Goal: Transaction & Acquisition: Book appointment/travel/reservation

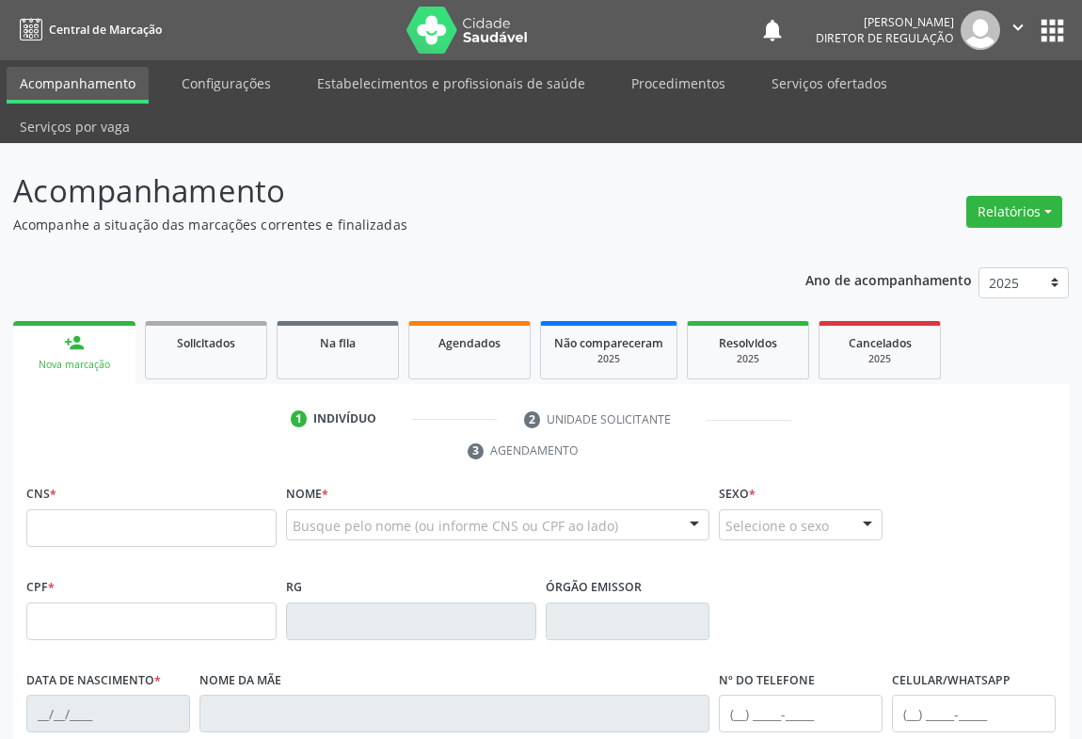
click at [112, 509] on input "text" at bounding box center [151, 528] width 250 height 38
type input "700 0095 9456 4207"
type input "0287301605"
type input "1[DATE]"
type input "[PHONE_NUMBER]"
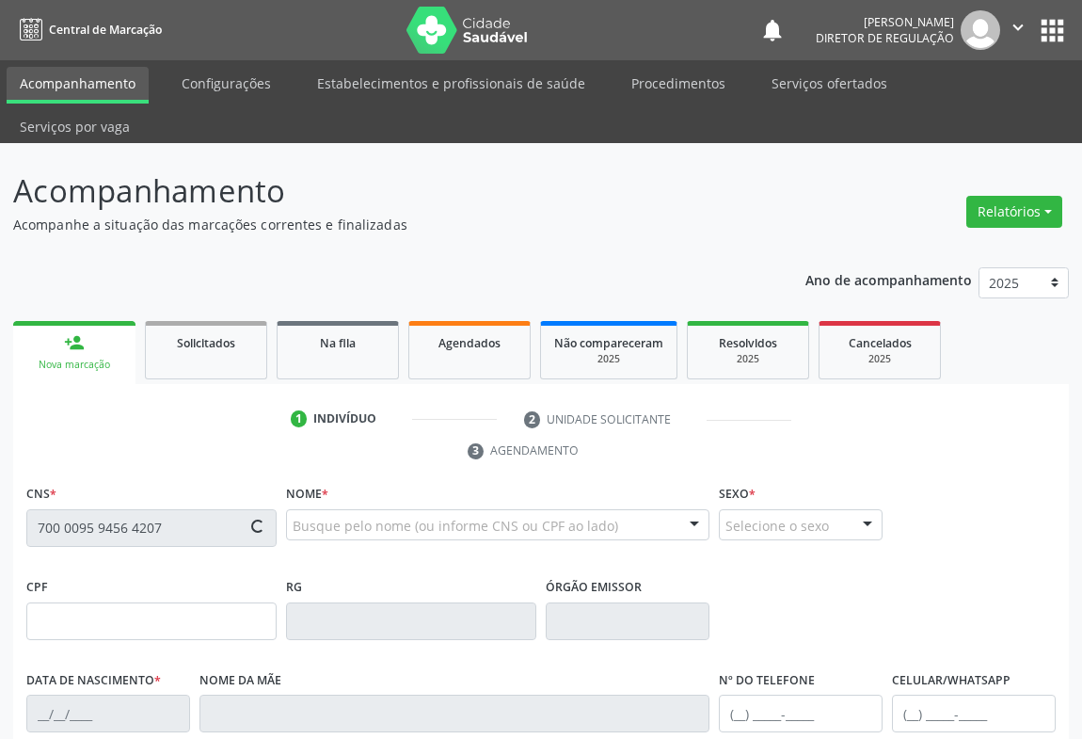
type input "[PHONE_NUMBER]"
type input "272.421.105-72"
type input "101"
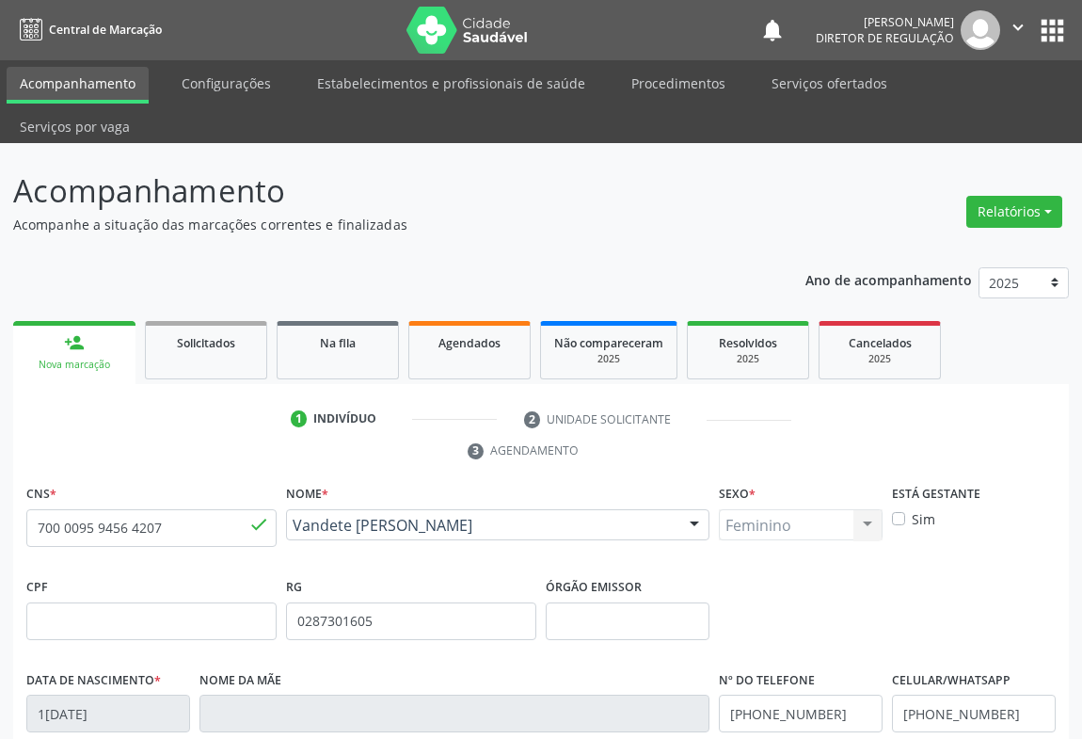
scroll to position [312, 0]
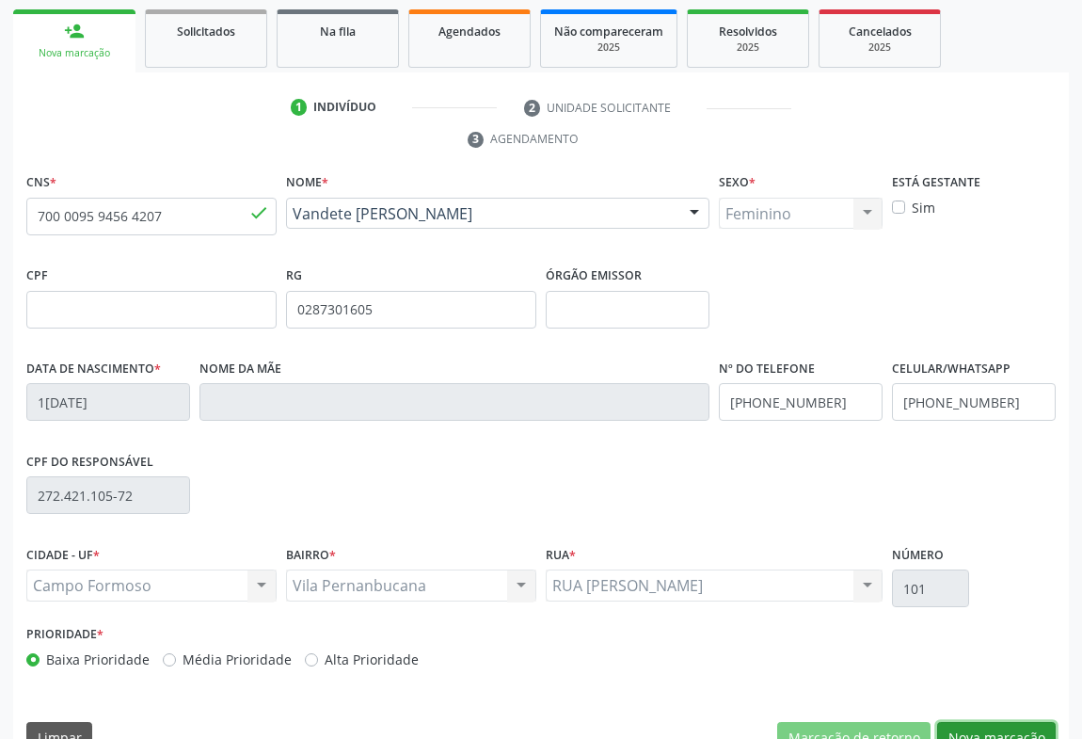
click at [985, 722] on button "Nova marcação" at bounding box center [996, 738] width 119 height 32
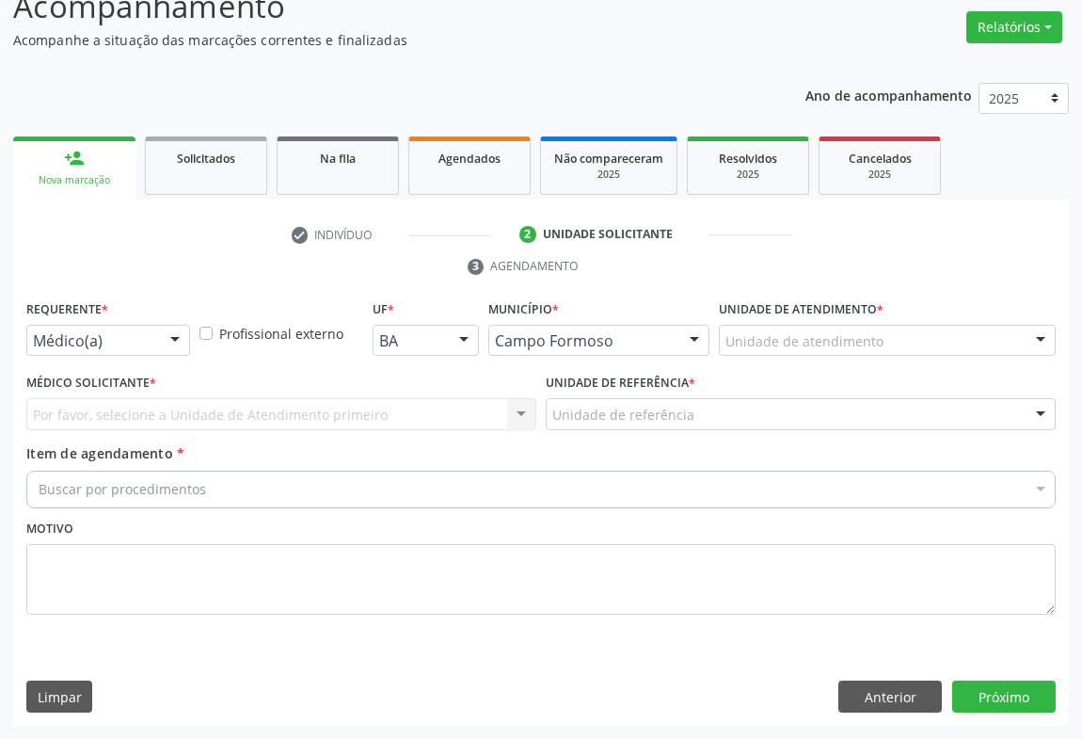
scroll to position [143, 0]
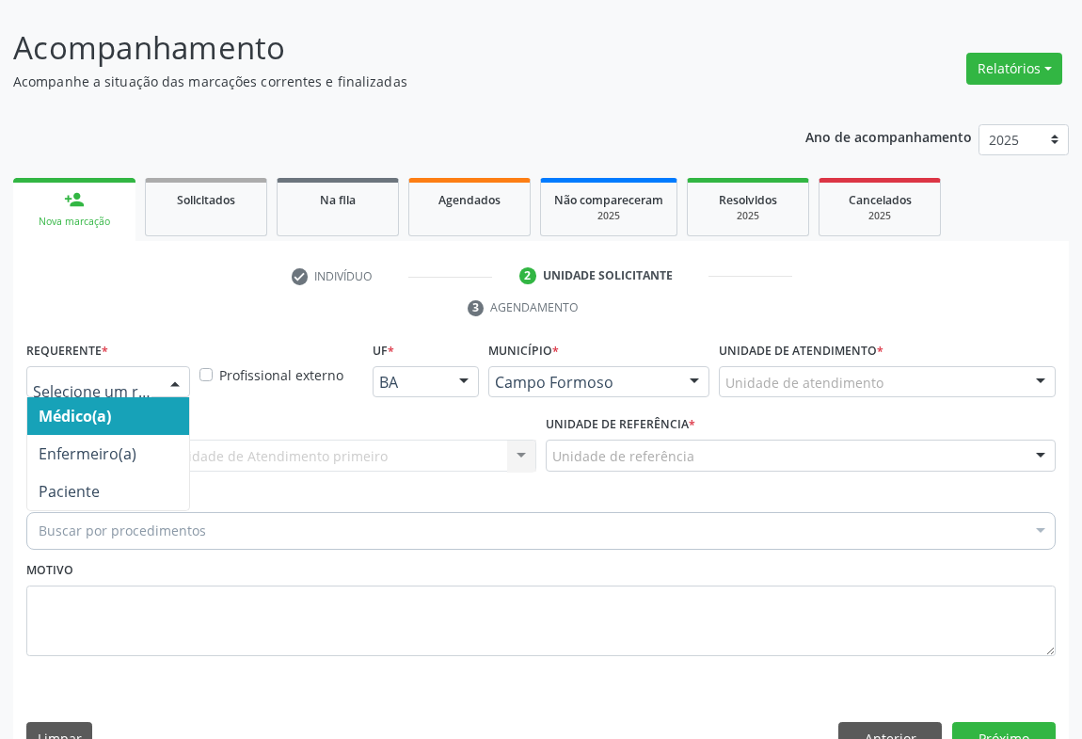
click at [186, 366] on div "Médico(a) Enfermeiro(a) Paciente Nenhum resultado encontrado para: " " Não há n…" at bounding box center [108, 382] width 164 height 32
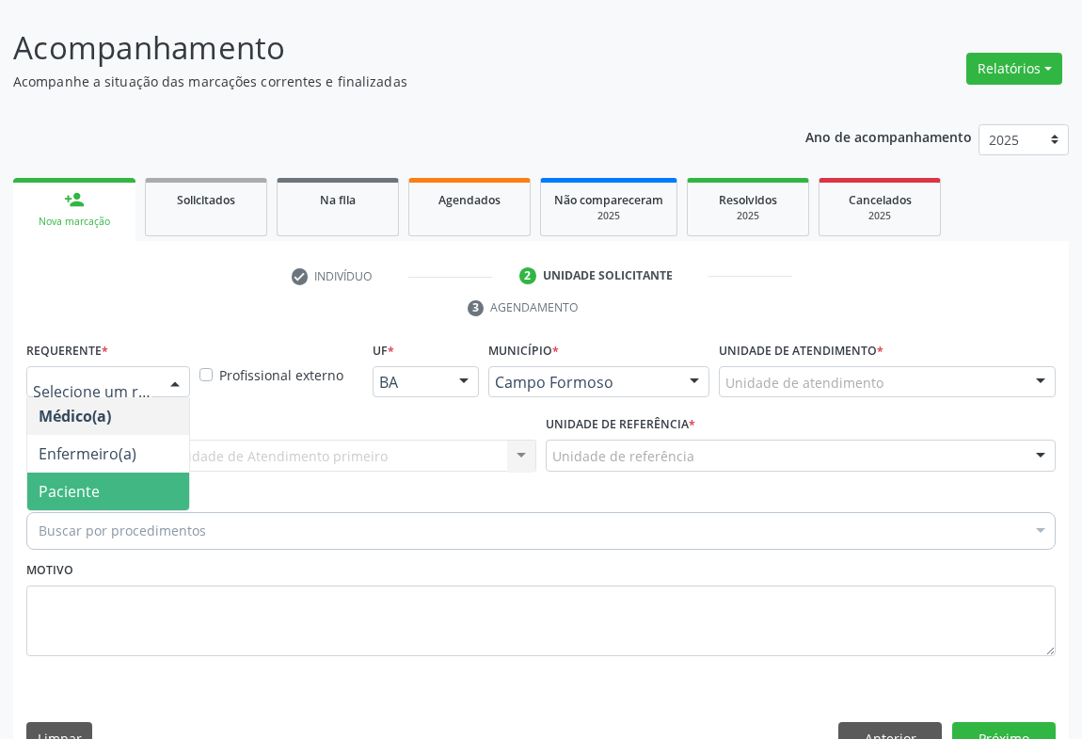
click at [155, 472] on span "Paciente" at bounding box center [108, 491] width 162 height 38
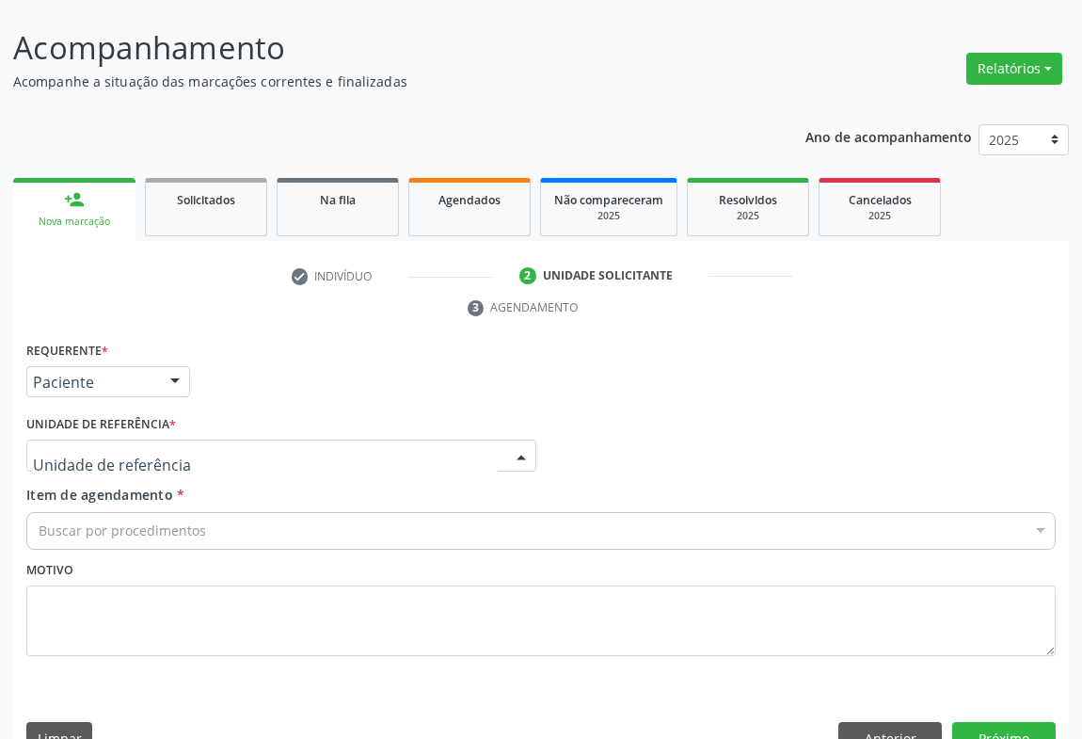
drag, startPoint x: 259, startPoint y: 414, endPoint x: 260, endPoint y: 483, distance: 68.7
click at [259, 440] on div at bounding box center [281, 456] width 510 height 32
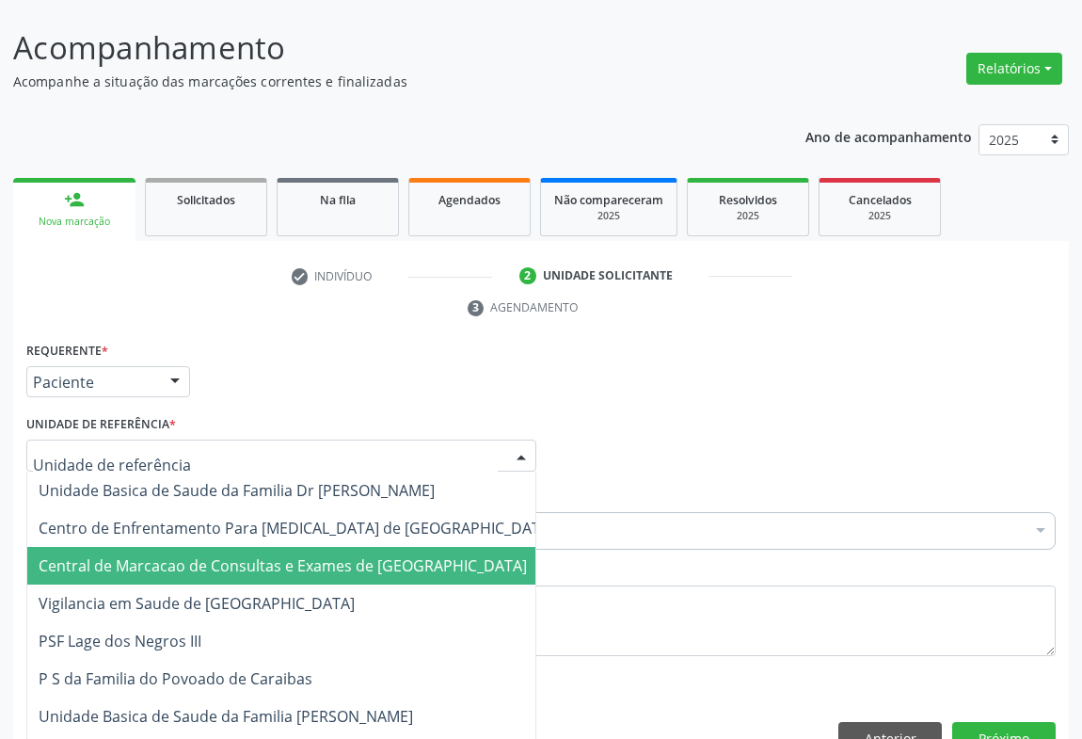
drag, startPoint x: 261, startPoint y: 503, endPoint x: 261, endPoint y: 514, distance: 11.3
click at [261, 555] on span "Central de Marcacao de Consultas e Exames de [GEOGRAPHIC_DATA]" at bounding box center [283, 565] width 488 height 21
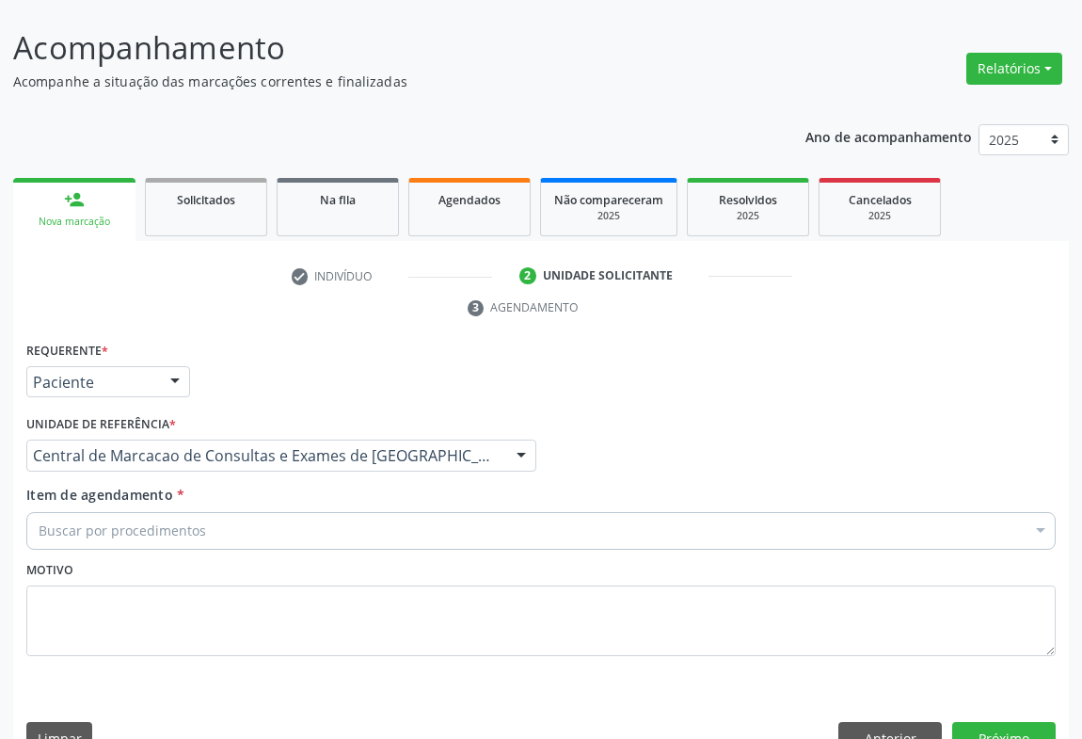
click at [273, 512] on div "Buscar por procedimentos" at bounding box center [541, 531] width 1030 height 38
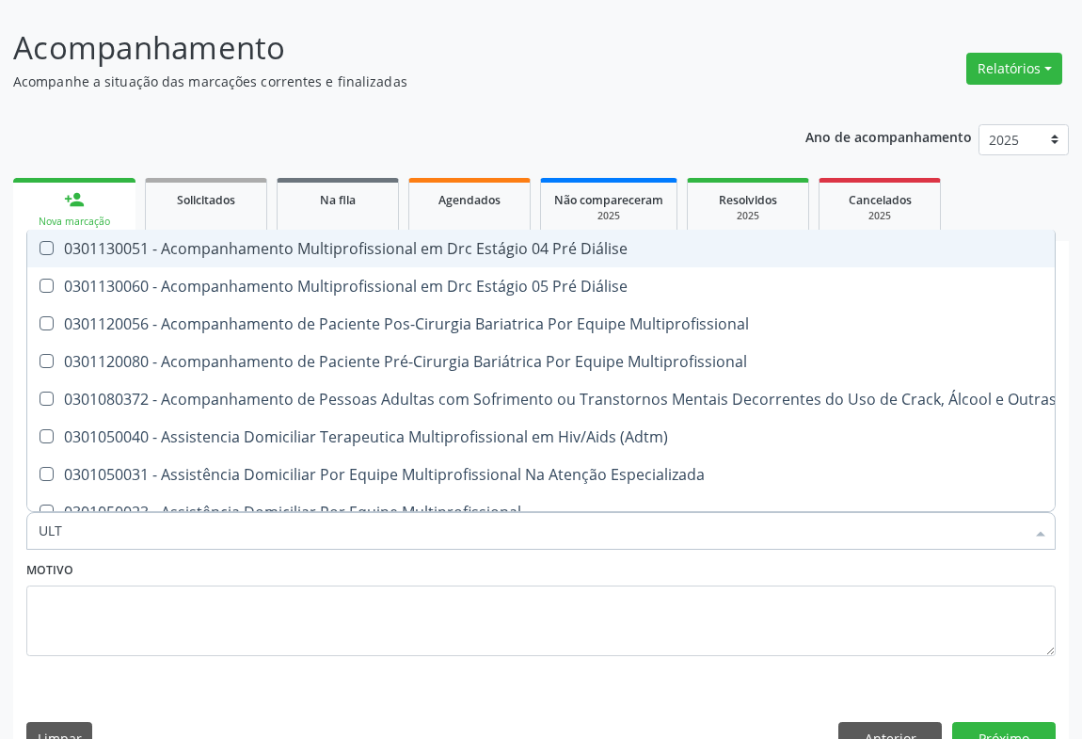
type input "ULTR"
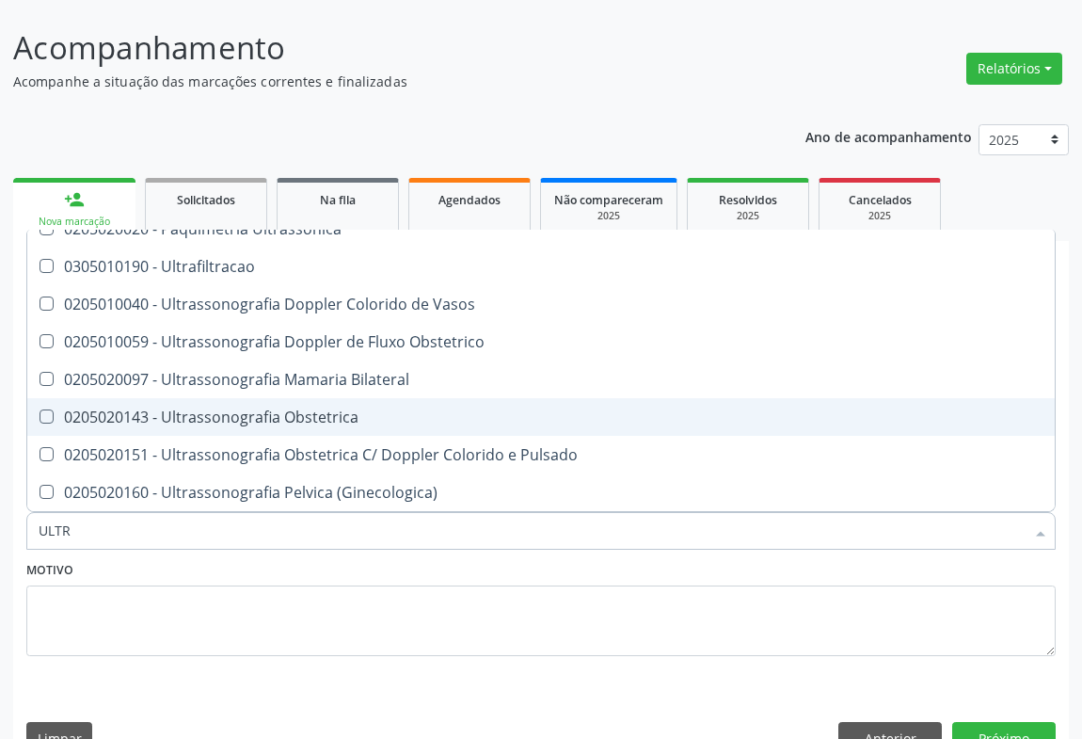
scroll to position [342, 0]
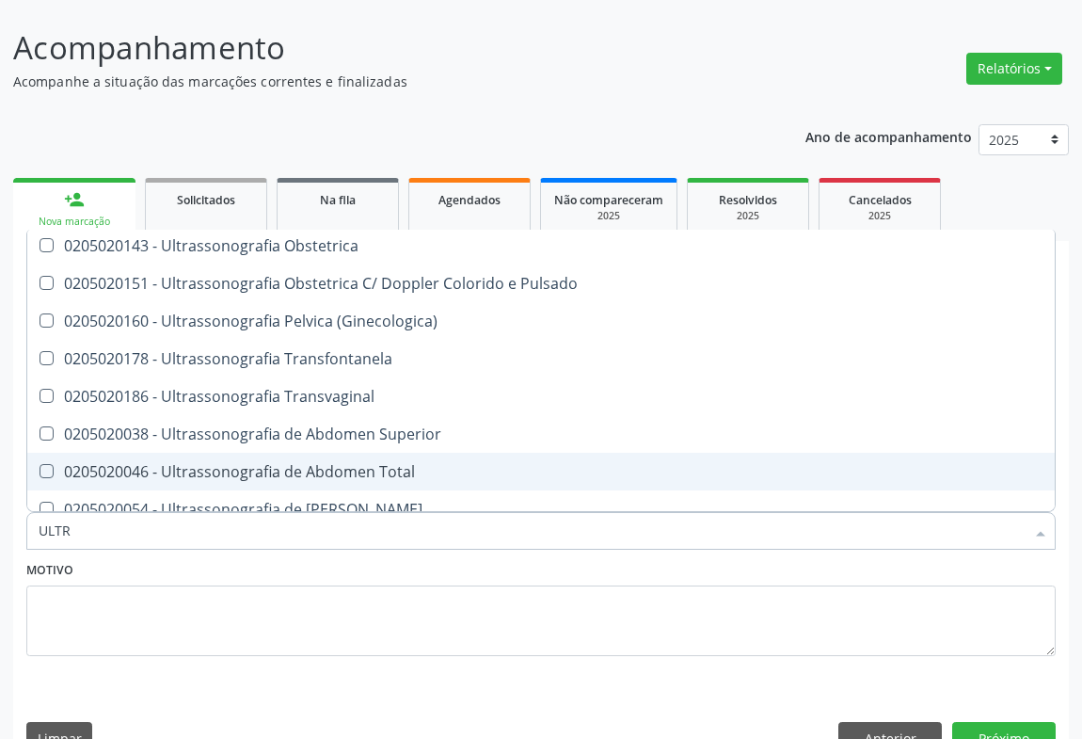
click at [381, 453] on span "0205020046 - Ultrassonografia de Abdomen Total" at bounding box center [541, 472] width 1028 height 38
checkbox Total "true"
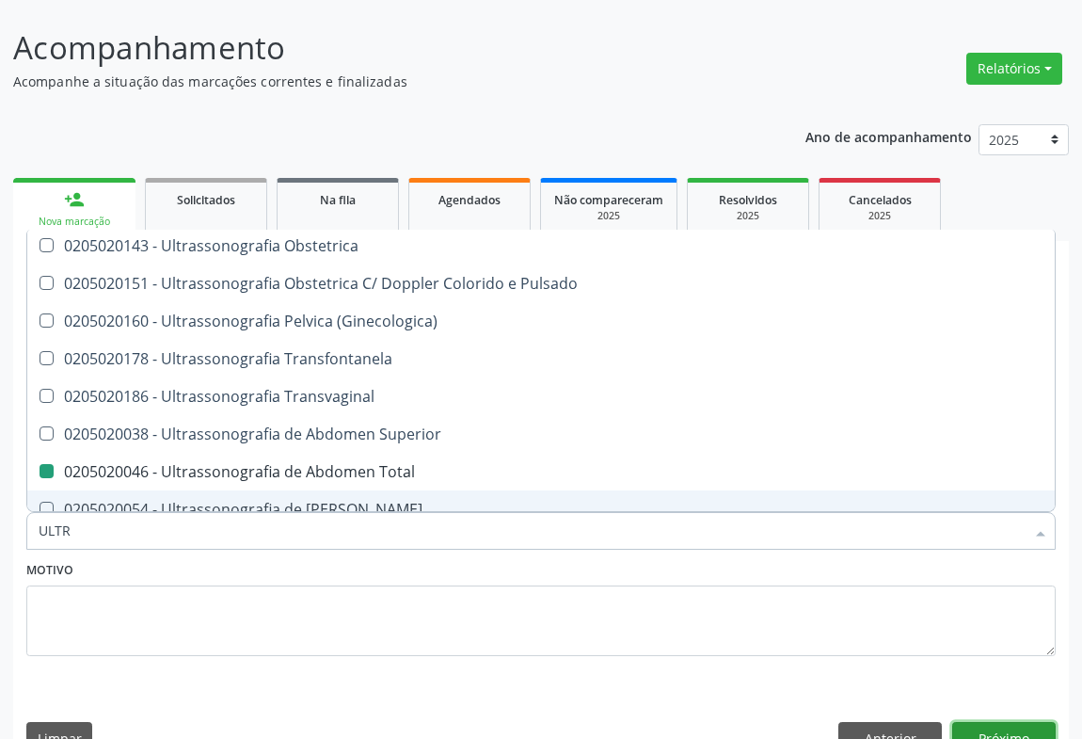
click at [1007, 722] on button "Próximo" at bounding box center [1004, 738] width 104 height 32
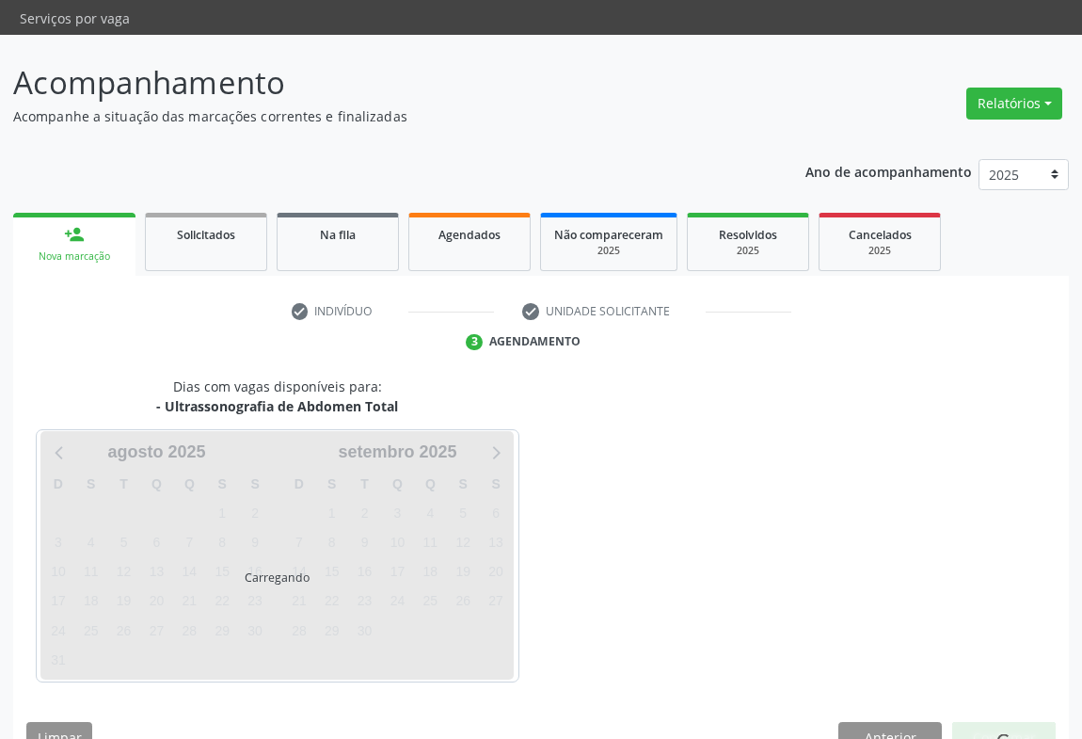
scroll to position [0, 0]
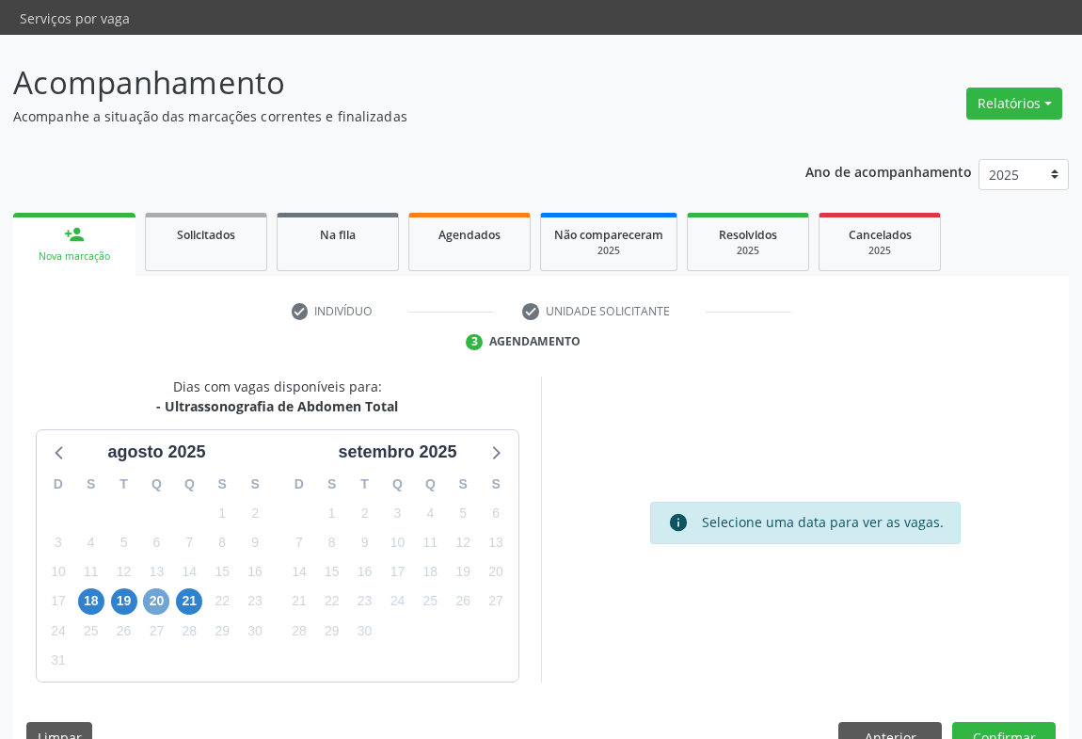
click at [145, 588] on span "20" at bounding box center [156, 601] width 26 height 26
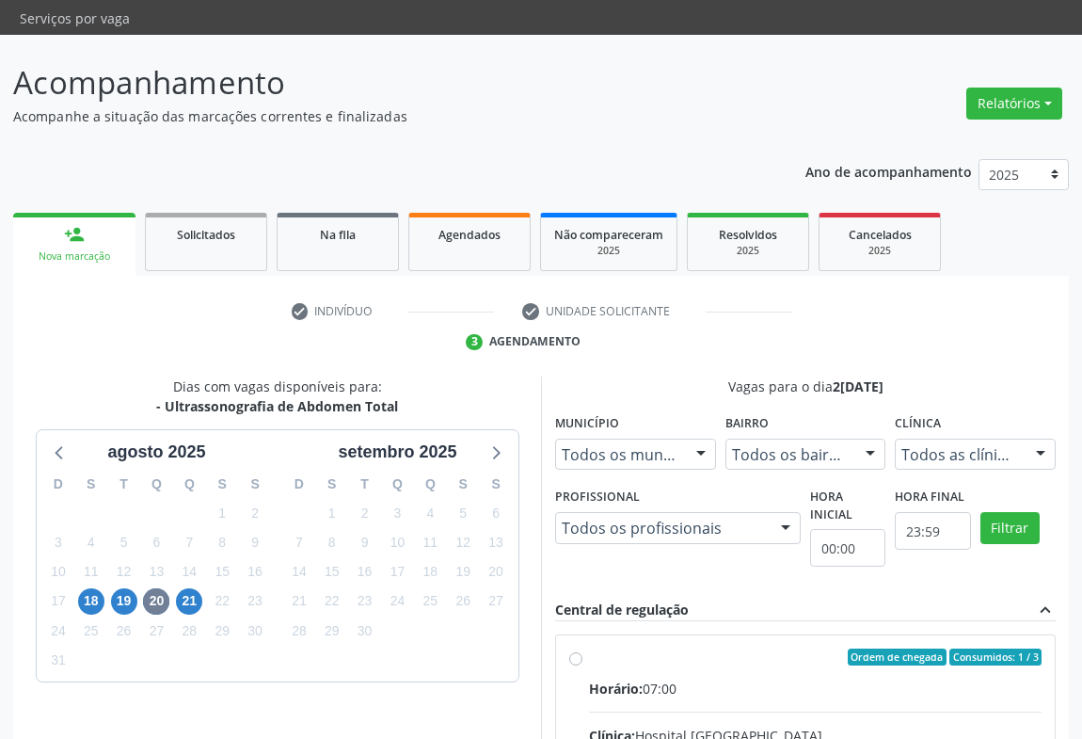
click at [726, 679] on div "Horário: 07:00" at bounding box center [815, 689] width 453 height 20
click at [583, 648] on input "Ordem de chegada Consumidos: 1 / 3 Horário: 07:00 Clínica: Hospital [GEOGRAPHIC…" at bounding box center [575, 656] width 13 height 17
radio input "true"
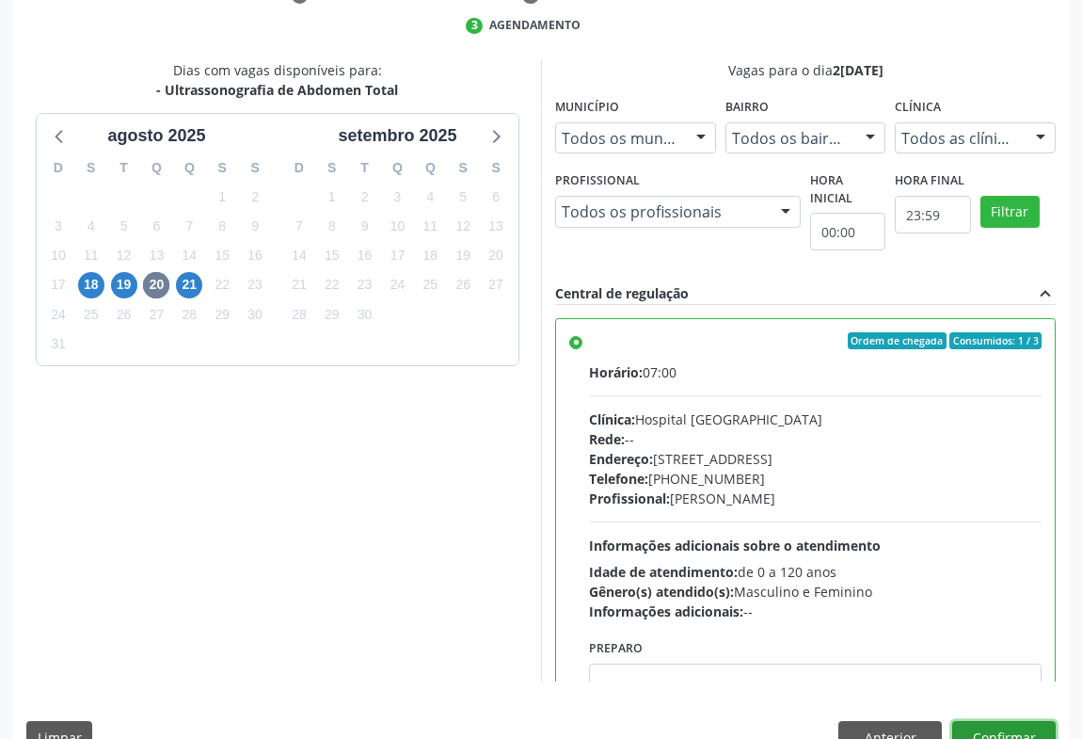
click at [1010, 721] on button "Confirmar" at bounding box center [1004, 737] width 104 height 32
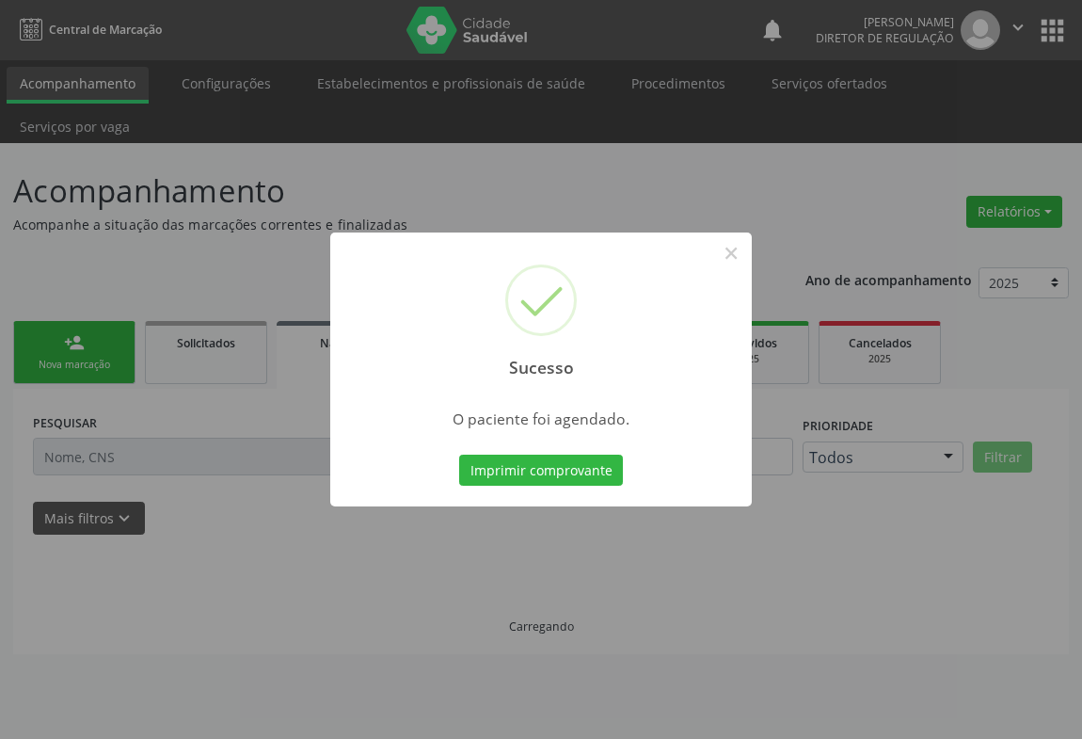
scroll to position [0, 0]
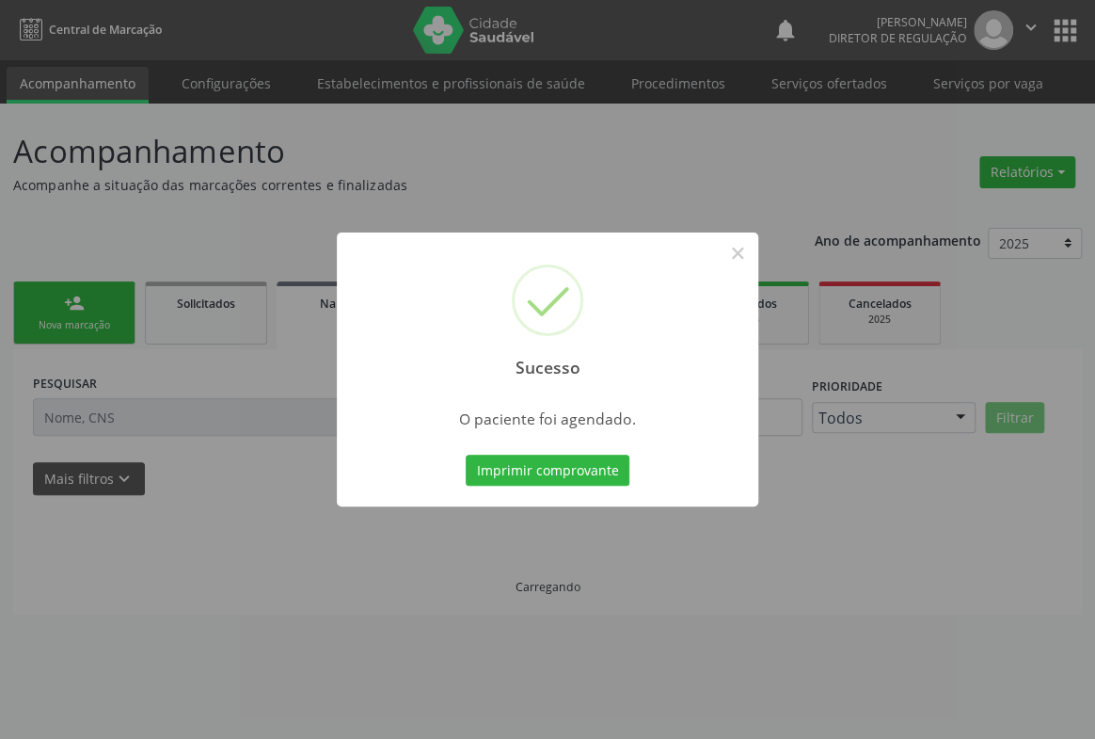
click at [466, 455] on button "Imprimir comprovante" at bounding box center [548, 471] width 164 height 32
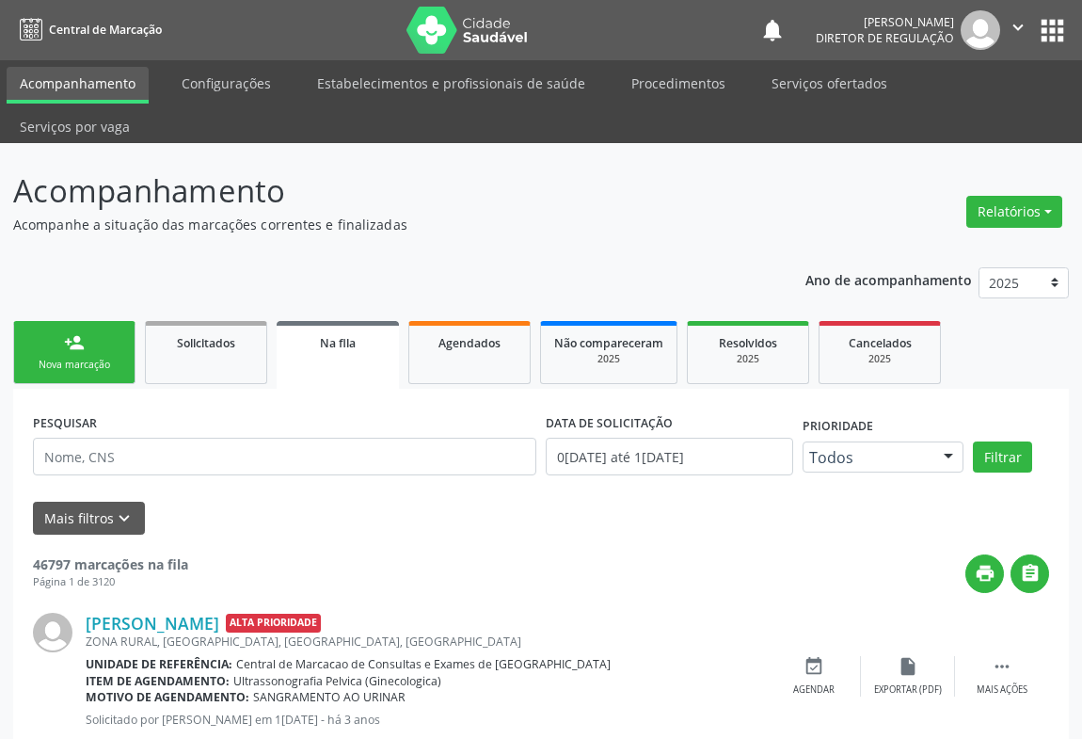
click at [104, 358] on div "Nova marcação" at bounding box center [74, 365] width 94 height 14
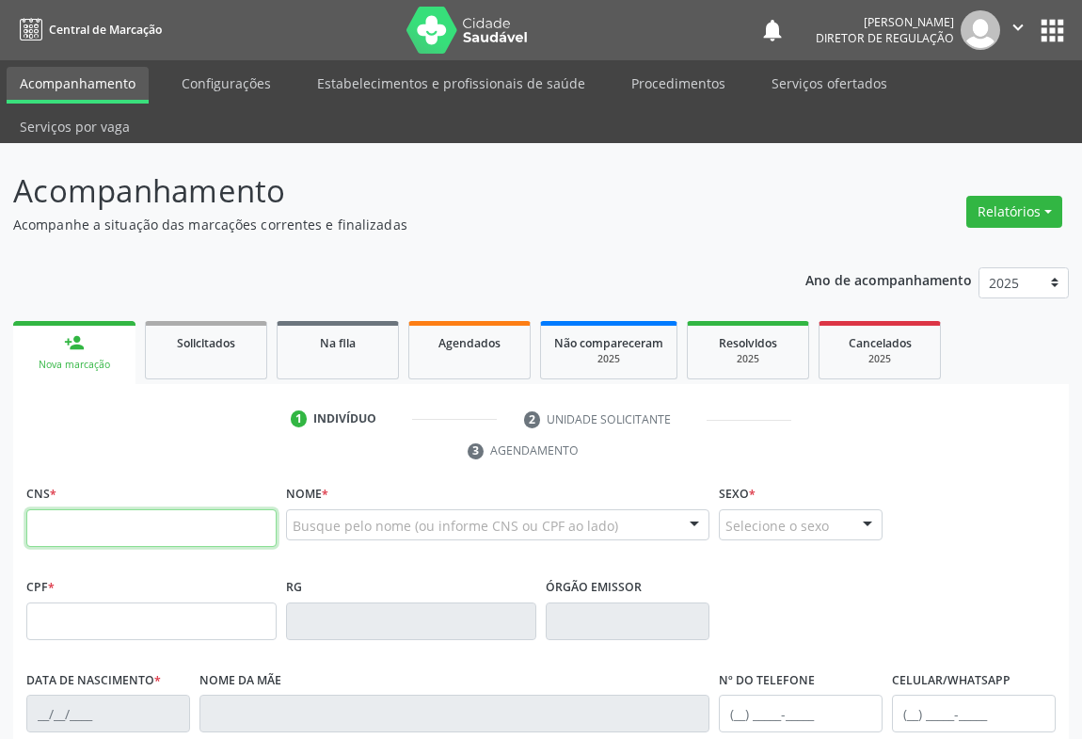
click at [82, 509] on input "text" at bounding box center [151, 528] width 250 height 38
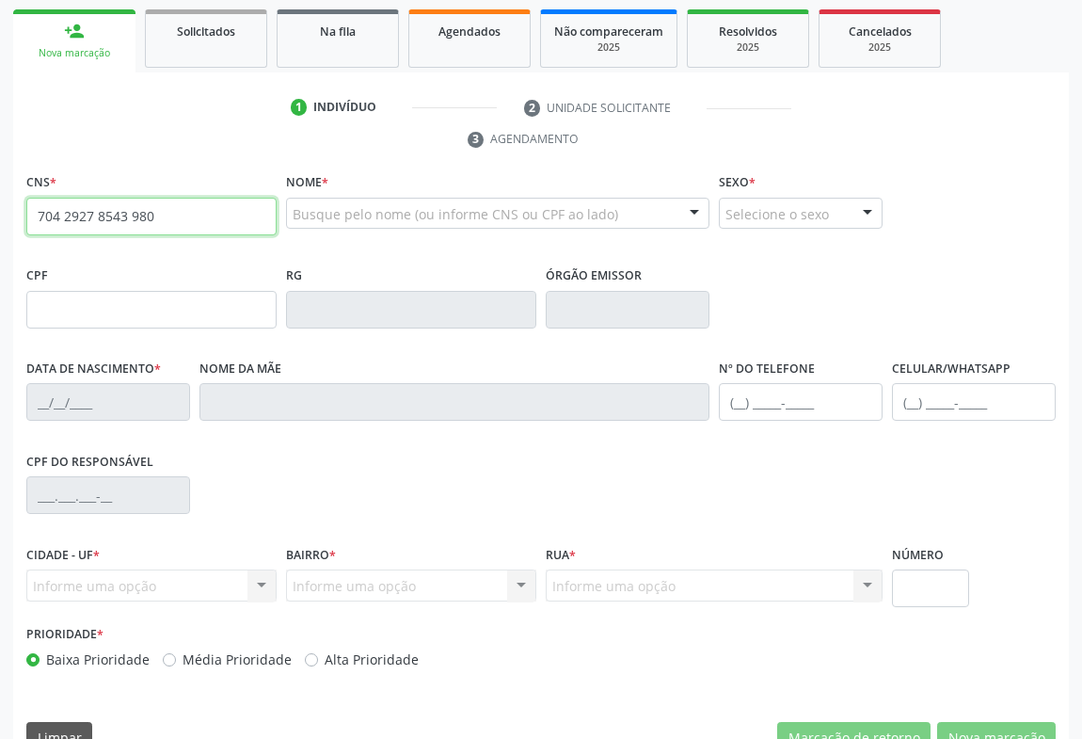
click at [72, 198] on input "704 2927 8543 980" at bounding box center [151, 217] width 250 height 38
type input "704 2092 7854 3980"
type input "60725"
type input "2[DATE]"
type input "[PHONE_NUMBER]"
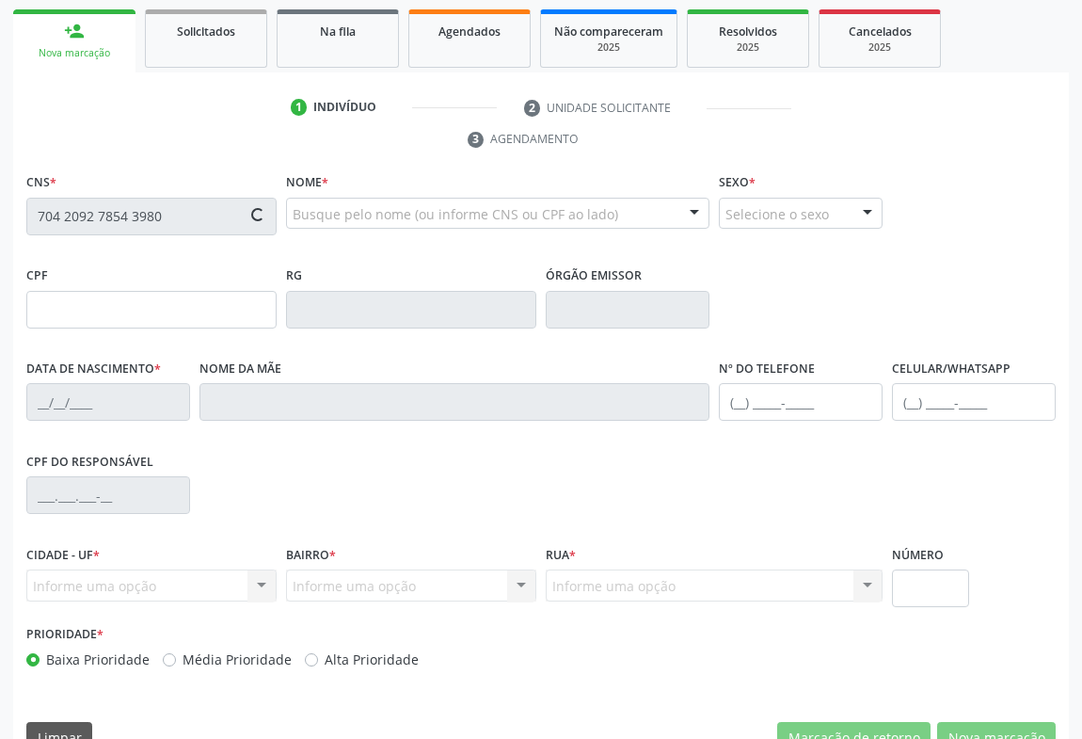
type input "104.522.615-70"
type input "S/N"
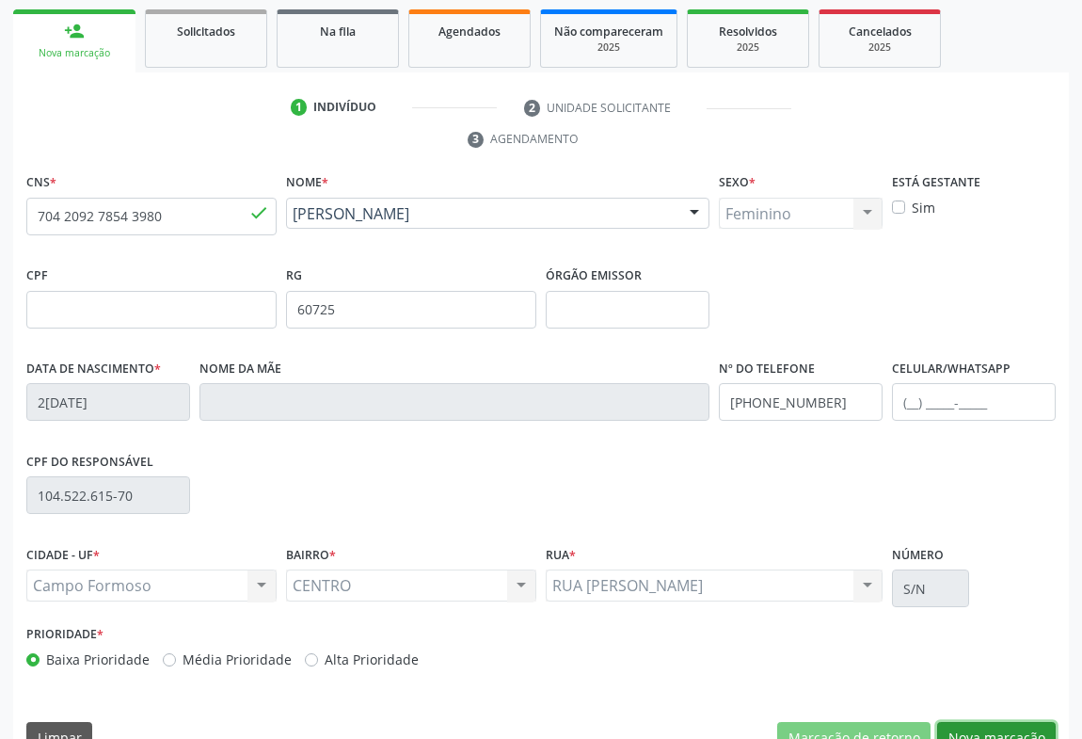
click at [975, 722] on button "Nova marcação" at bounding box center [996, 738] width 119 height 32
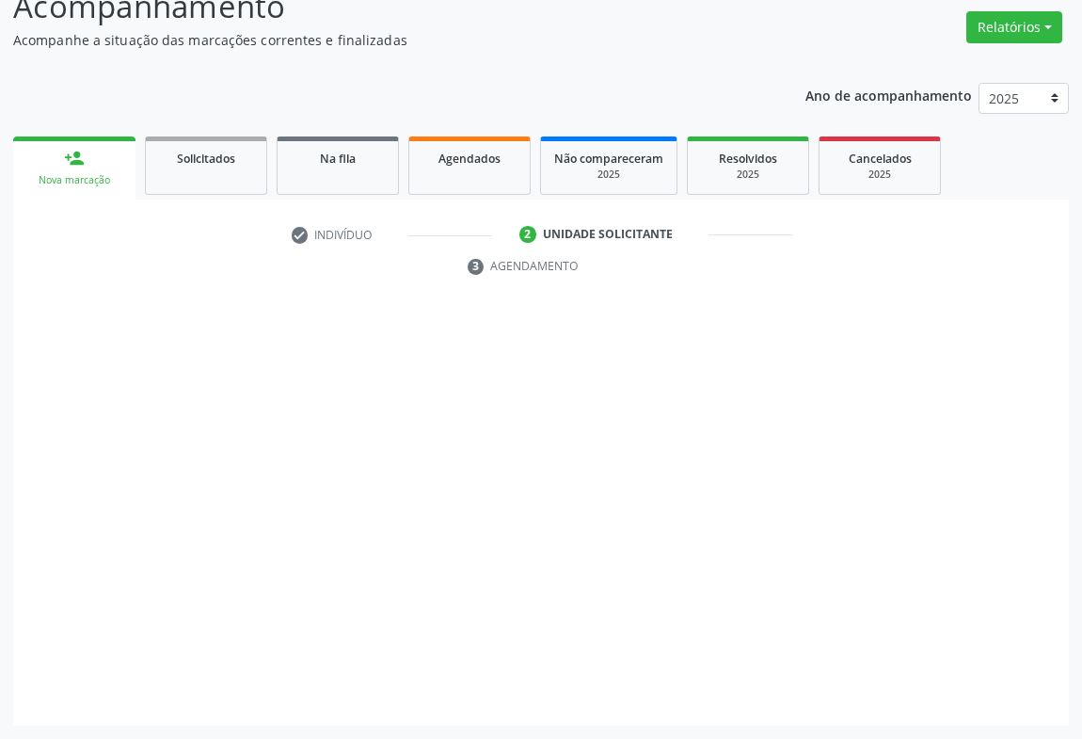
scroll to position [143, 0]
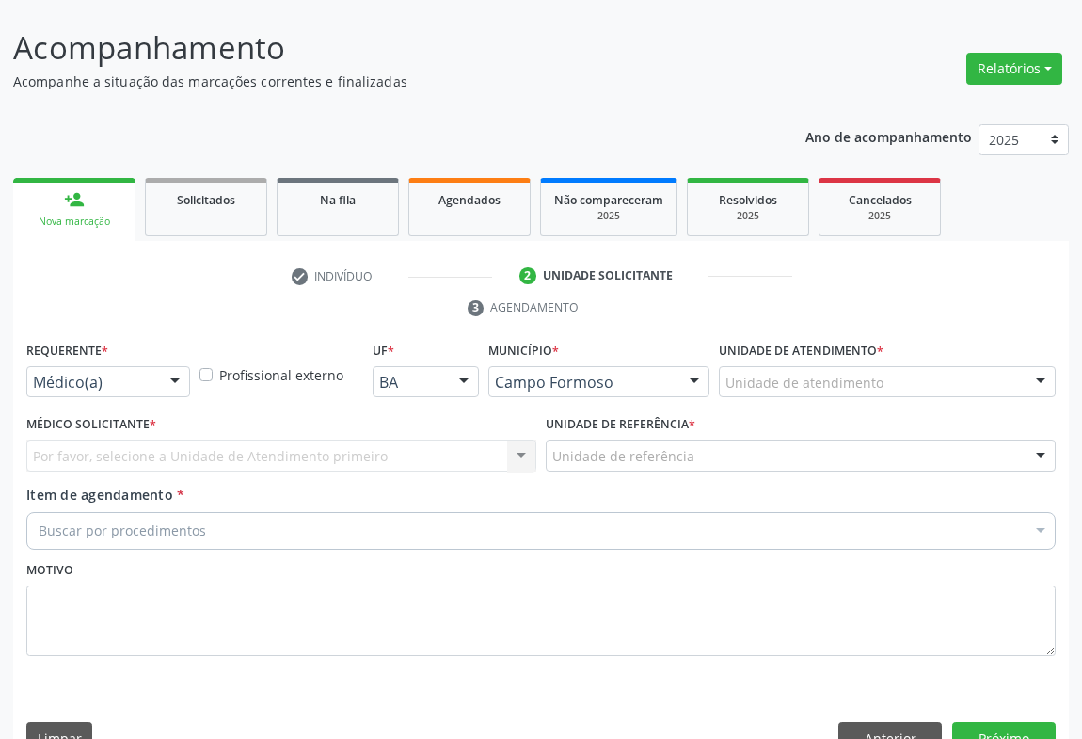
drag, startPoint x: 151, startPoint y: 333, endPoint x: 155, endPoint y: 371, distance: 37.9
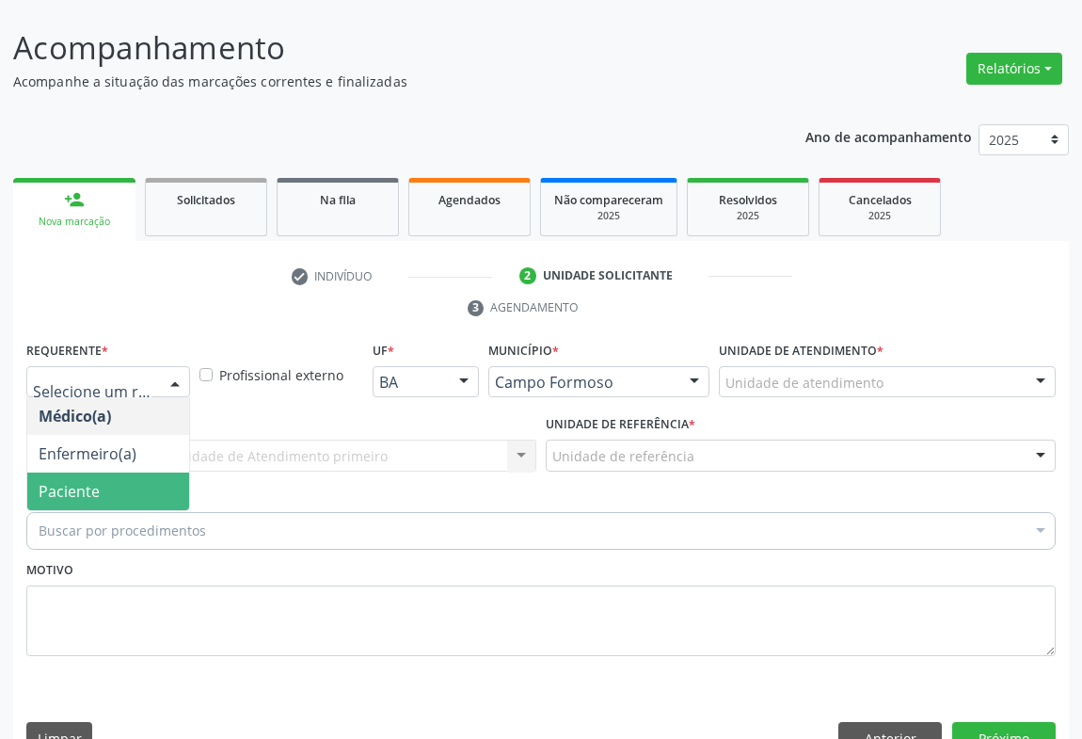
drag, startPoint x: 157, startPoint y: 443, endPoint x: 239, endPoint y: 412, distance: 87.6
click at [159, 472] on span "Paciente" at bounding box center [108, 491] width 162 height 38
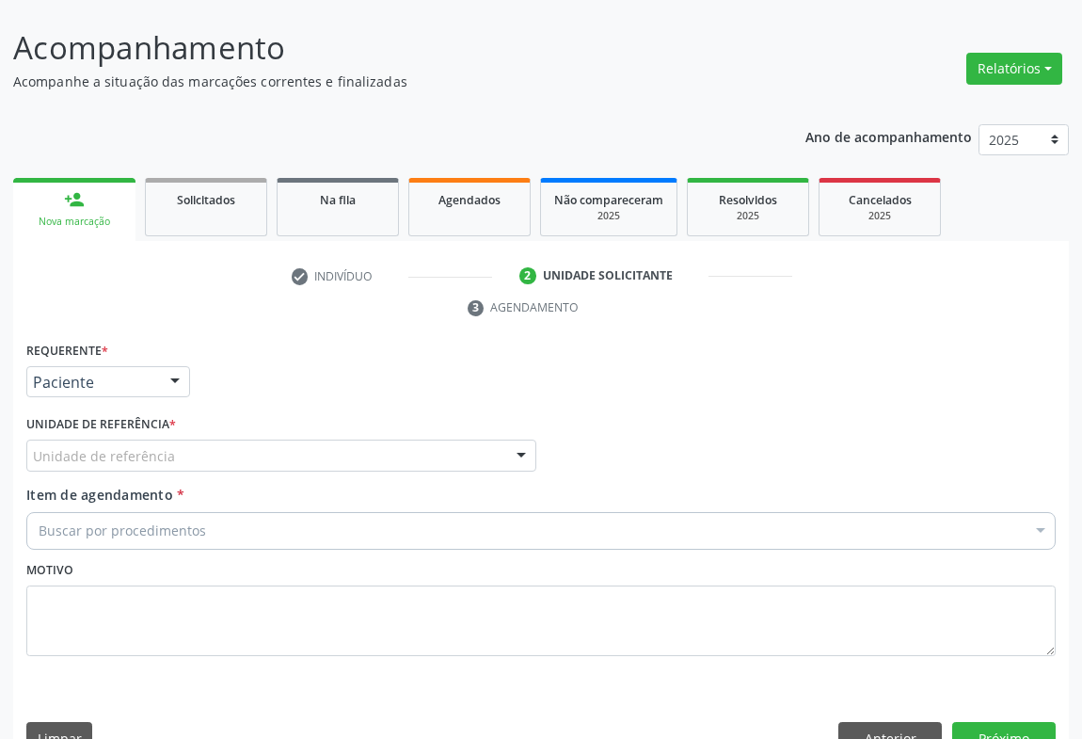
click at [240, 440] on div "Unidade de referência" at bounding box center [281, 456] width 510 height 32
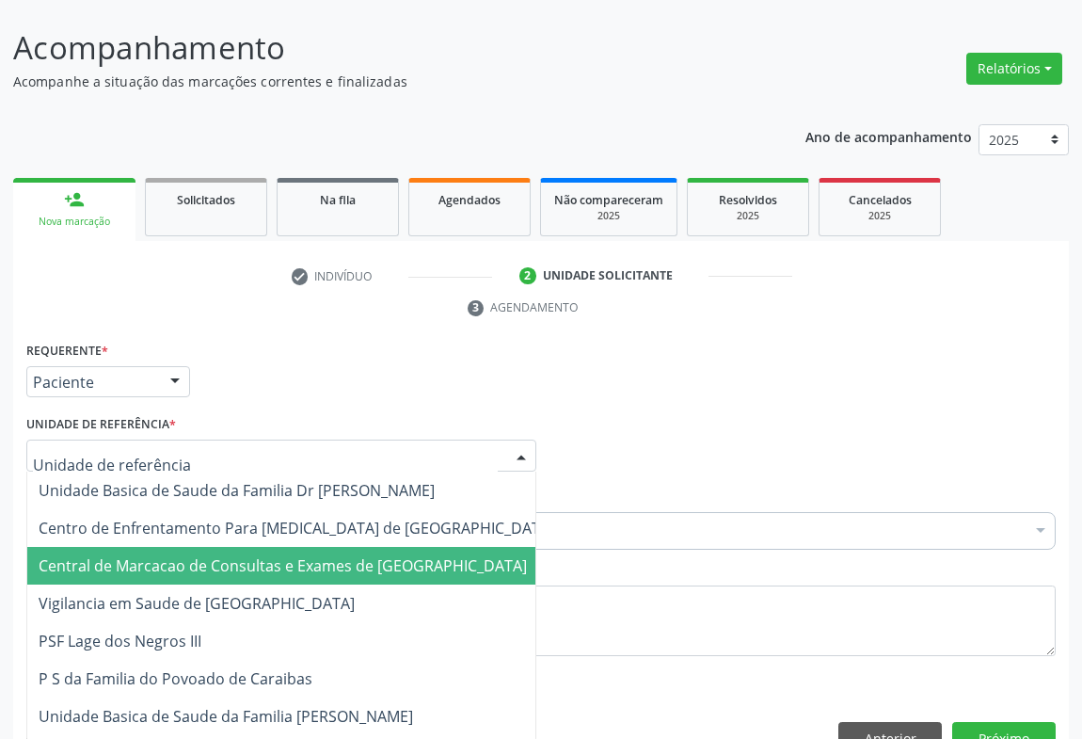
click at [234, 555] on span "Central de Marcacao de Consultas e Exames de [GEOGRAPHIC_DATA]" at bounding box center [283, 565] width 488 height 21
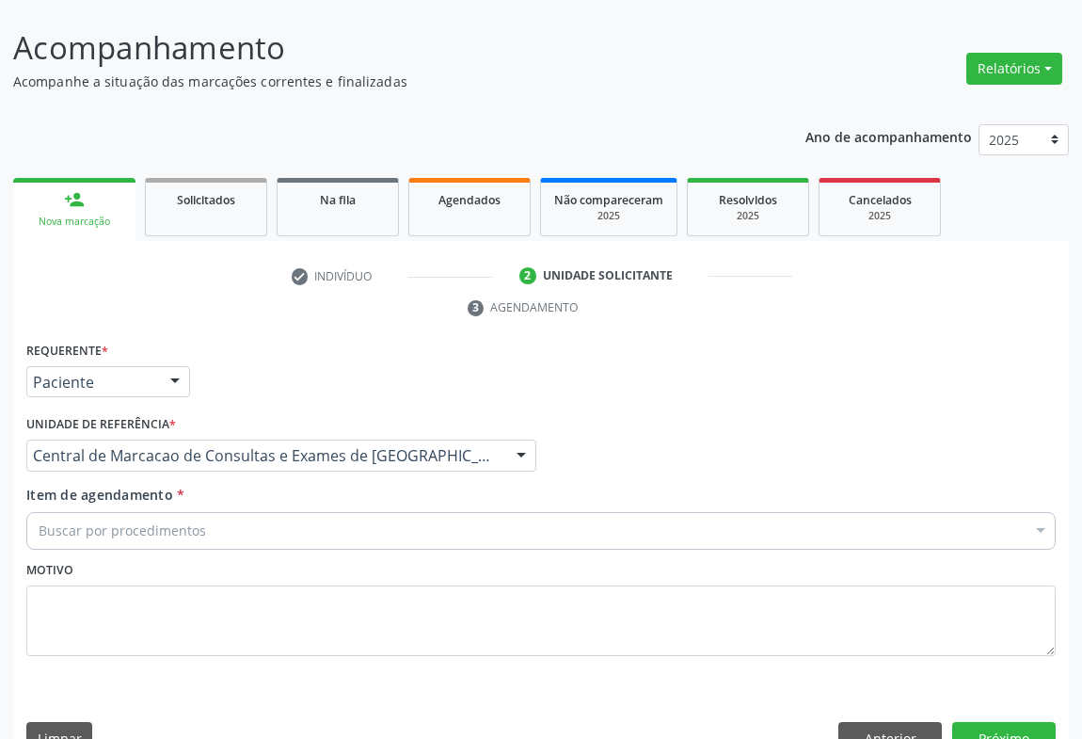
click at [254, 512] on div "Buscar por procedimentos" at bounding box center [541, 531] width 1030 height 38
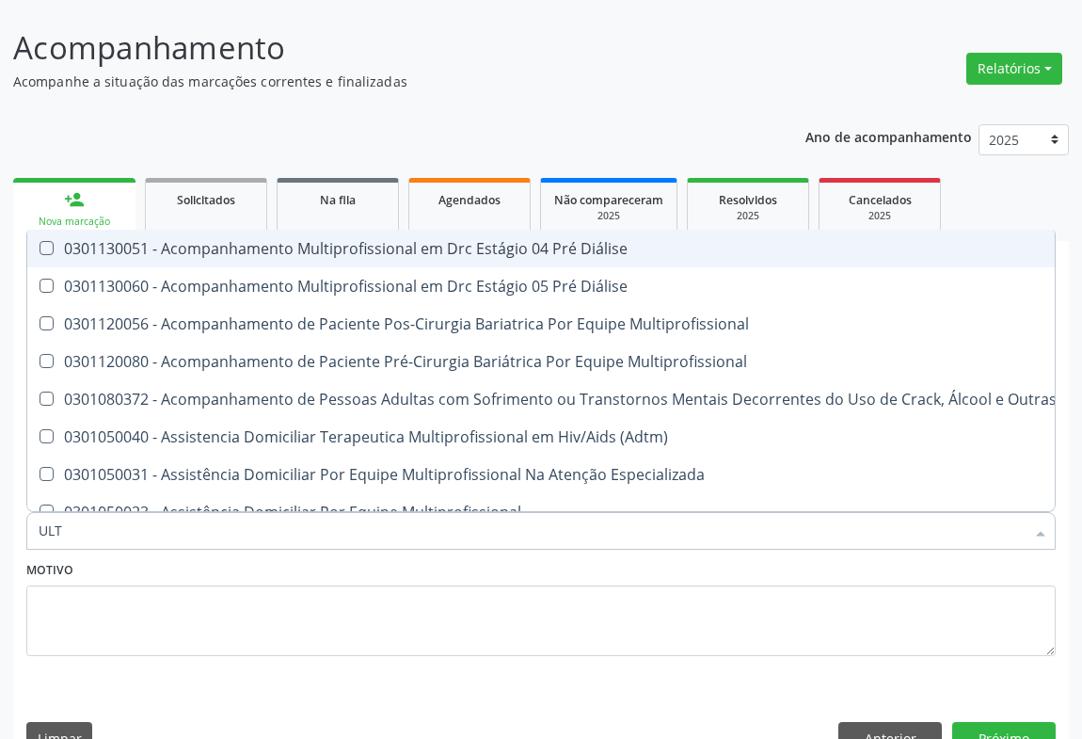
type input "ULTR"
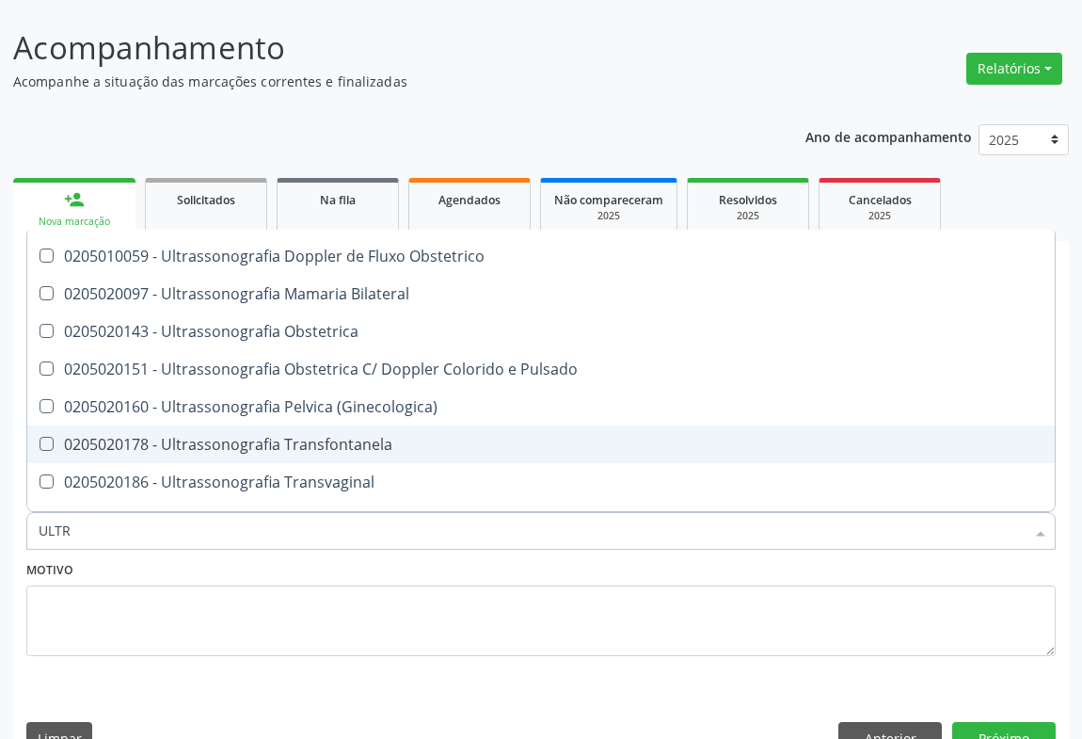
scroll to position [513, 0]
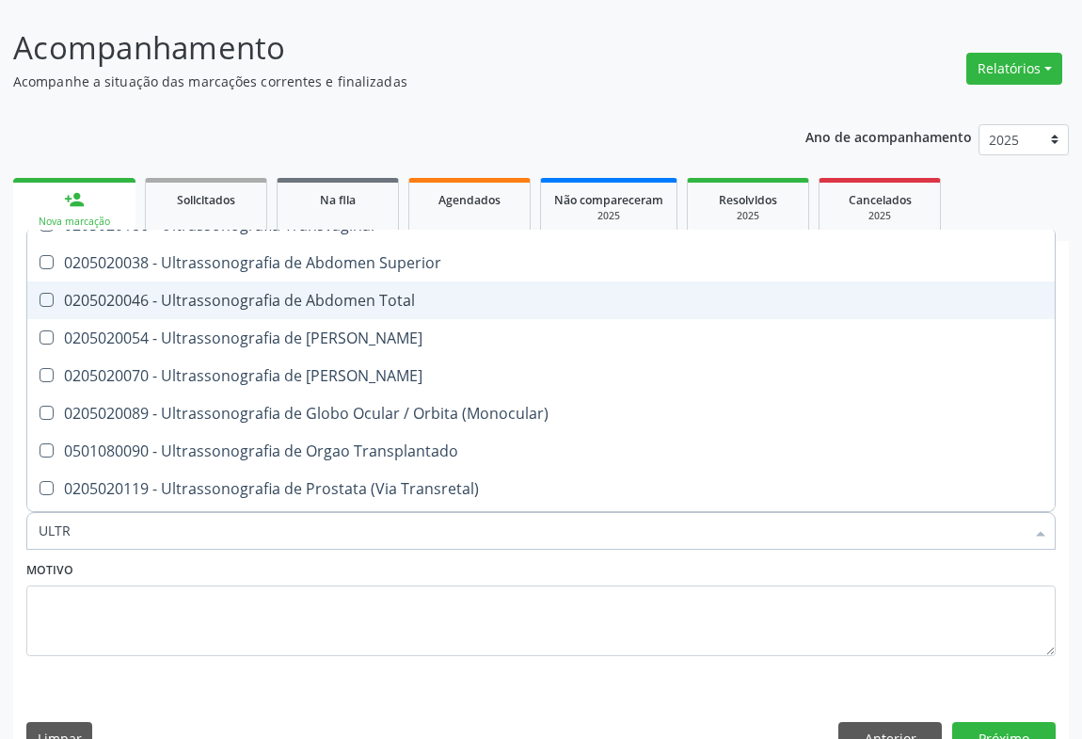
click at [376, 281] on span "0205020046 - Ultrassonografia de Abdomen Total" at bounding box center [541, 300] width 1028 height 38
checkbox Total "true"
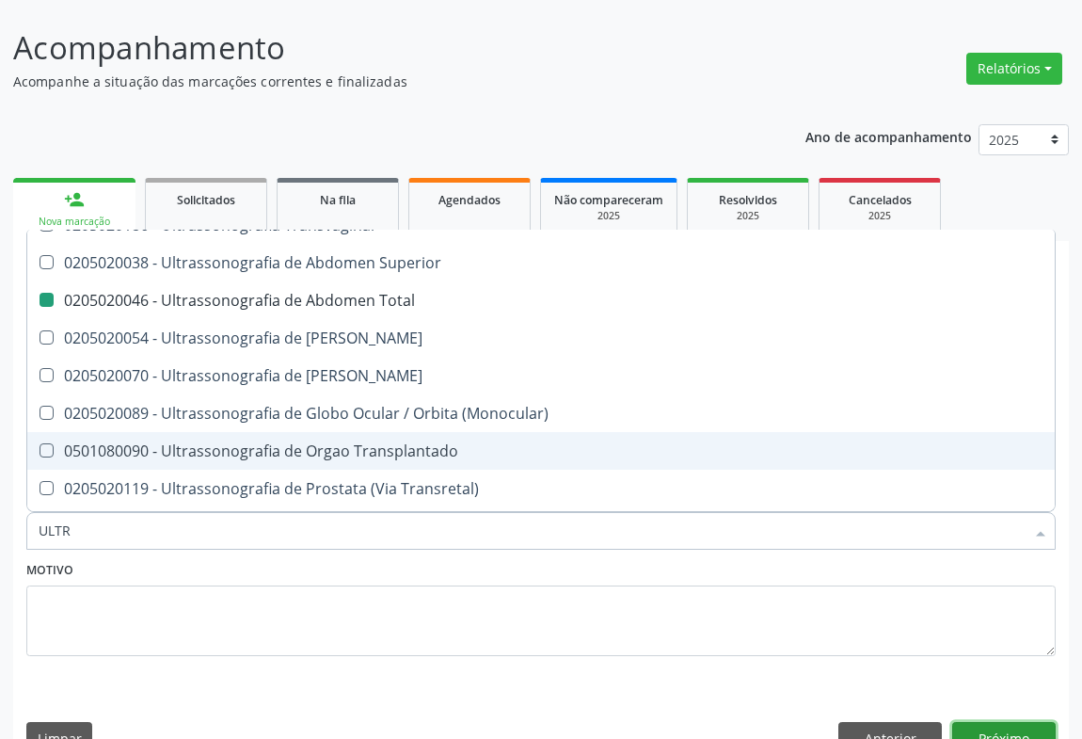
click at [979, 722] on button "Próximo" at bounding box center [1004, 738] width 104 height 32
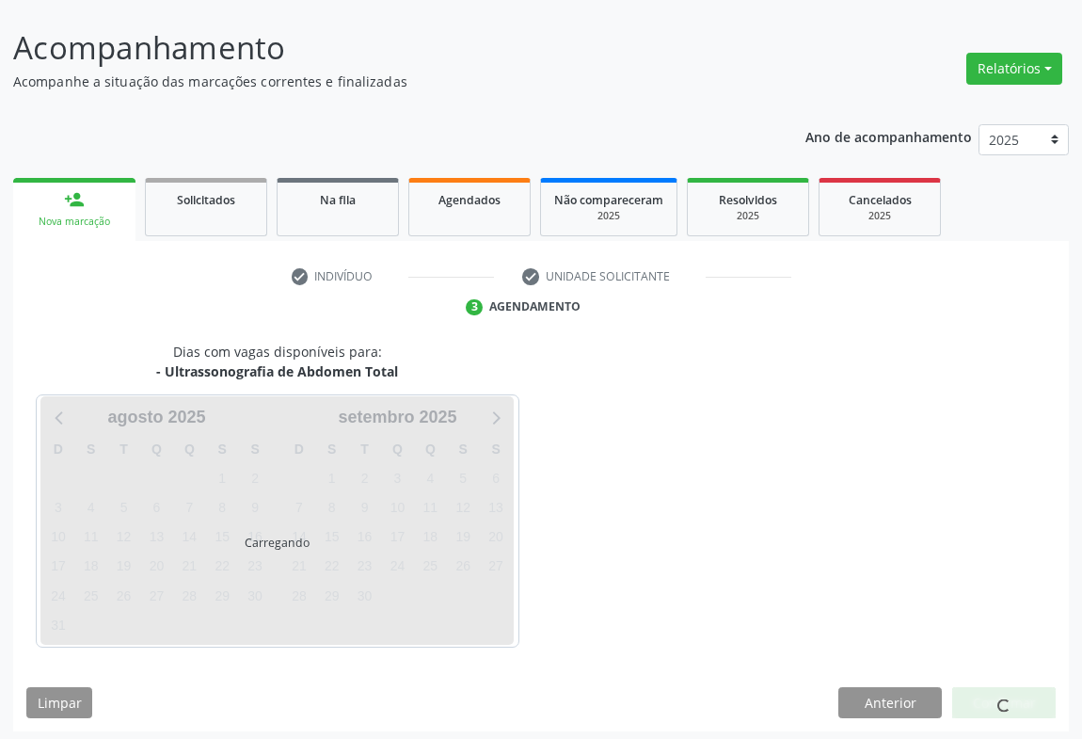
scroll to position [0, 0]
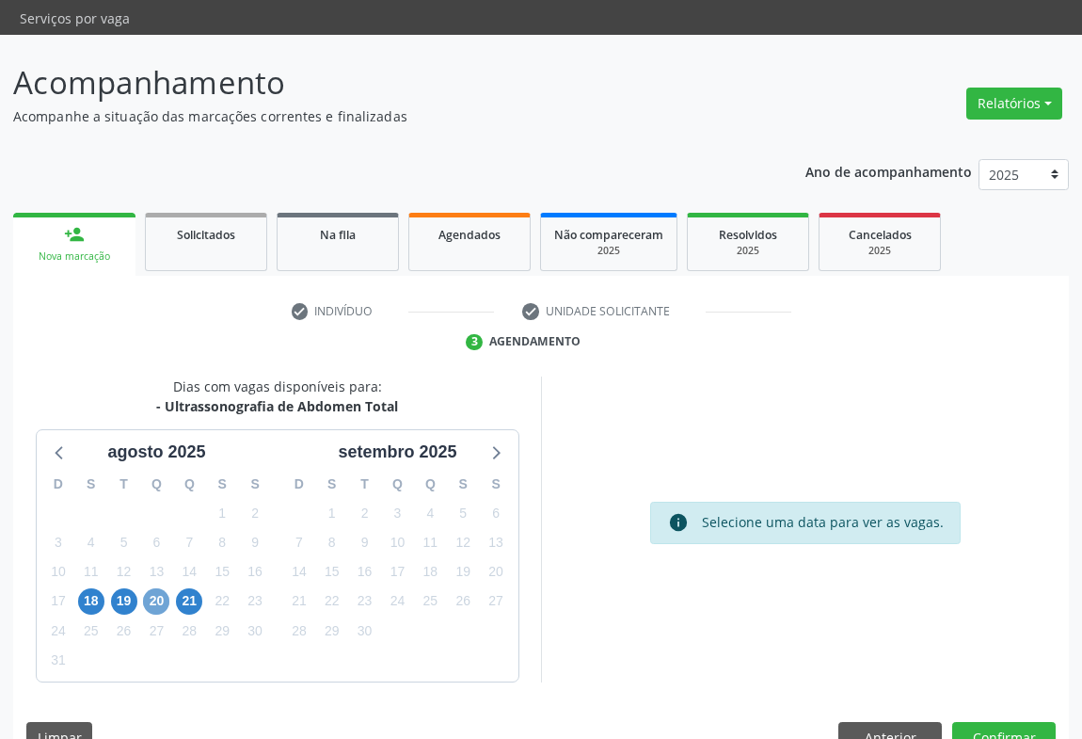
click at [159, 588] on span "20" at bounding box center [156, 601] width 26 height 26
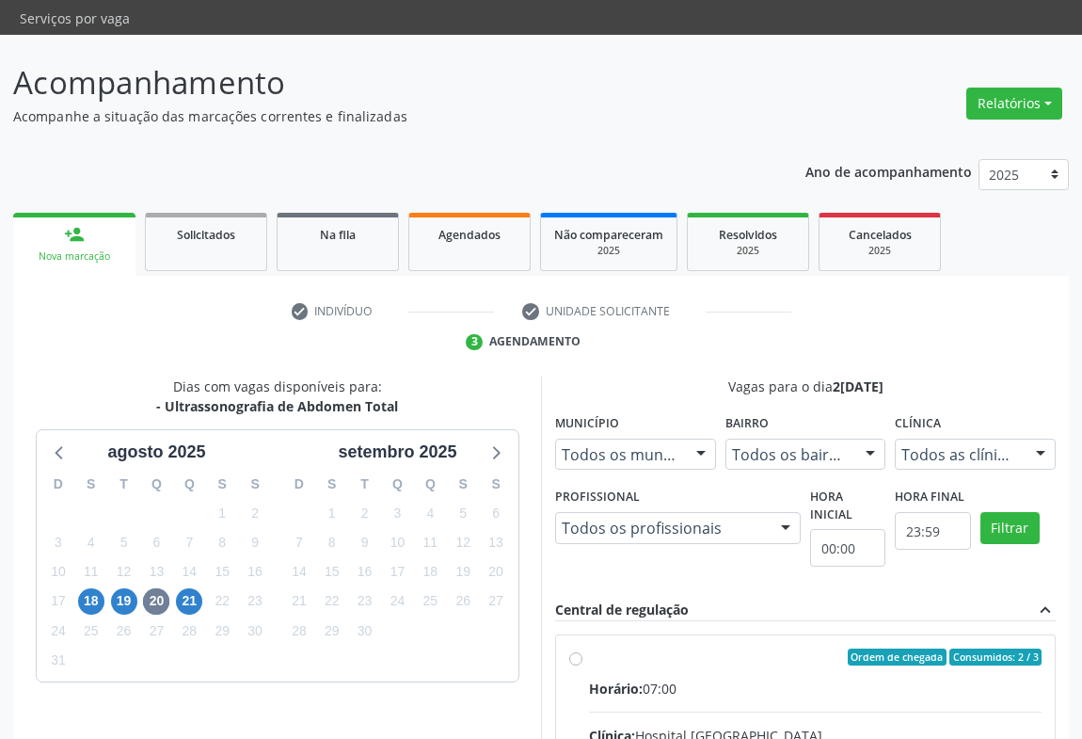
drag, startPoint x: 798, startPoint y: 669, endPoint x: 832, endPoint y: 664, distance: 34.2
click at [583, 665] on input "Ordem de chegada Consumidos: 2 / 3 Horário: 07:00 Clínica: Hospital [GEOGRAPHIC…" at bounding box center [575, 656] width 13 height 17
radio input "true"
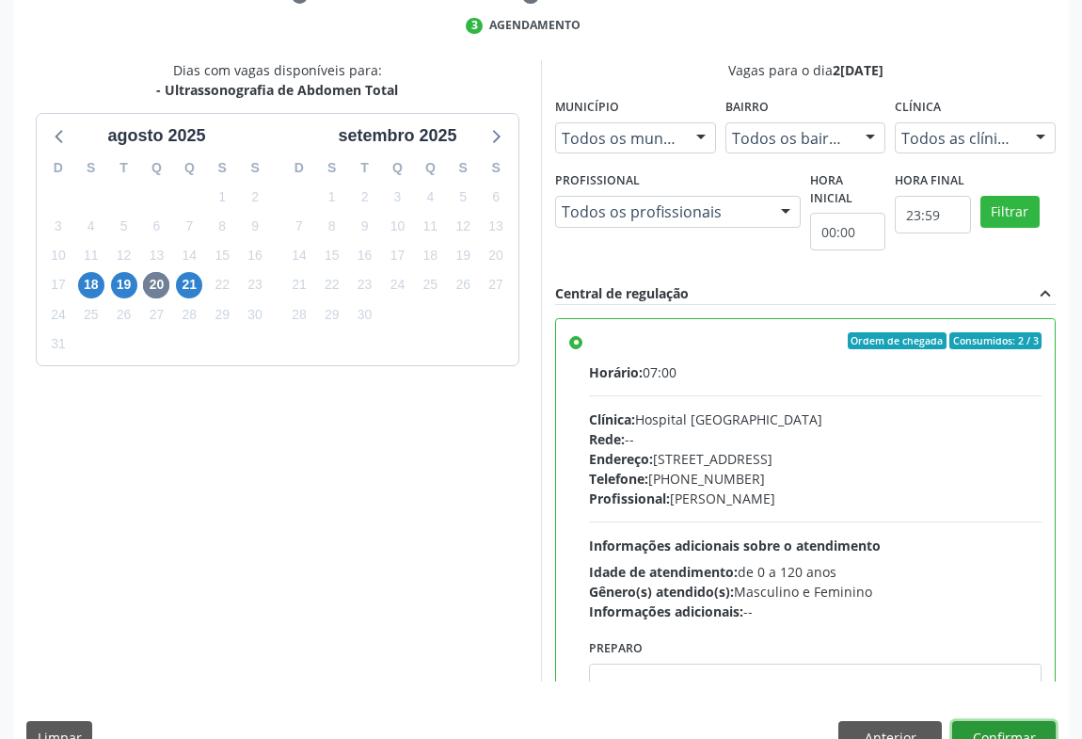
click at [1038, 721] on button "Confirmar" at bounding box center [1004, 737] width 104 height 32
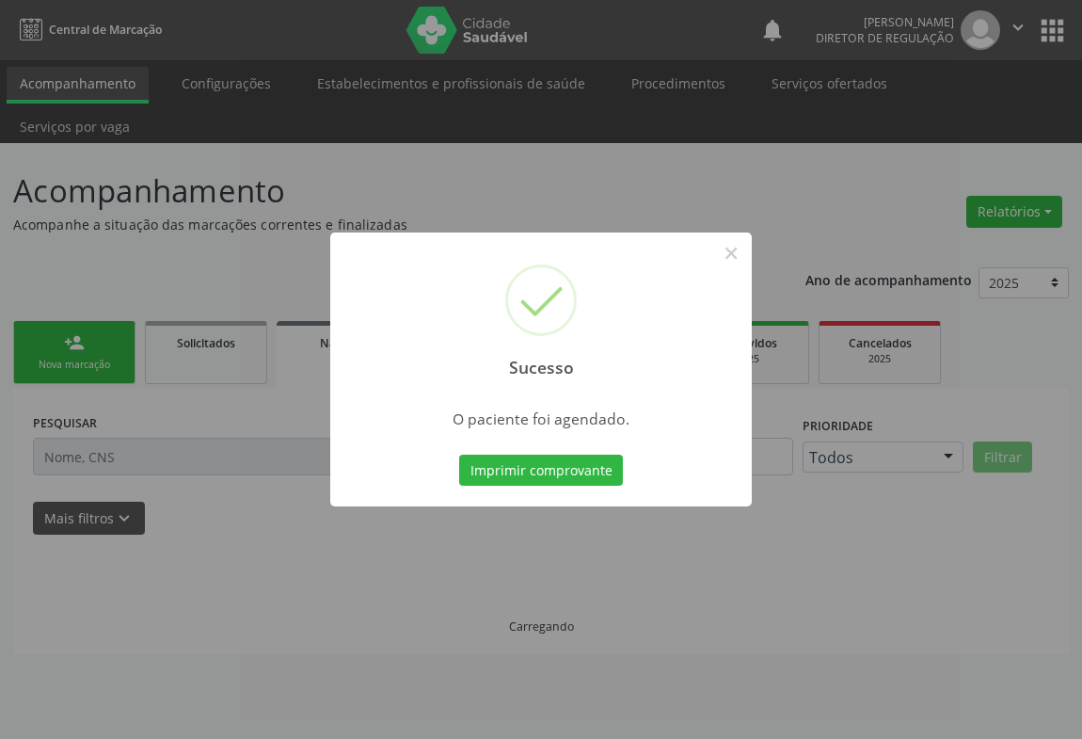
scroll to position [0, 0]
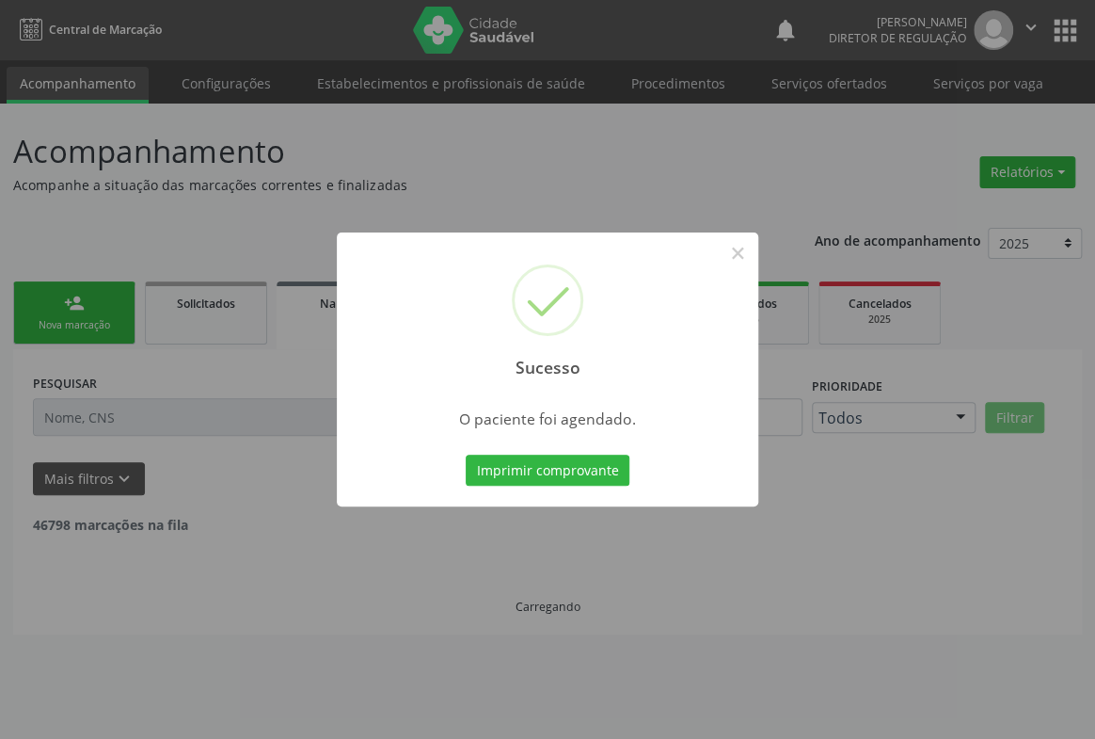
click at [466, 455] on button "Imprimir comprovante" at bounding box center [548, 471] width 164 height 32
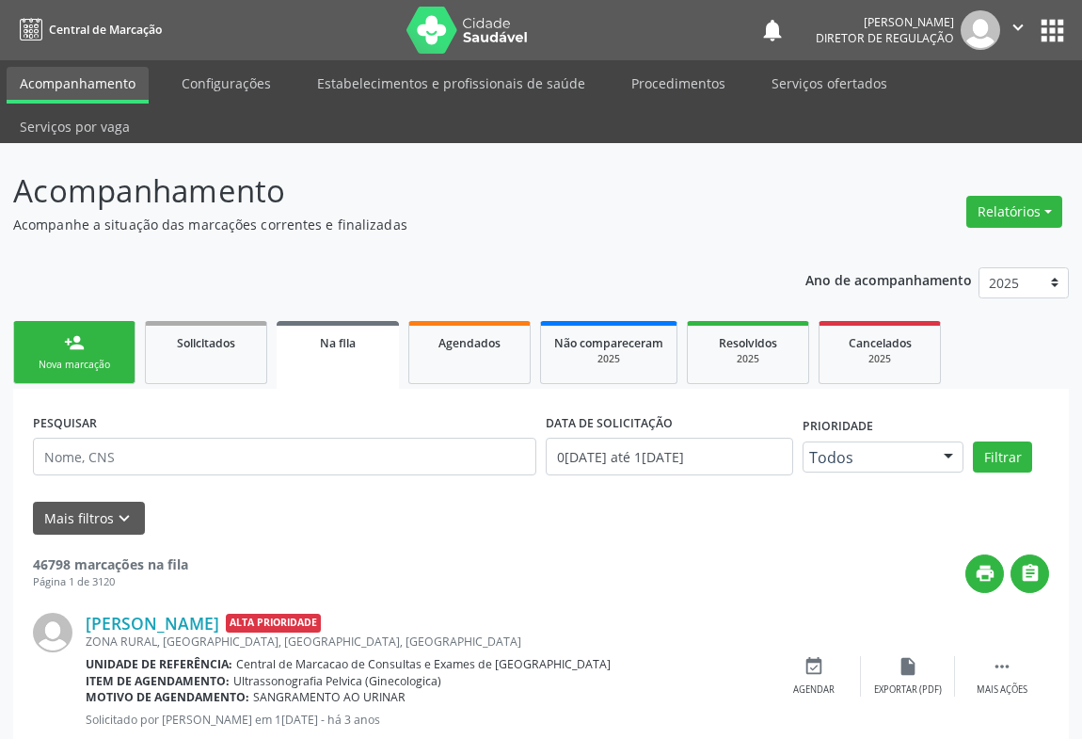
click at [88, 321] on link "person_add Nova marcação" at bounding box center [74, 352] width 122 height 63
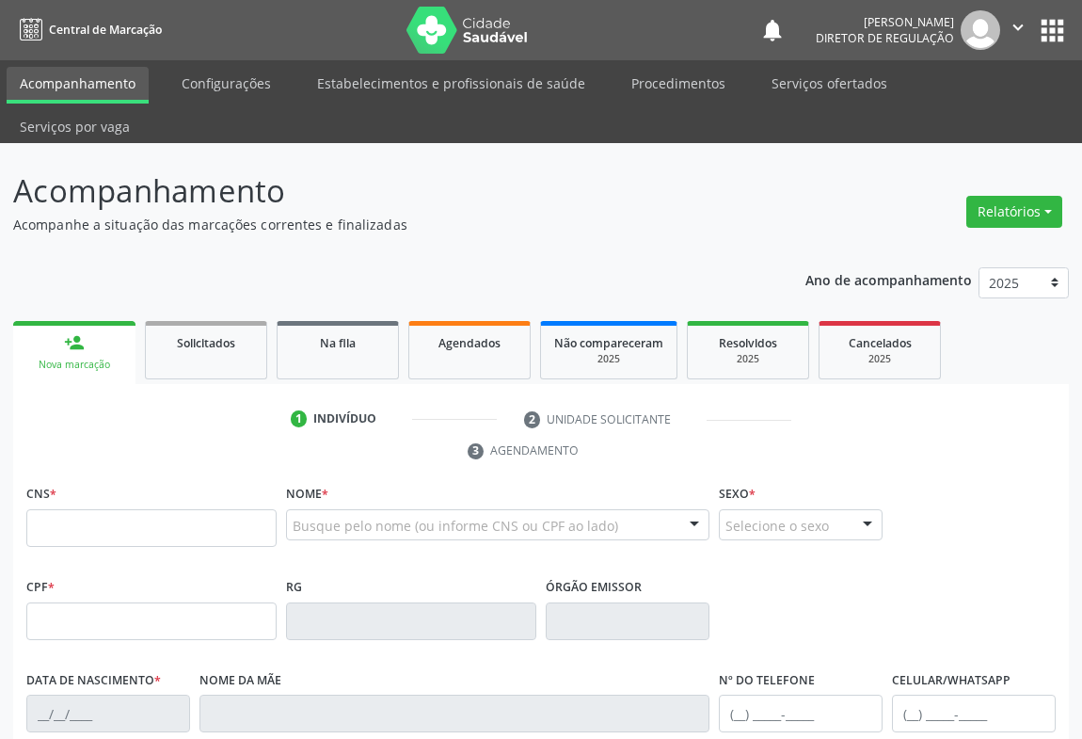
click at [98, 480] on div "CNS *" at bounding box center [151, 513] width 250 height 67
click at [102, 509] on input "text" at bounding box center [151, 528] width 250 height 38
type input "706 9061 0987 9334"
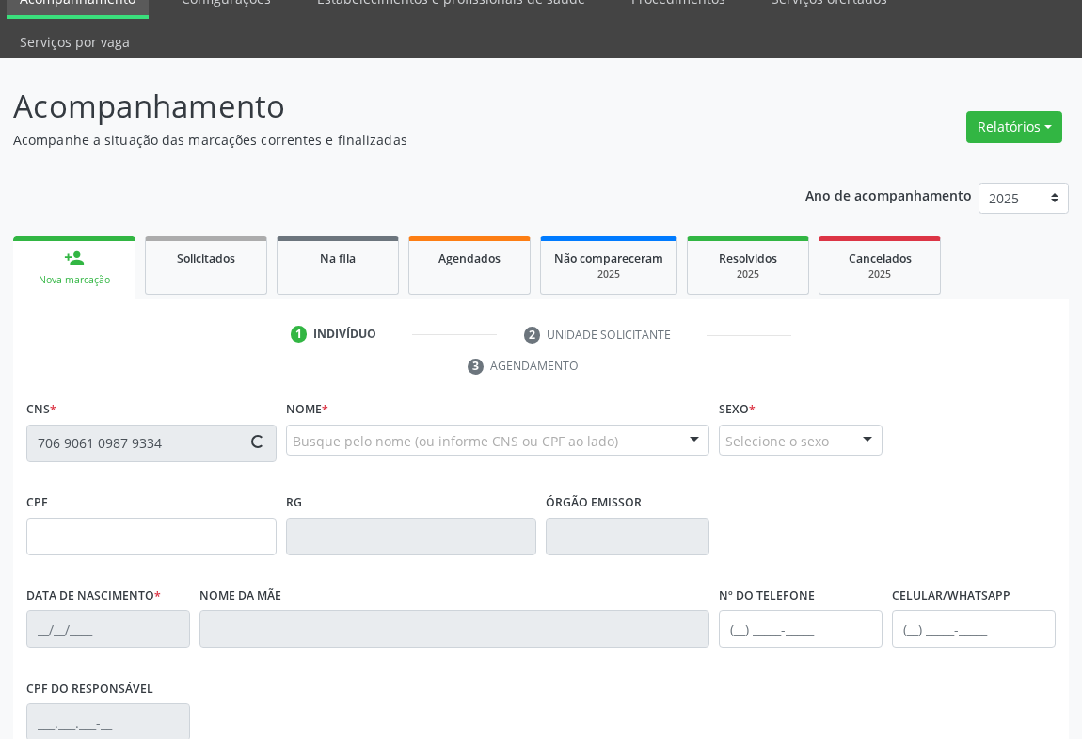
type input "1262935890"
type input "1[DATE]"
type input "[PHONE_NUMBER]"
type input "005.623.325-61"
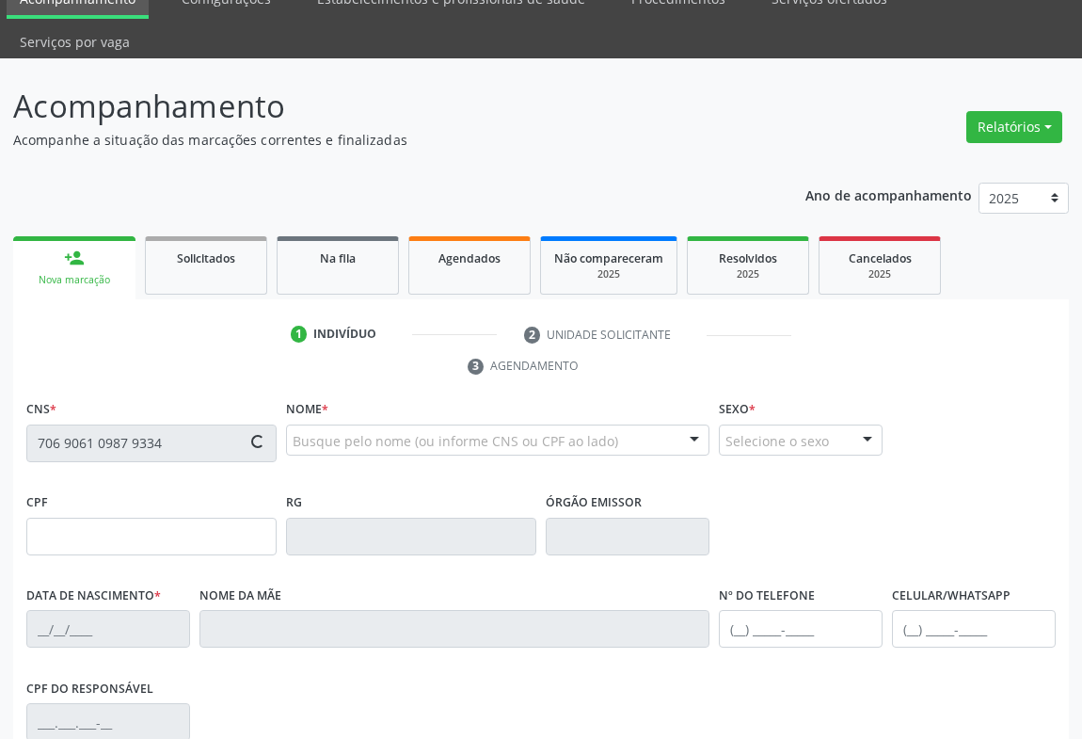
type input "110"
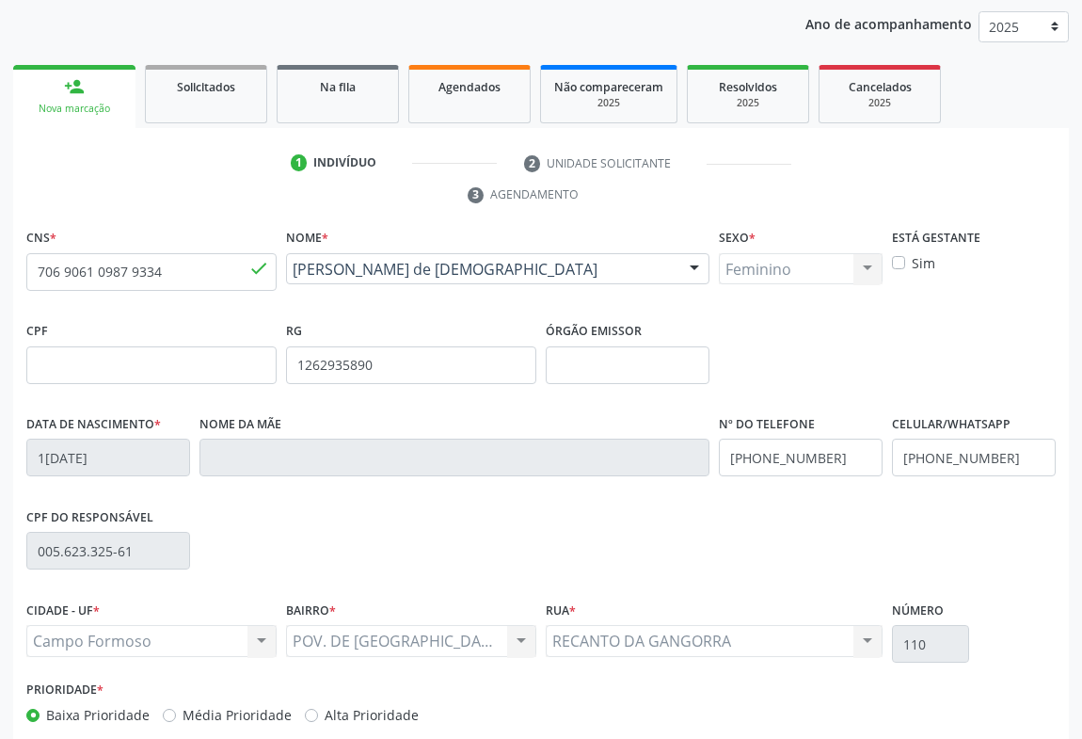
scroll to position [312, 0]
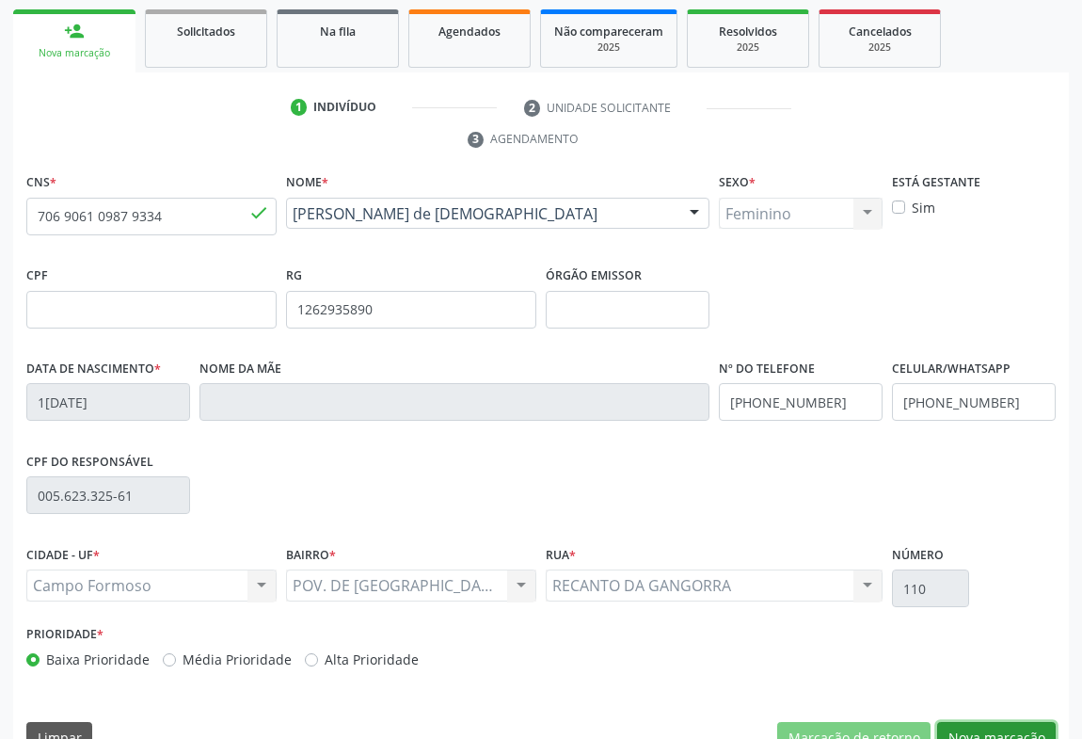
drag, startPoint x: 1016, startPoint y: 696, endPoint x: 566, endPoint y: 555, distance: 472.4
click at [1007, 722] on button "Nova marcação" at bounding box center [996, 738] width 119 height 32
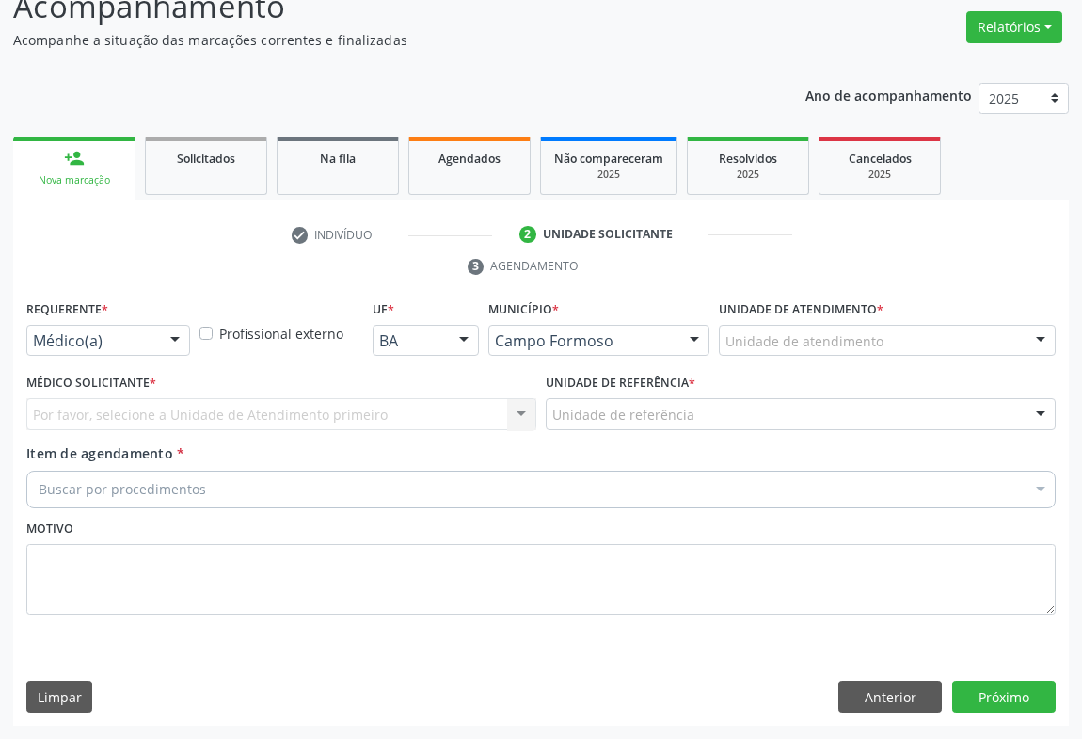
scroll to position [143, 0]
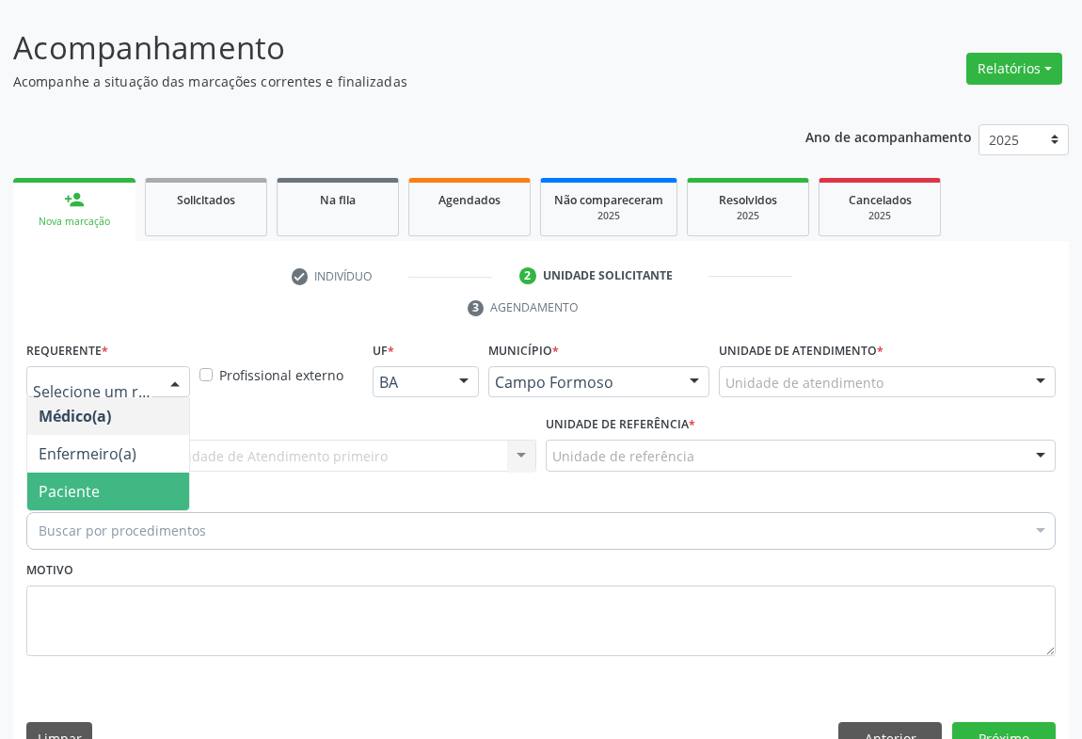
click at [129, 472] on span "Paciente" at bounding box center [108, 491] width 162 height 38
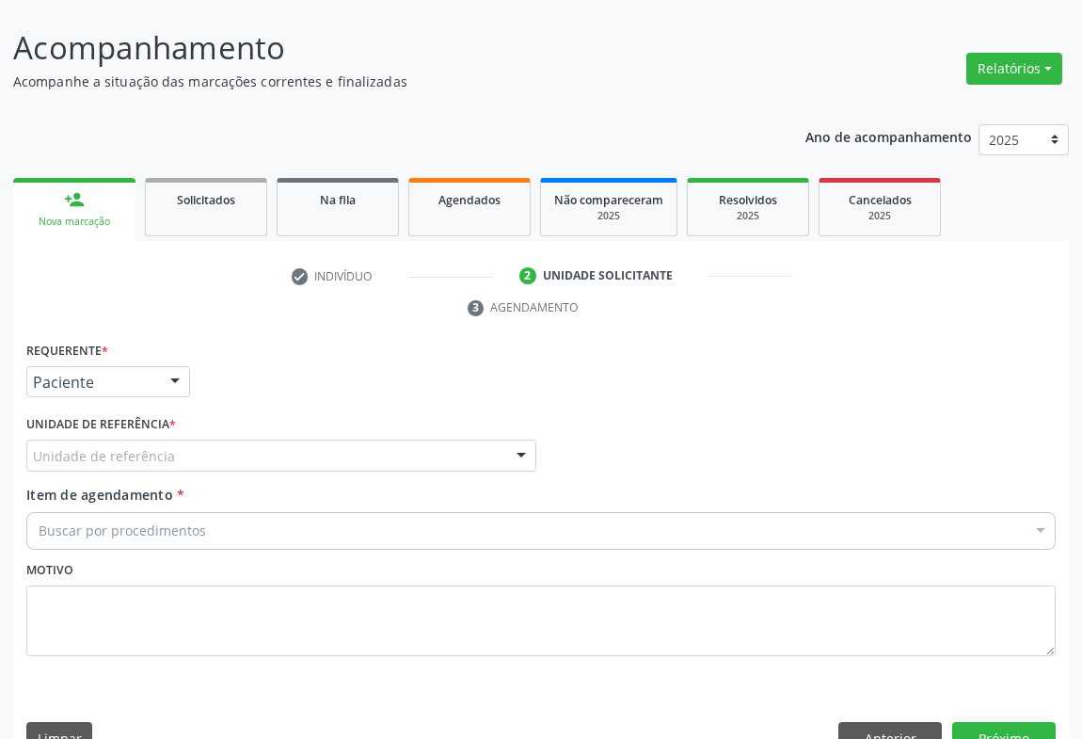
click at [344, 440] on div "Unidade de referência" at bounding box center [281, 456] width 510 height 32
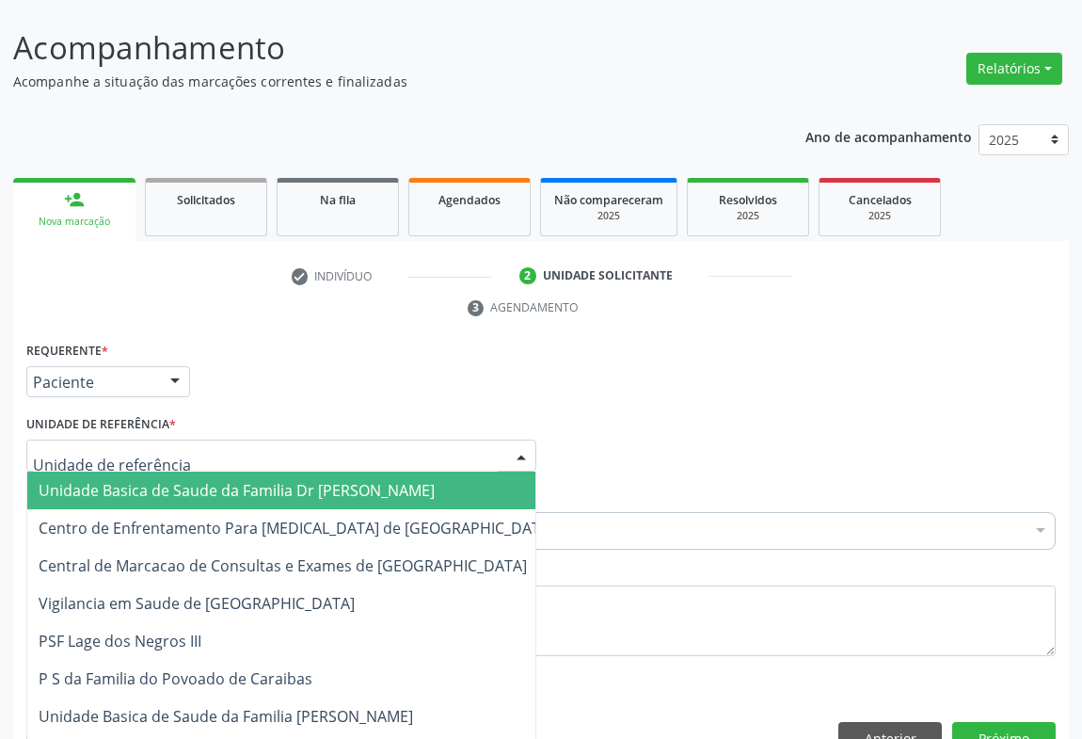
click at [346, 446] on input "text" at bounding box center [265, 465] width 465 height 38
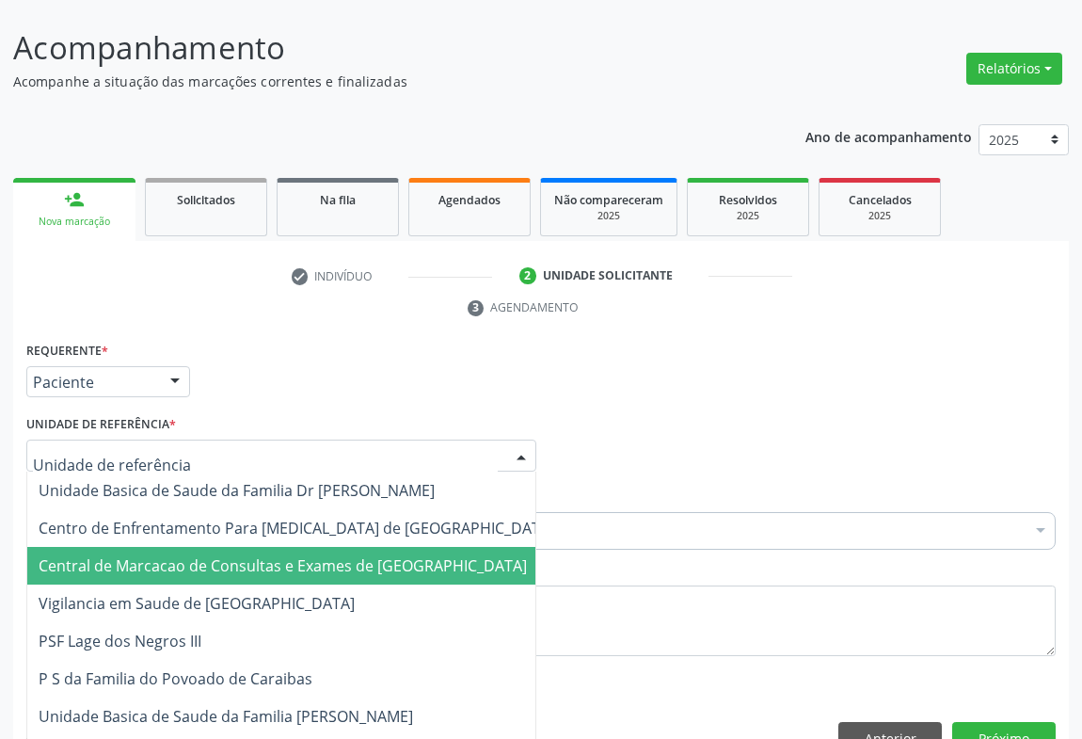
click at [322, 555] on span "Central de Marcacao de Consultas e Exames de [GEOGRAPHIC_DATA]" at bounding box center [283, 565] width 488 height 21
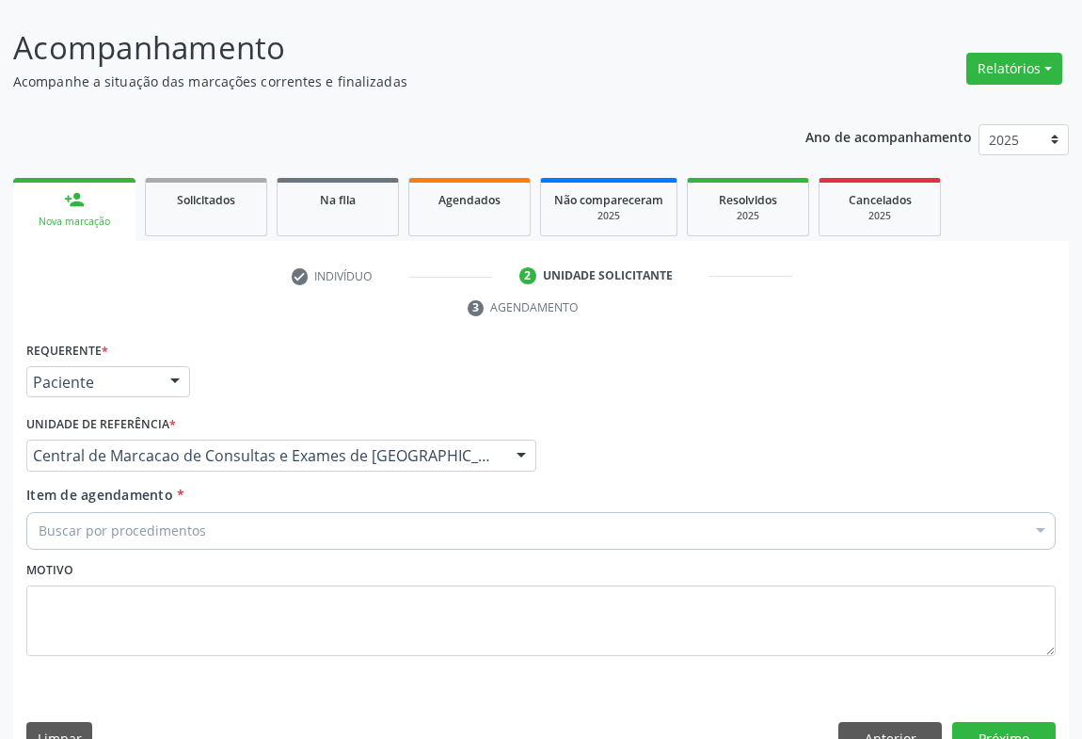
click at [354, 512] on div "Buscar por procedimentos" at bounding box center [541, 531] width 1030 height 38
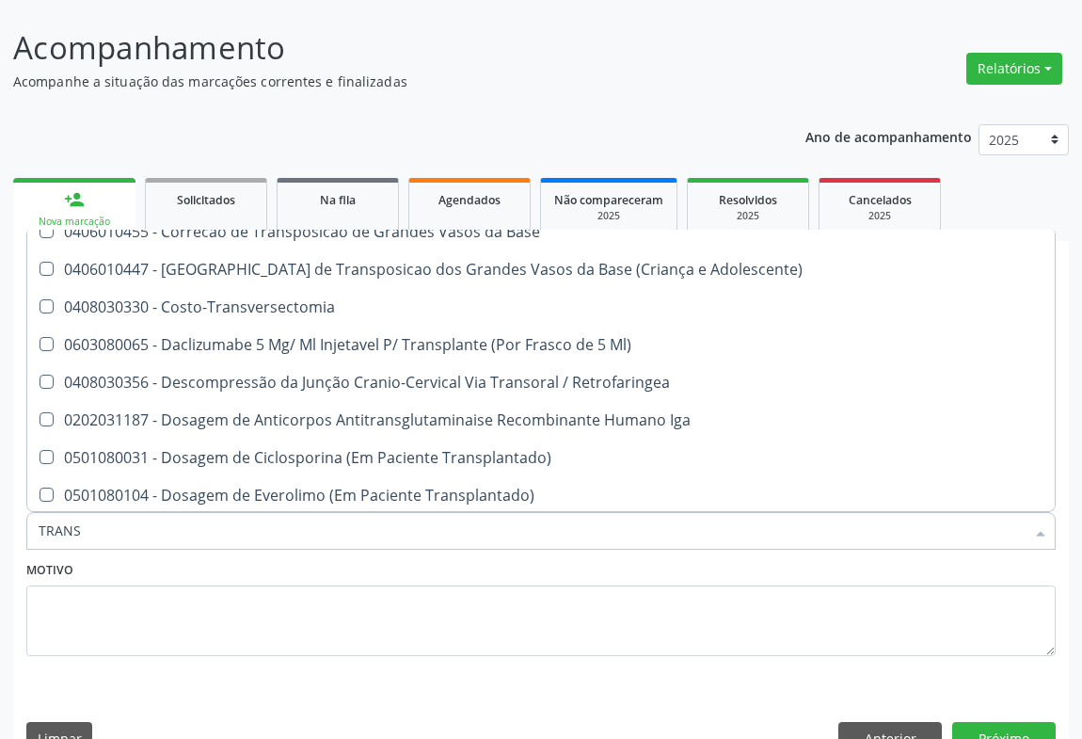
scroll to position [2138, 0]
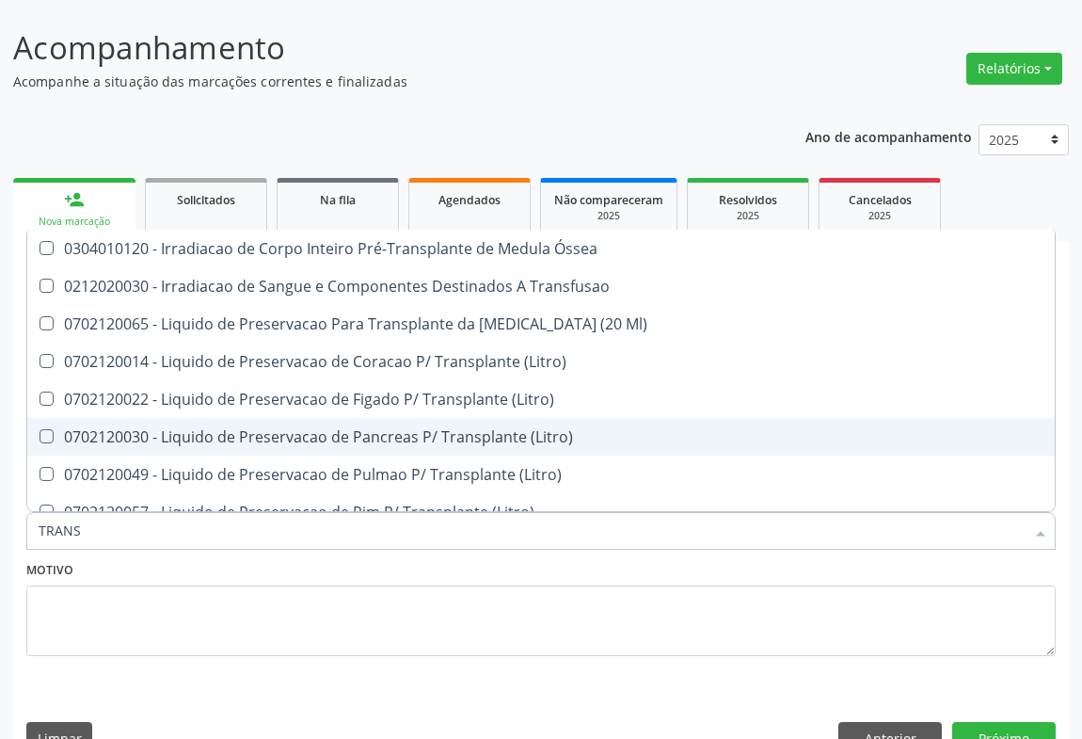
type input "TRANSV"
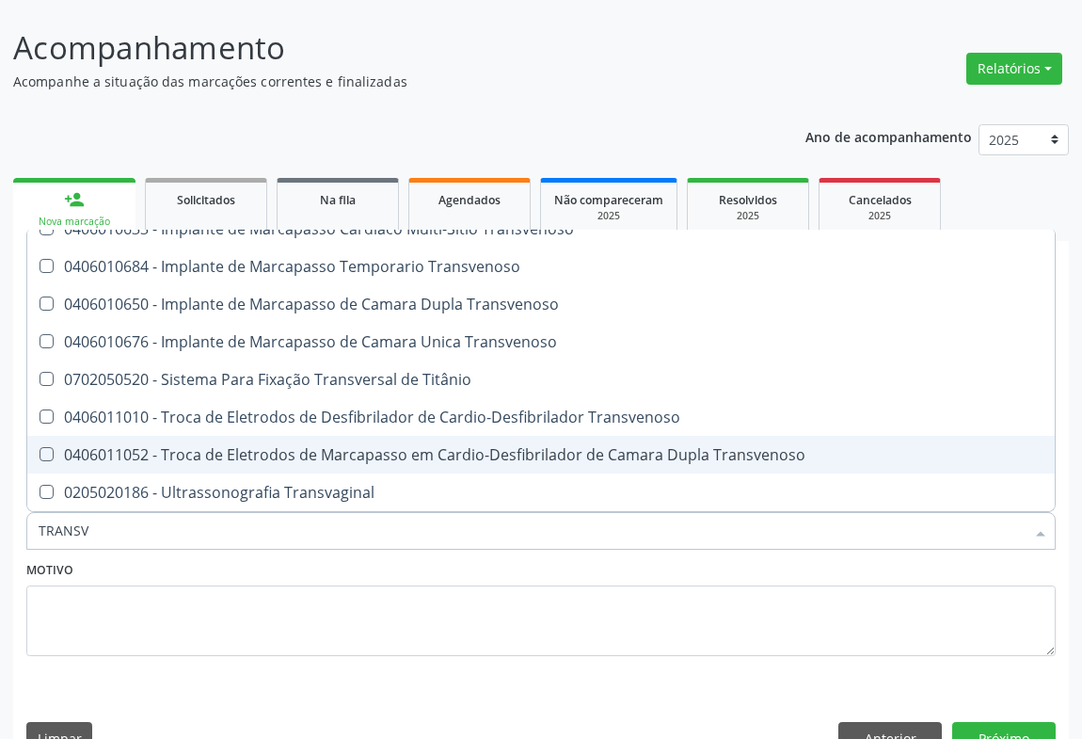
scroll to position [220, 0]
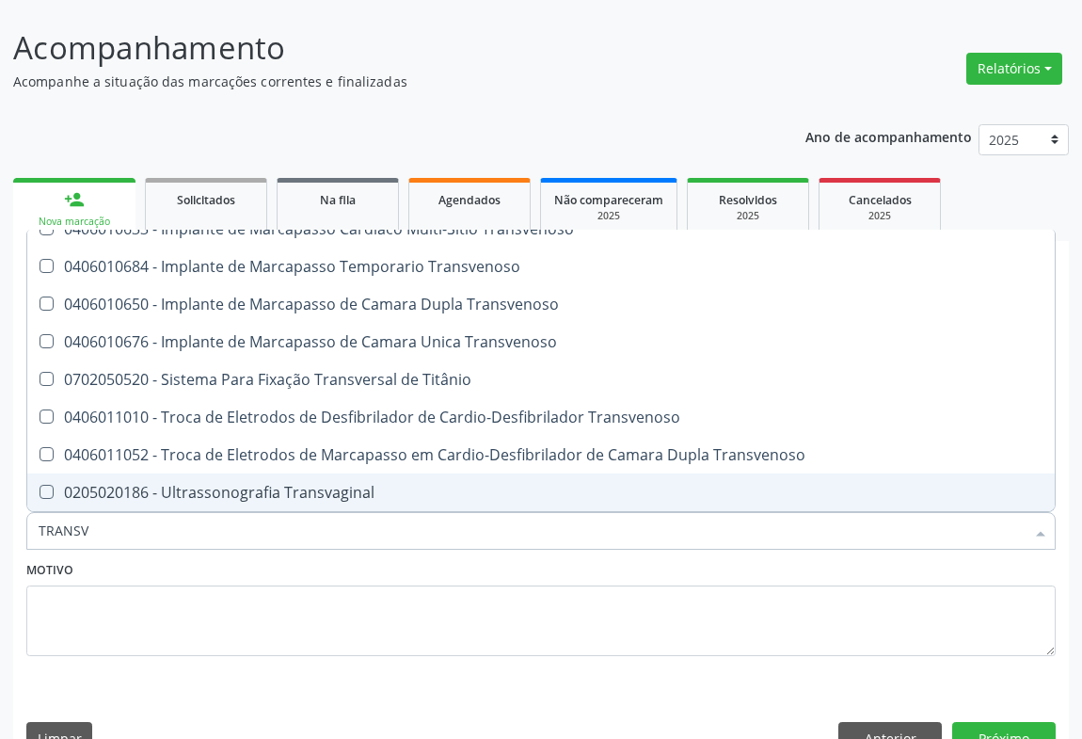
click at [344, 473] on span "0205020186 - Ultrassonografia Transvaginal" at bounding box center [543, 492] width 1032 height 38
checkbox Transvaginal "true"
click at [979, 722] on button "Próximo" at bounding box center [1004, 738] width 104 height 32
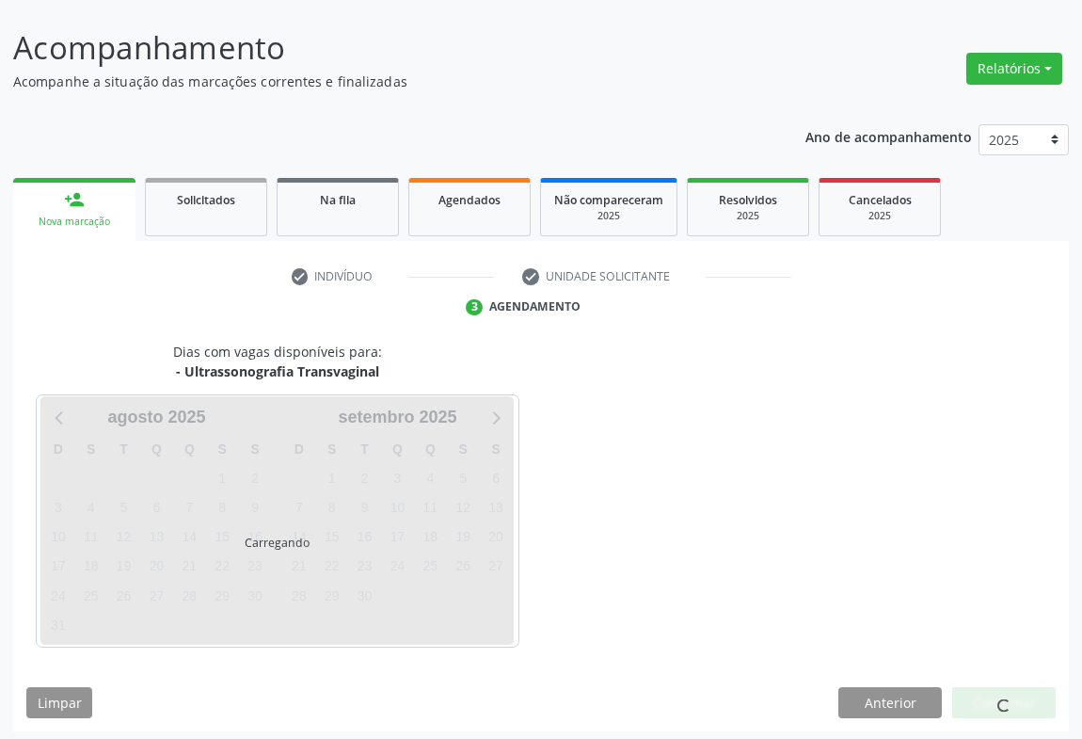
scroll to position [0, 0]
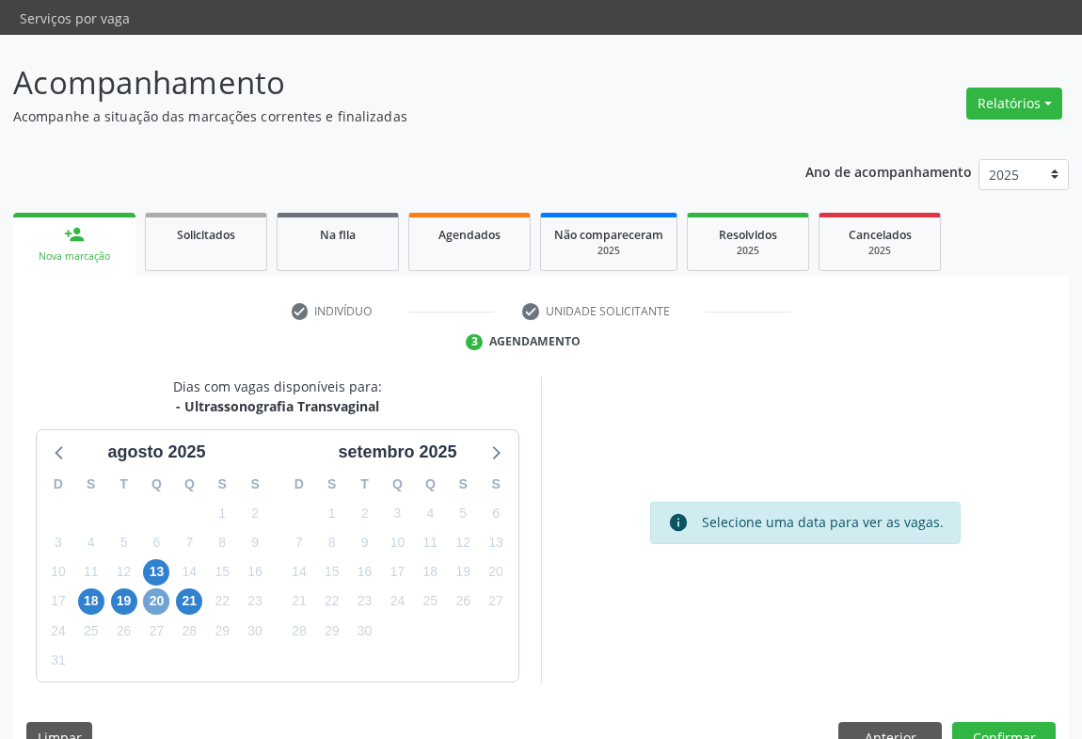
click at [158, 588] on span "20" at bounding box center [156, 601] width 26 height 26
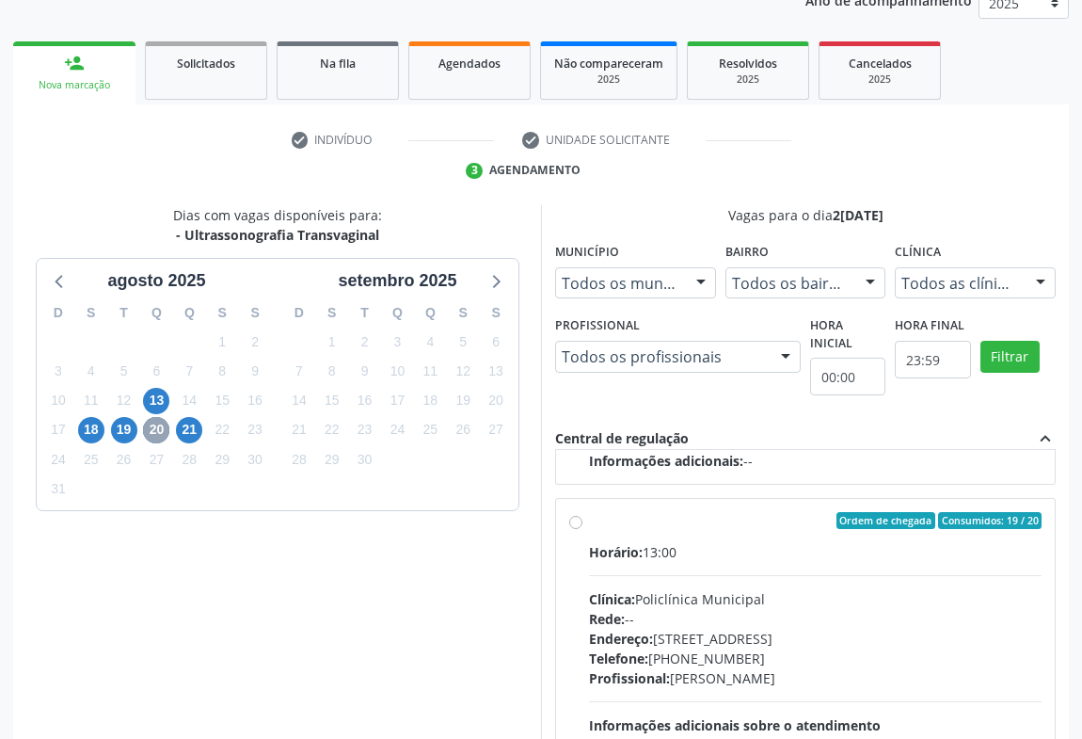
scroll to position [424, 0]
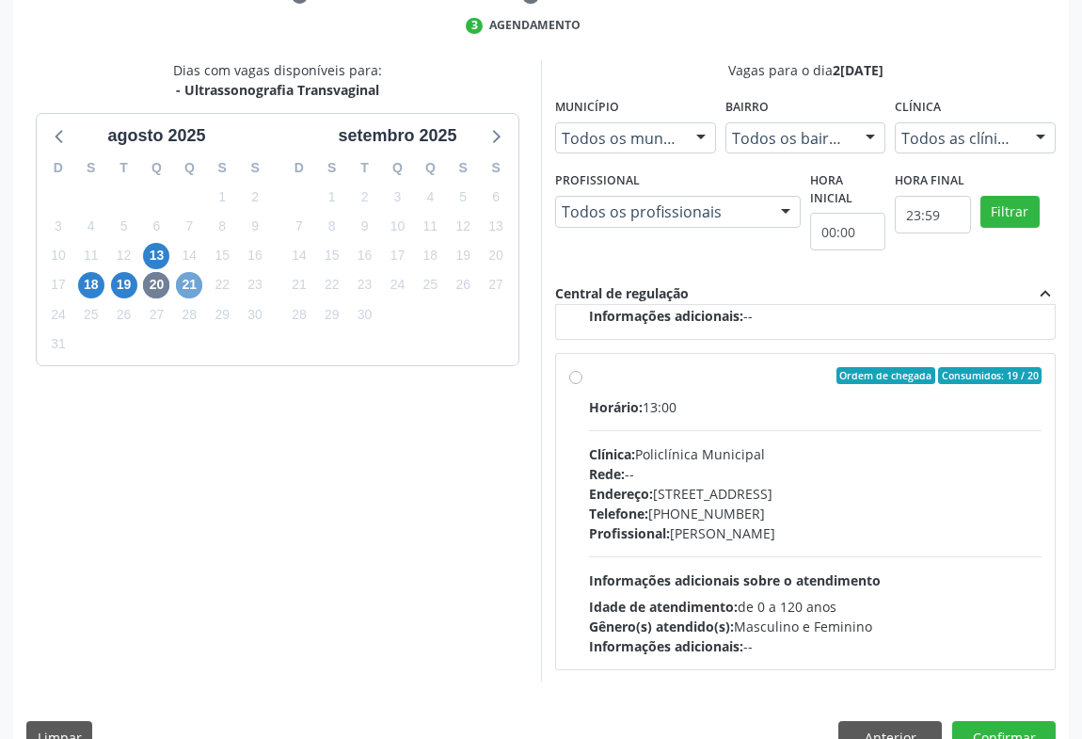
click at [196, 272] on span "21" at bounding box center [189, 285] width 26 height 26
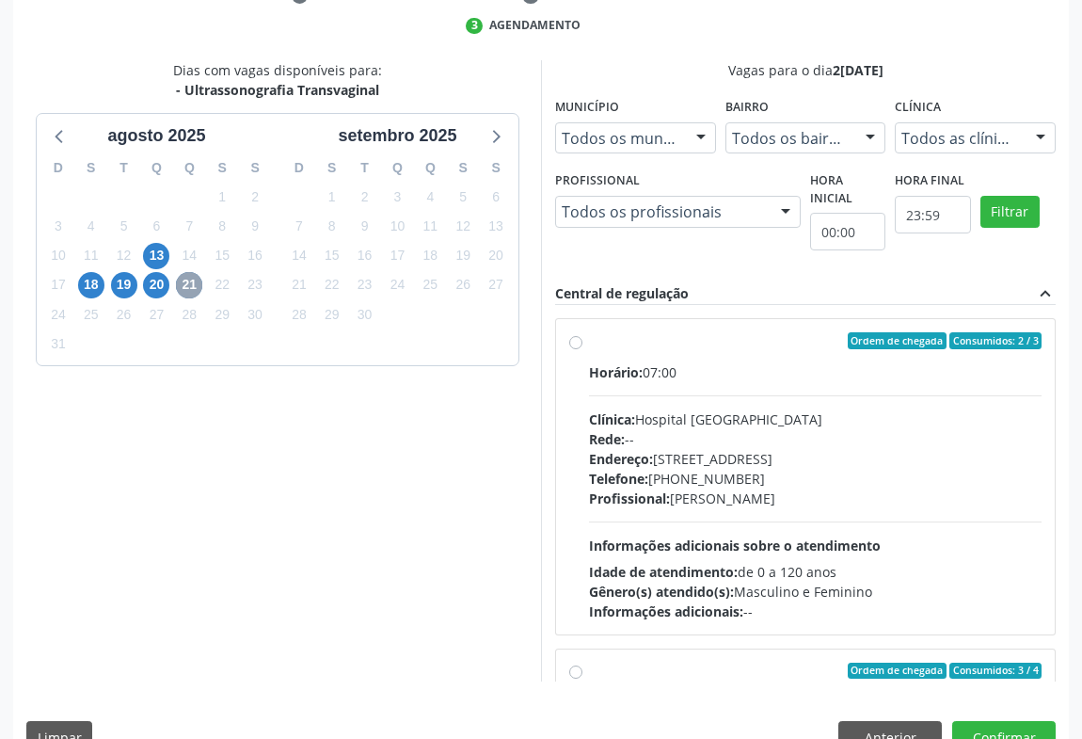
scroll to position [295, 0]
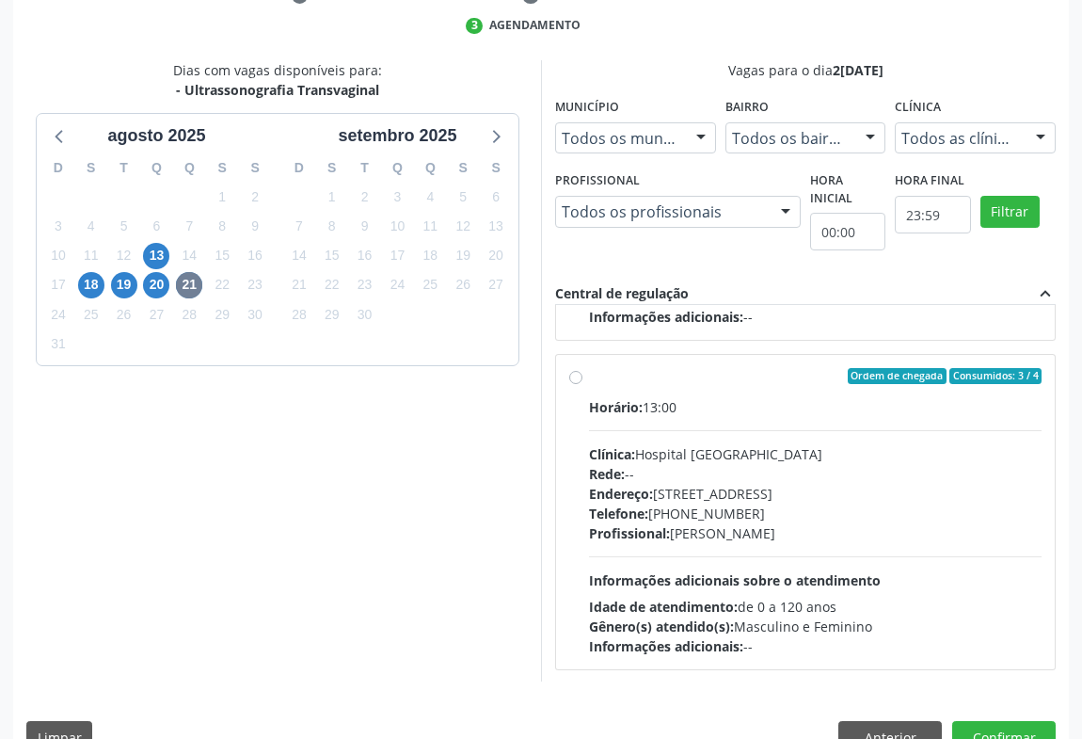
click at [827, 444] on div "Clínica: Hospital [GEOGRAPHIC_DATA]" at bounding box center [815, 454] width 453 height 20
click at [583, 385] on input "Ordem de chegada Consumidos: 3 / 4 Horário: 13:00 Clínica: Hospital [GEOGRAPHIC…" at bounding box center [575, 376] width 13 height 17
radio input "true"
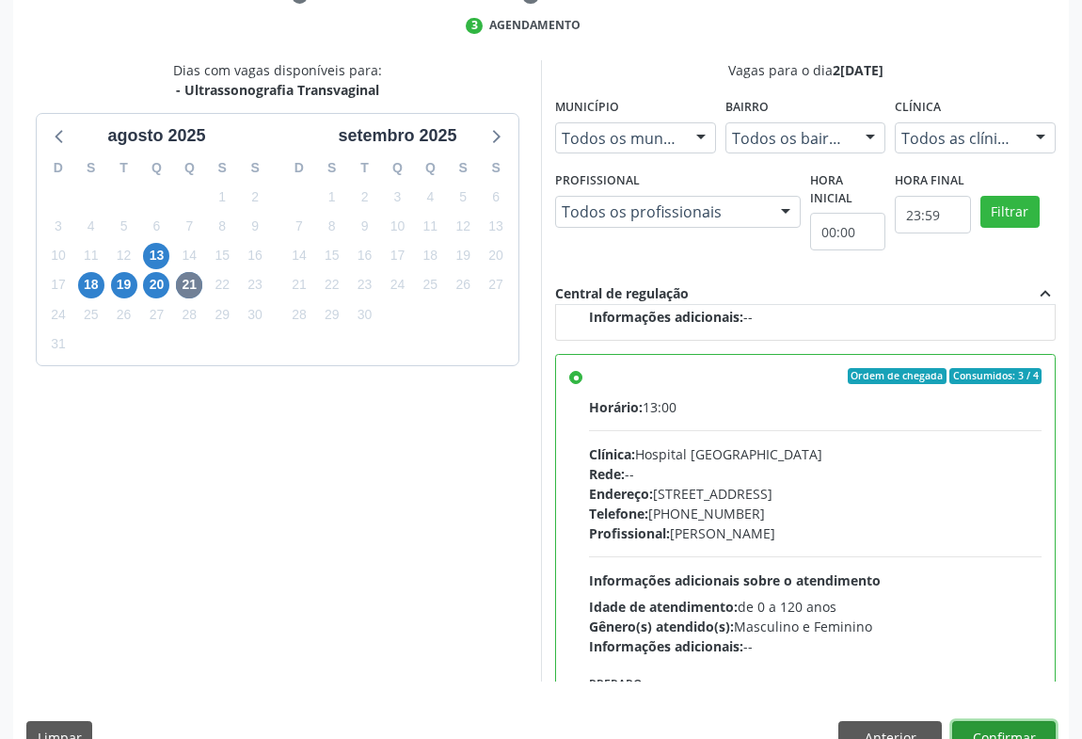
click at [1014, 721] on button "Confirmar" at bounding box center [1004, 737] width 104 height 32
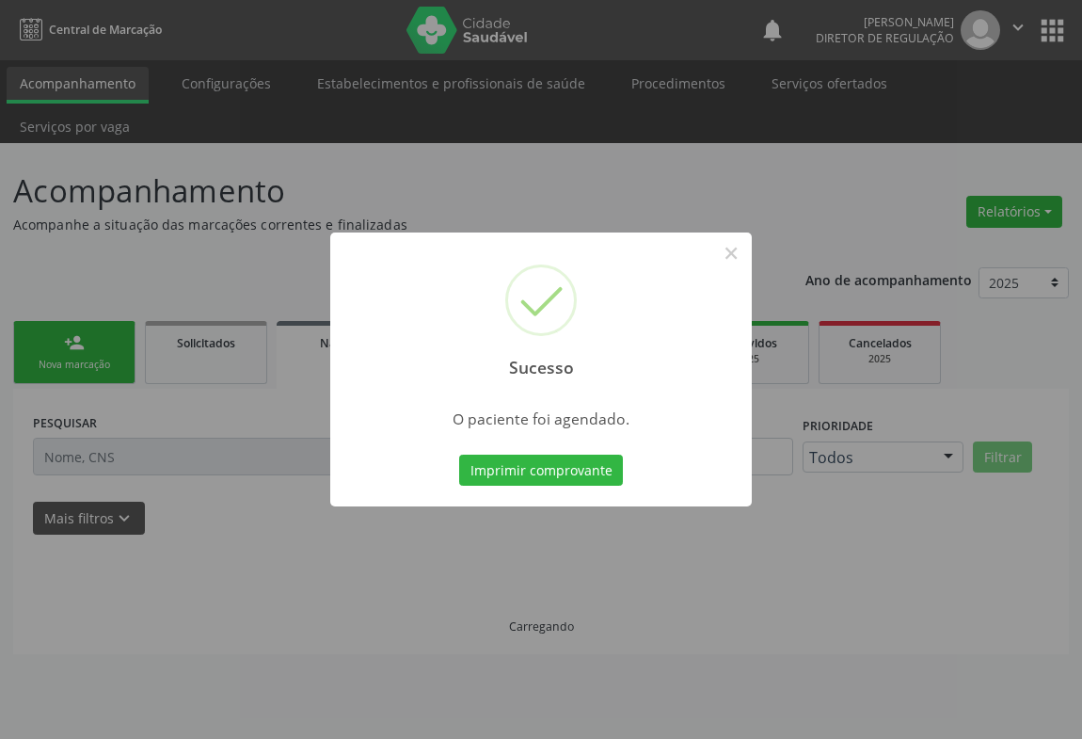
scroll to position [0, 0]
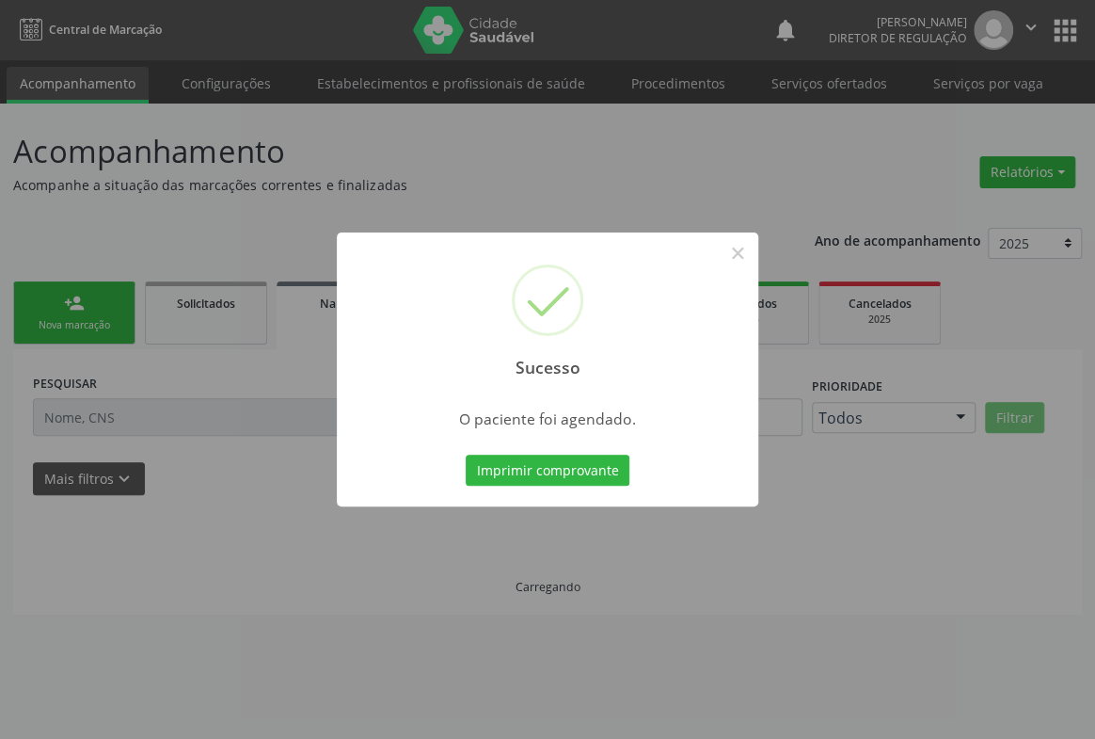
click at [466, 455] on button "Imprimir comprovante" at bounding box center [548, 471] width 164 height 32
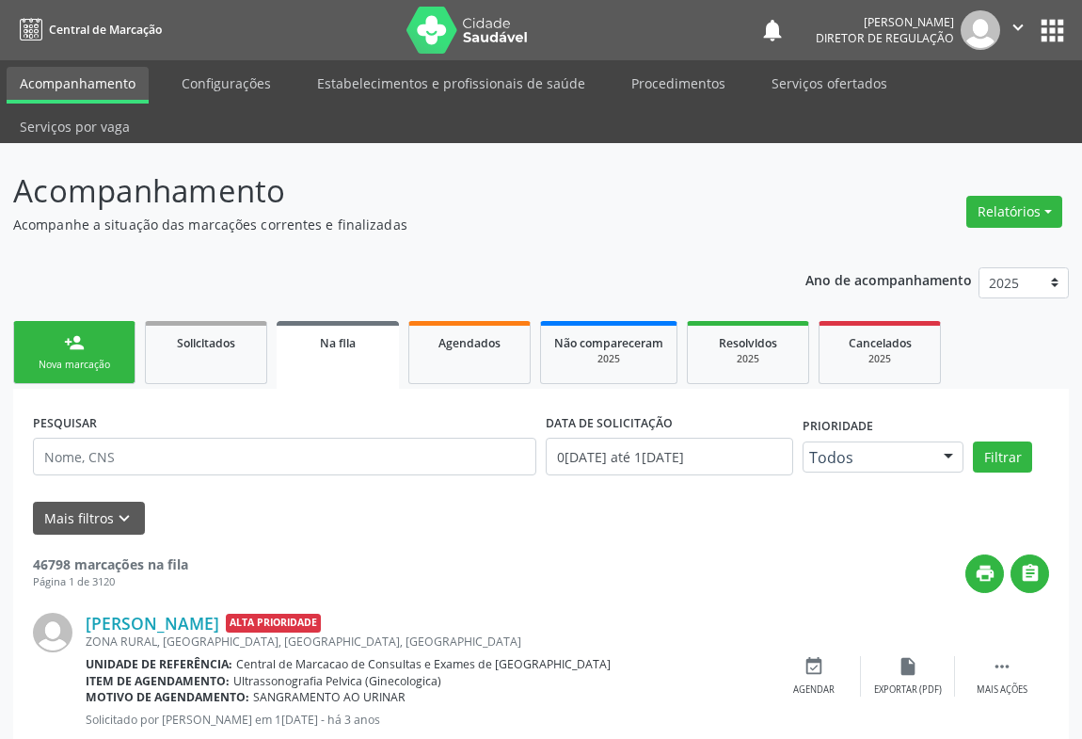
click at [94, 321] on link "person_add Nova marcação" at bounding box center [74, 352] width 122 height 63
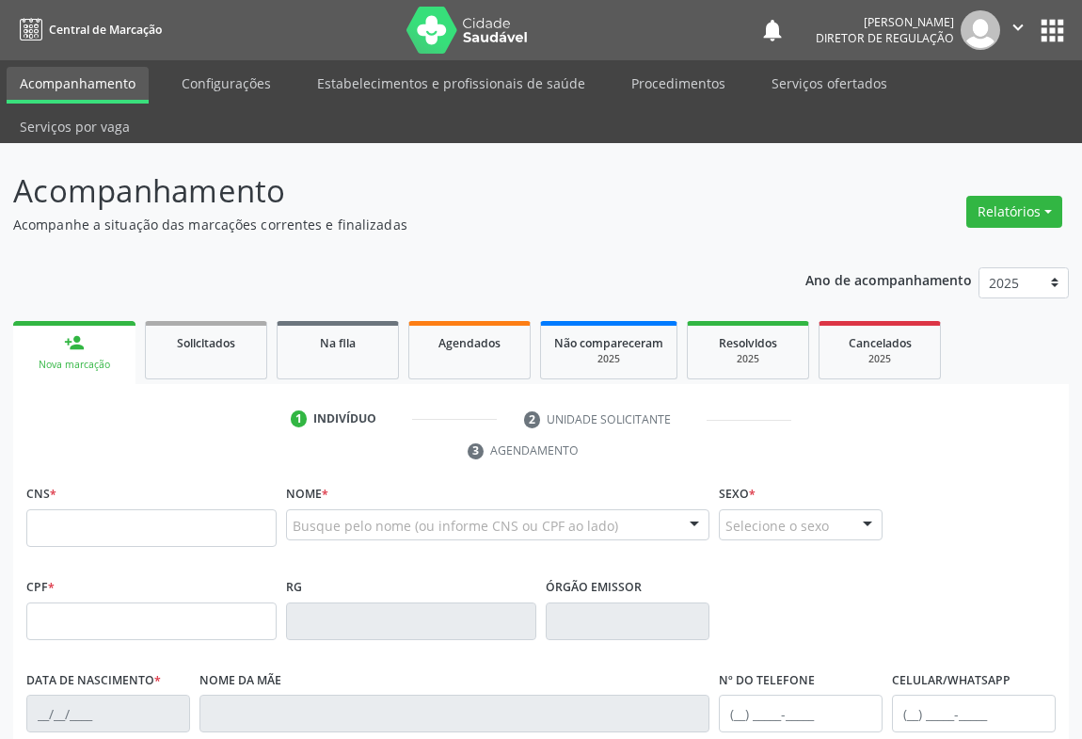
click at [71, 480] on div "CNS *" at bounding box center [151, 513] width 250 height 67
click at [76, 509] on input "text" at bounding box center [151, 528] width 250 height 38
type input "700 8034 5958 8982"
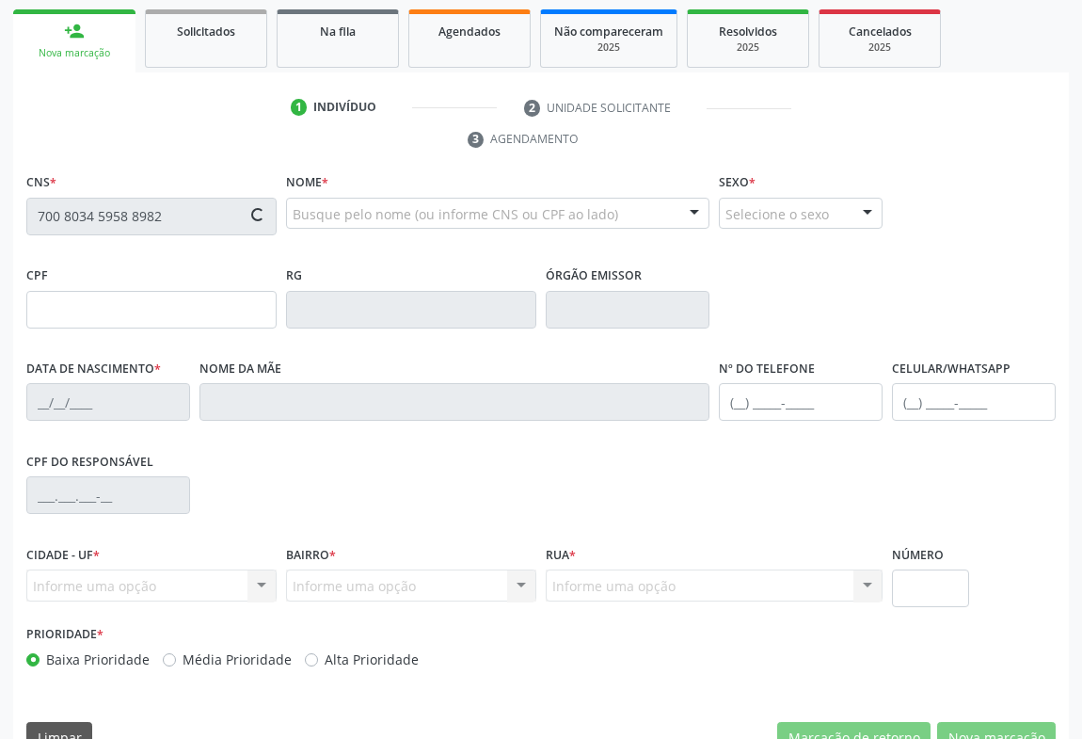
type input "617.810.455-34"
type input "0691948232"
type input "1[DATE]"
type input "[PHONE_NUMBER]"
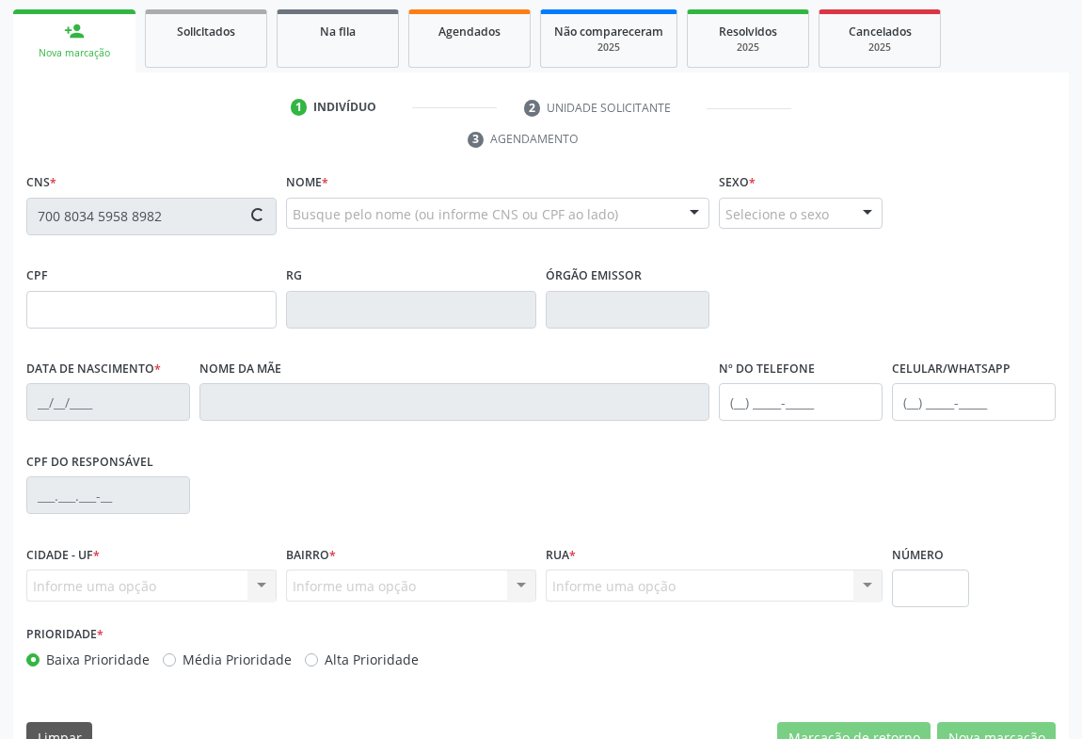
type input "54"
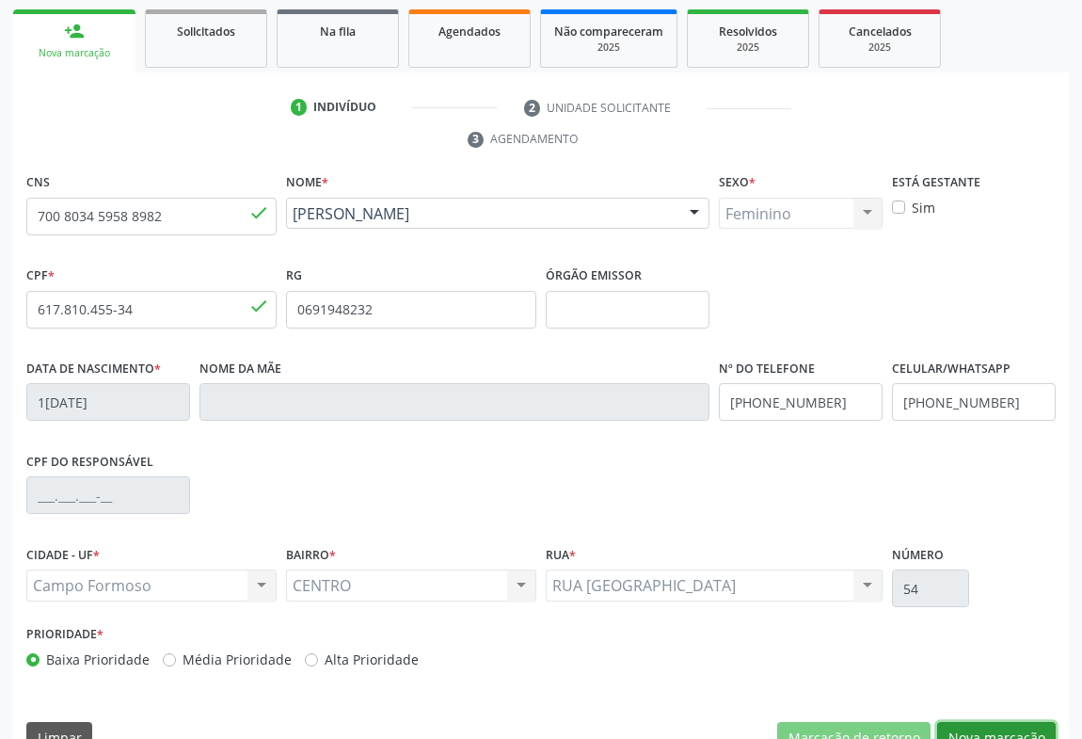
drag, startPoint x: 1012, startPoint y: 706, endPoint x: 716, endPoint y: 555, distance: 331.7
click at [1008, 722] on button "Nova marcação" at bounding box center [996, 738] width 119 height 32
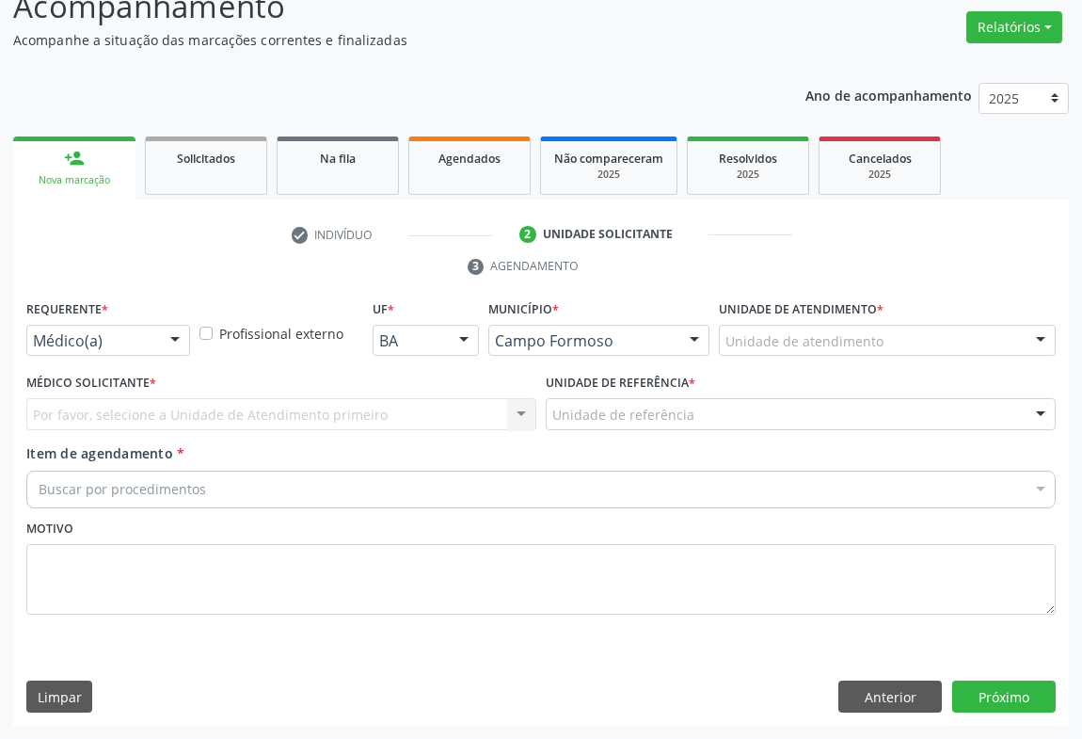
scroll to position [143, 0]
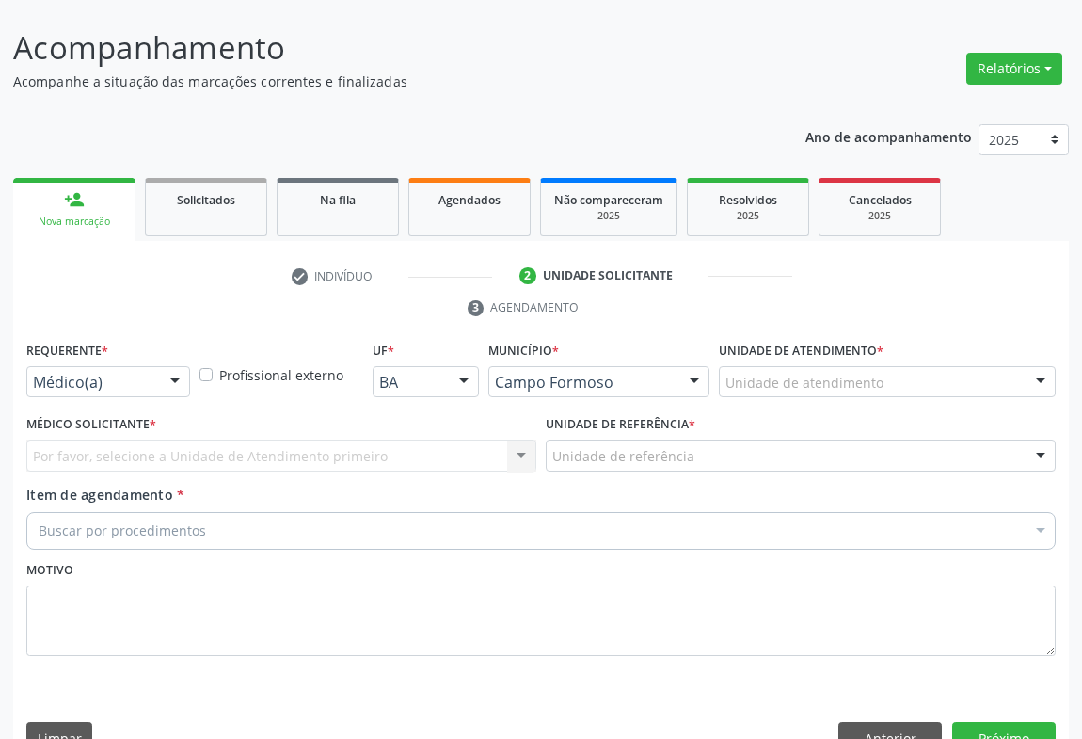
click at [158, 366] on div "Médico(a)" at bounding box center [108, 382] width 164 height 32
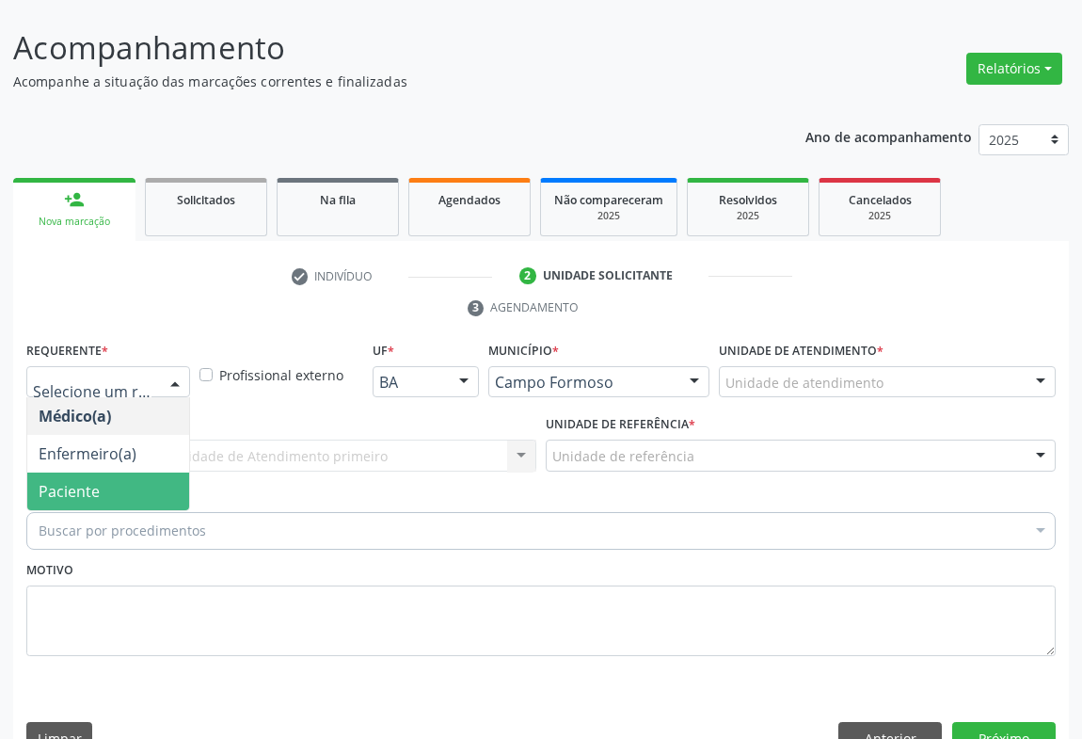
click at [149, 472] on span "Paciente" at bounding box center [108, 491] width 162 height 38
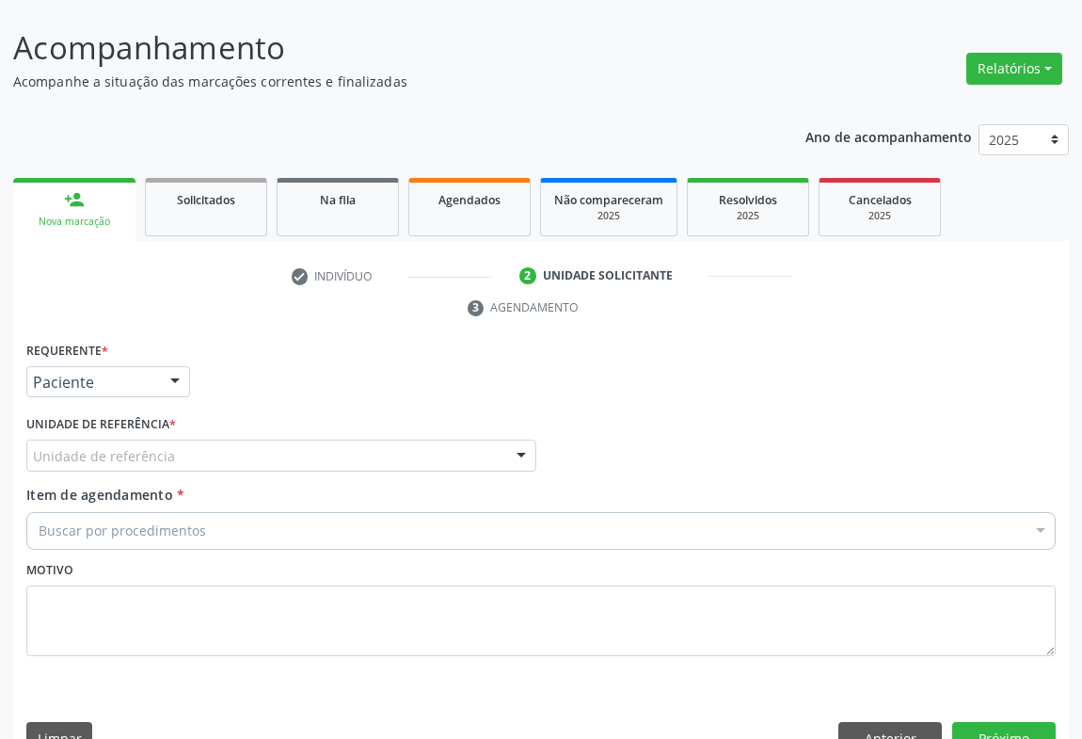
drag, startPoint x: 277, startPoint y: 421, endPoint x: 284, endPoint y: 464, distance: 43.9
click at [278, 440] on div "Unidade de referência" at bounding box center [281, 456] width 510 height 32
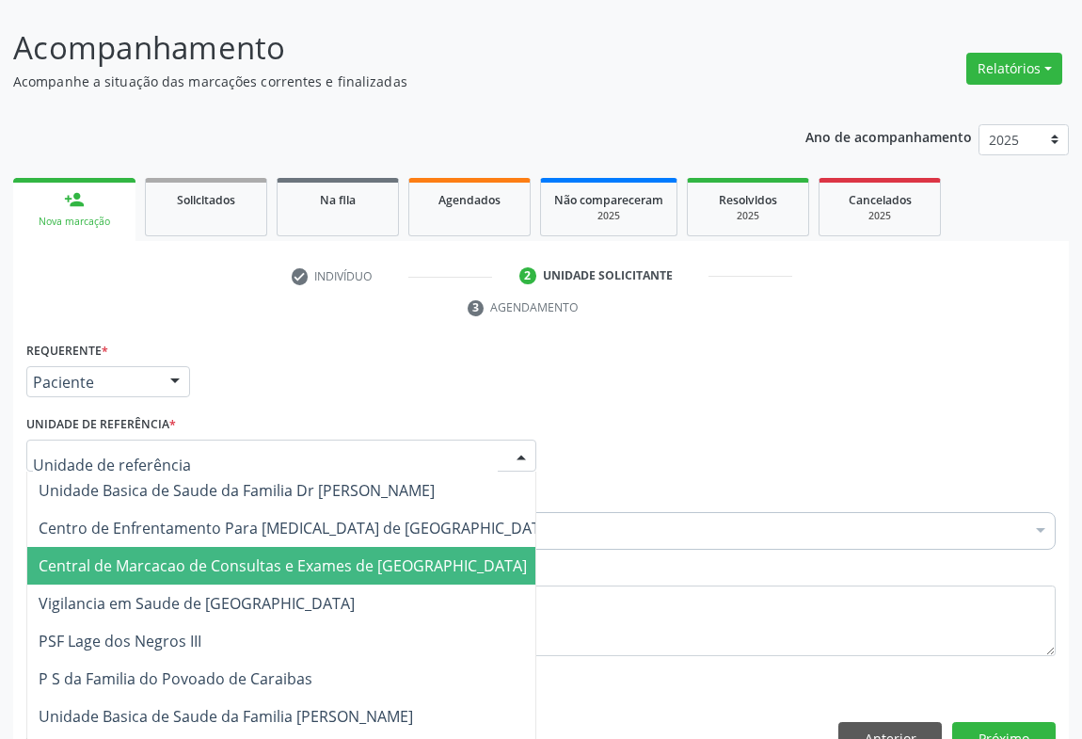
click at [288, 555] on span "Central de Marcacao de Consultas e Exames de [GEOGRAPHIC_DATA]" at bounding box center [283, 565] width 488 height 21
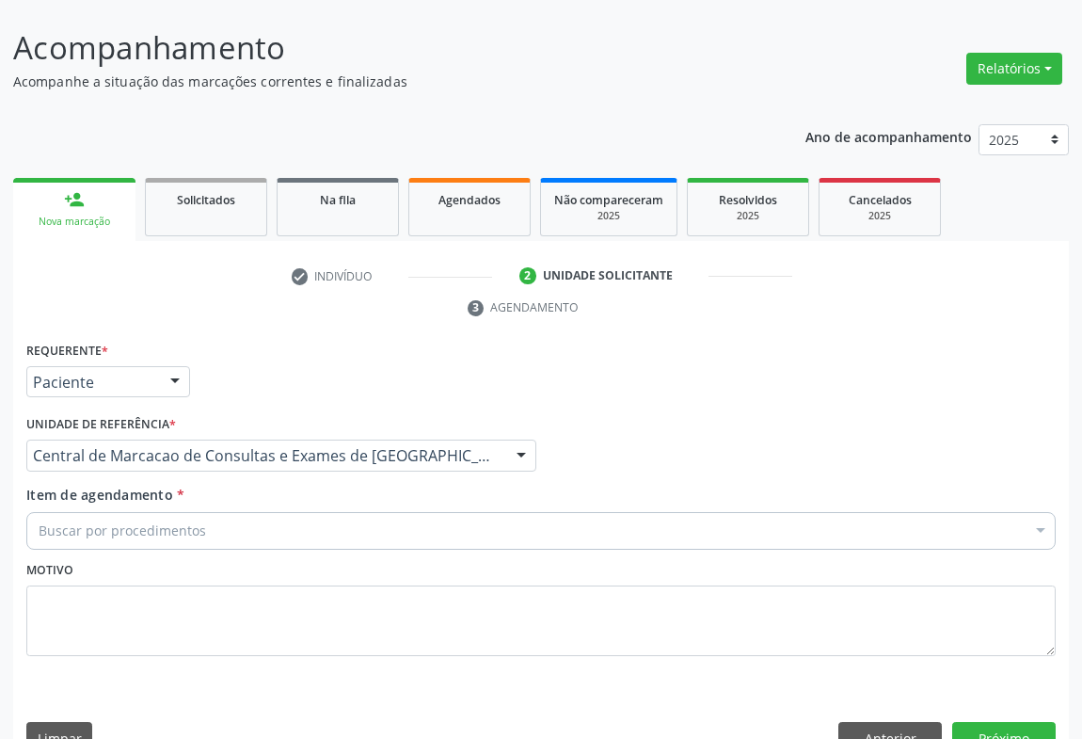
click at [315, 512] on div "Buscar por procedimentos" at bounding box center [541, 531] width 1030 height 38
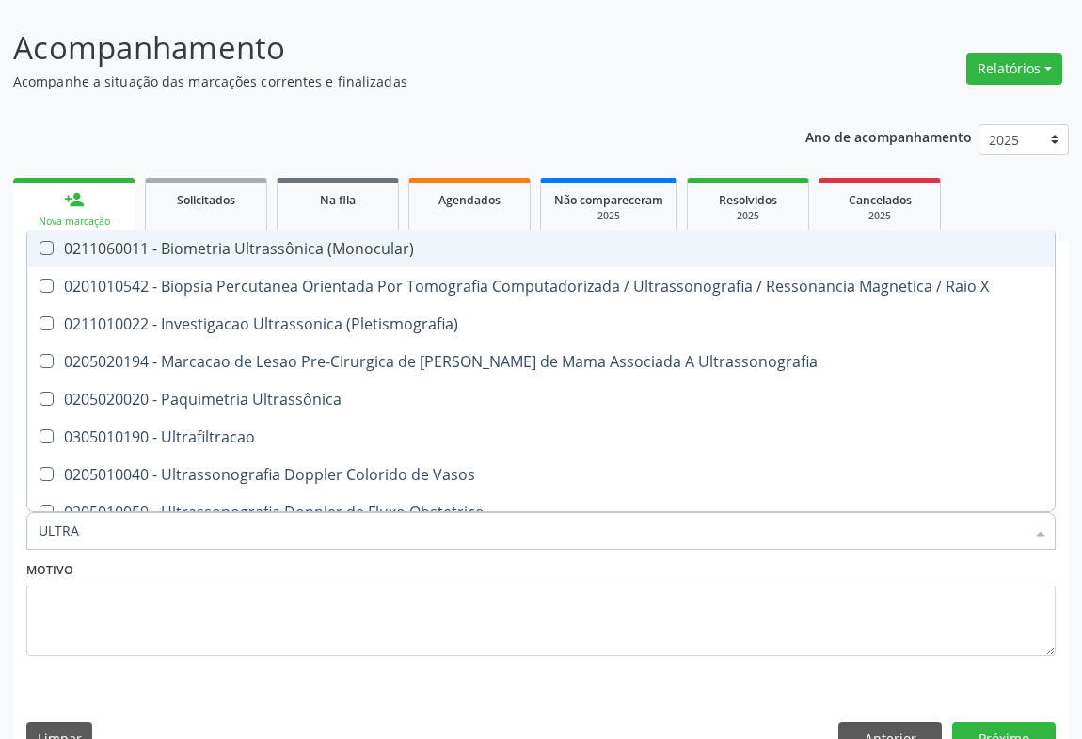
type input "ULTRAS"
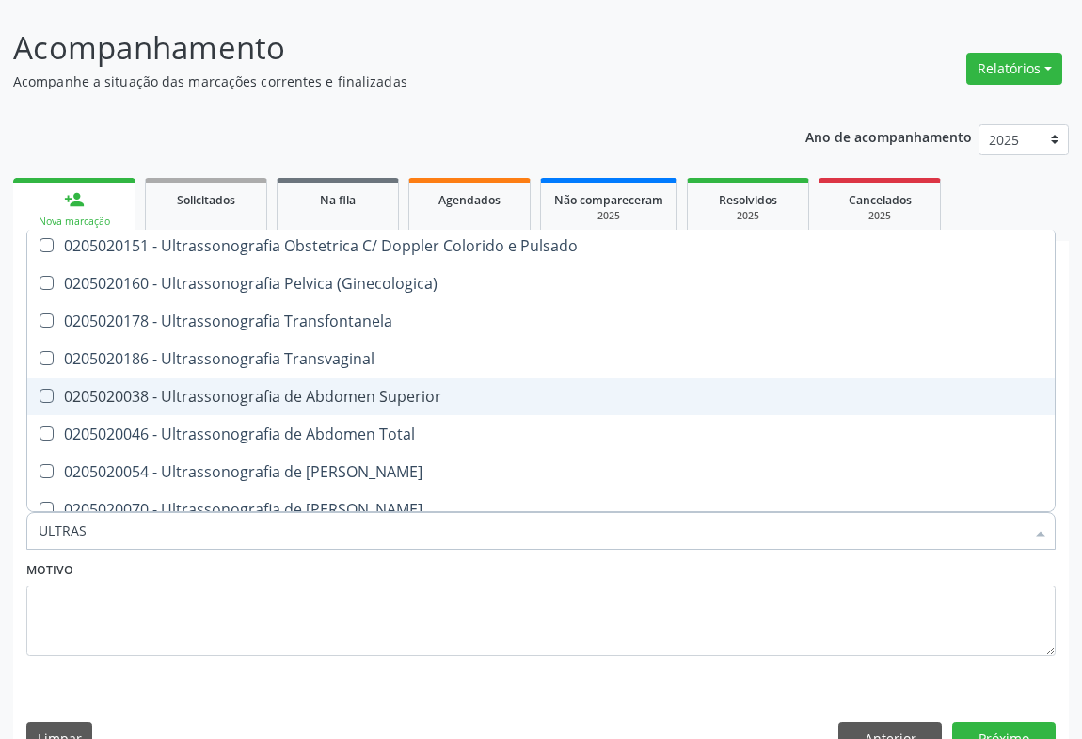
scroll to position [427, 0]
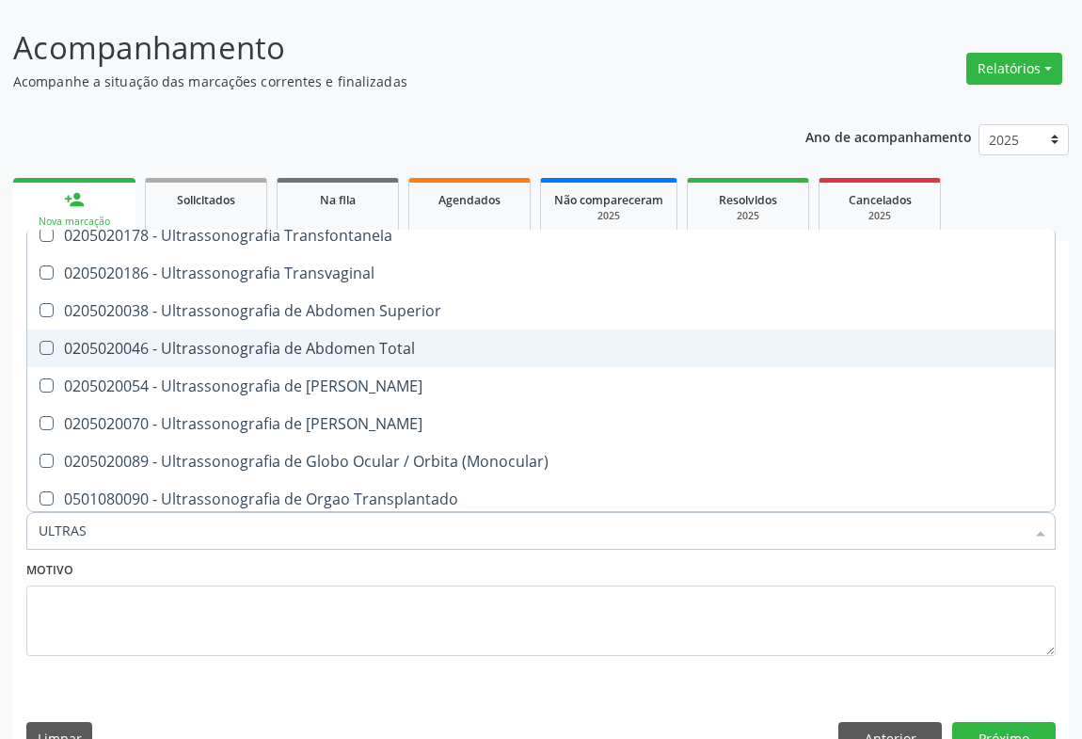
click at [457, 341] on div "0205020046 - Ultrassonografia de Abdomen Total" at bounding box center [541, 348] width 1005 height 15
checkbox Total "true"
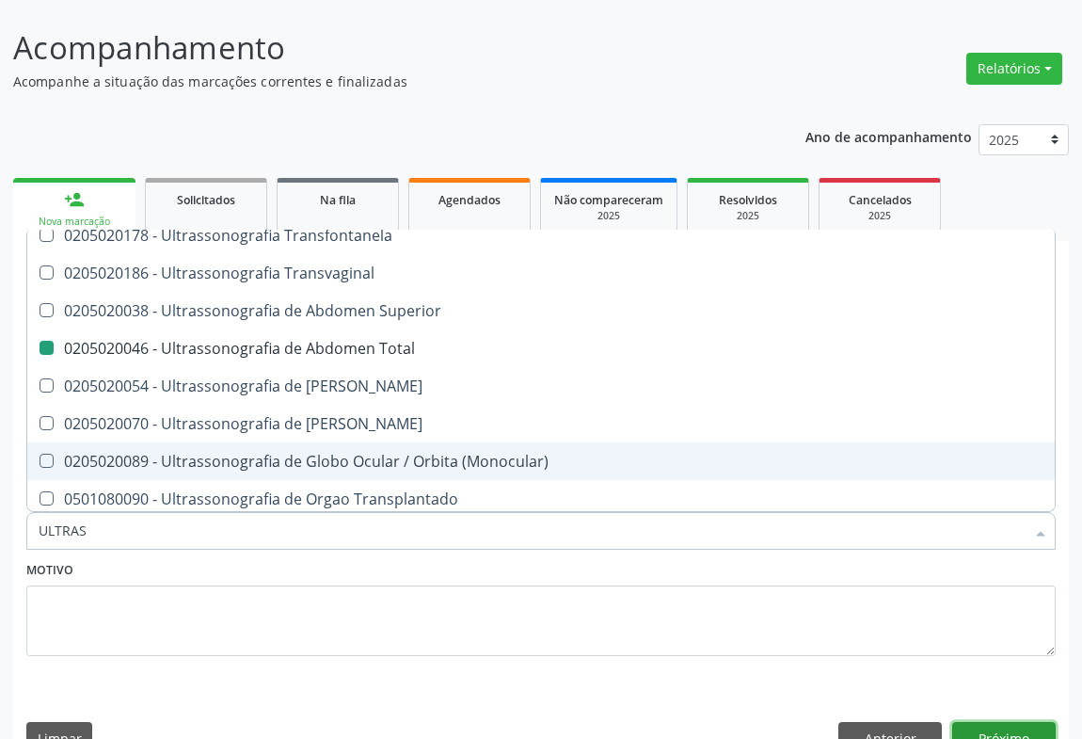
click at [988, 722] on button "Próximo" at bounding box center [1004, 738] width 104 height 32
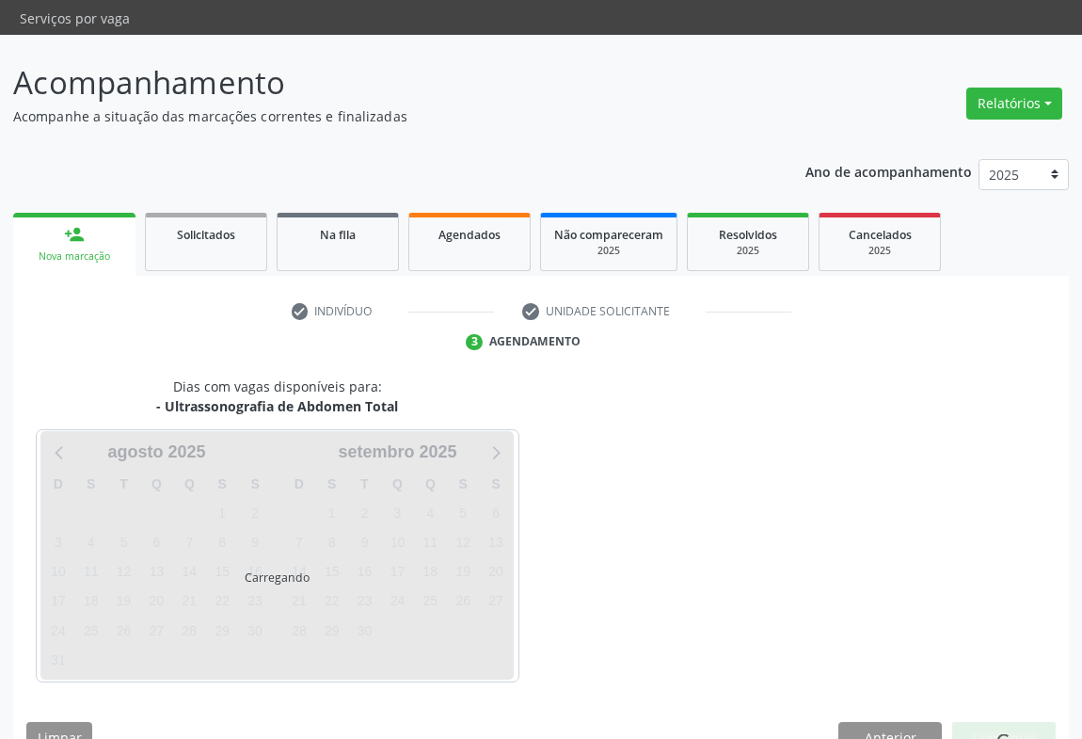
scroll to position [0, 0]
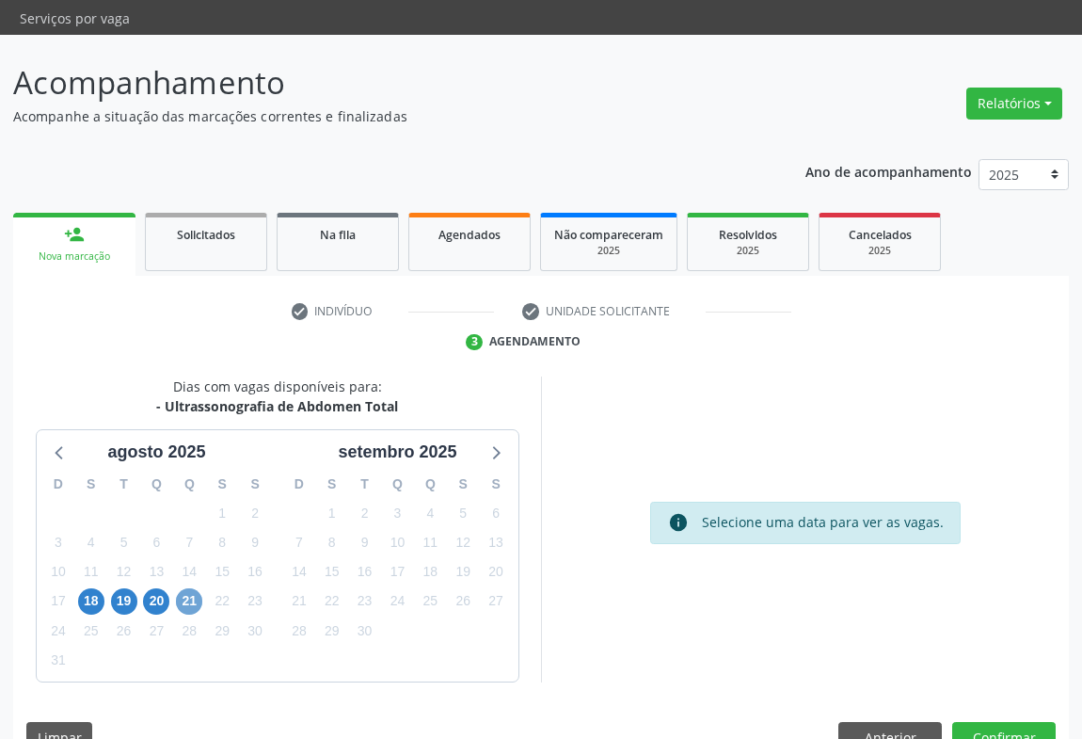
click at [199, 588] on span "21" at bounding box center [189, 601] width 26 height 26
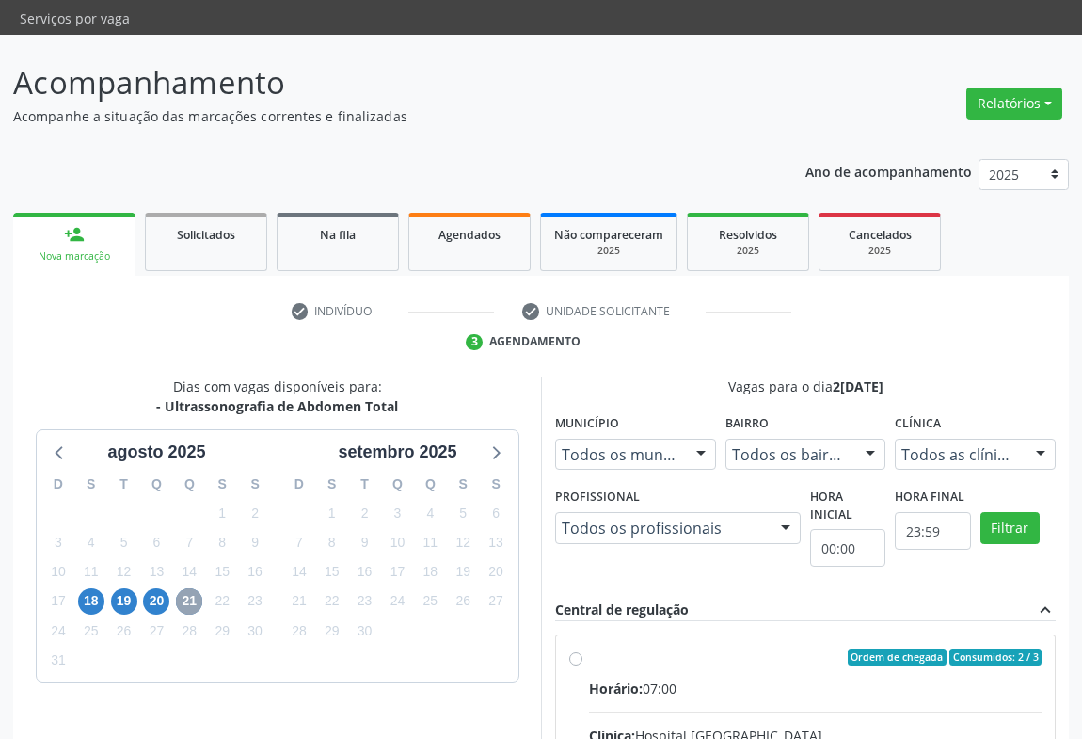
scroll to position [391, 0]
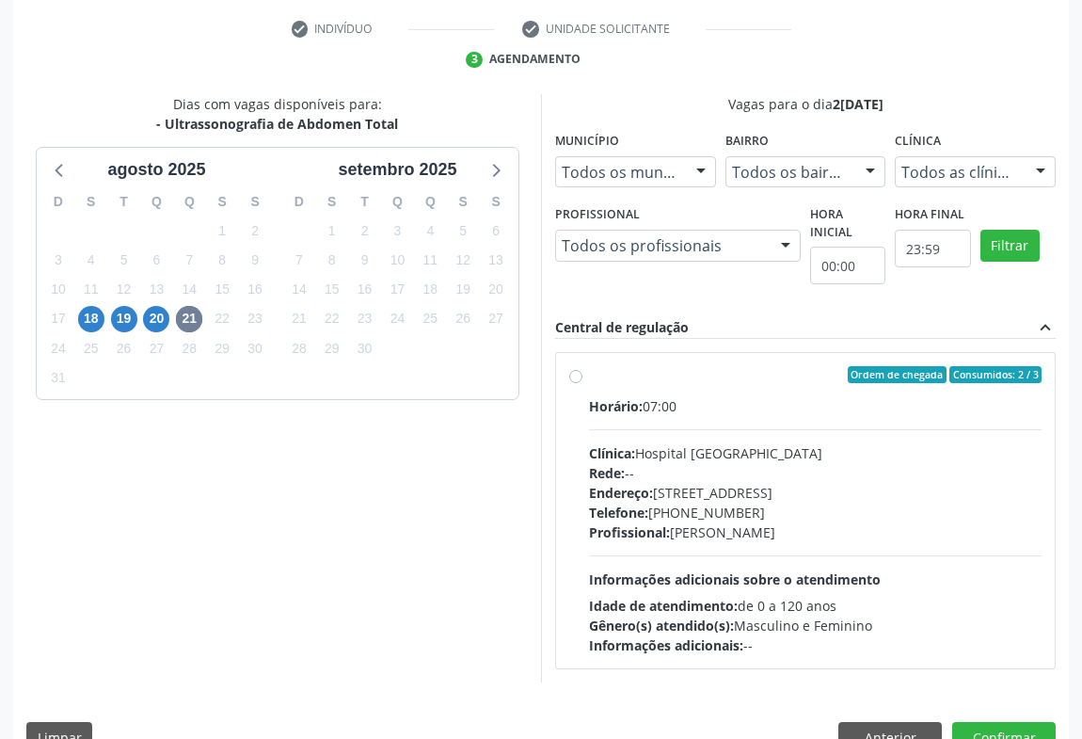
click at [766, 366] on label "Ordem de chegada Consumidos: 2 / 3 Horário: 07:00 Clínica: Hospital [GEOGRAPHIC…" at bounding box center [815, 510] width 453 height 289
click at [583, 366] on input "Ordem de chegada Consumidos: 2 / 3 Horário: 07:00 Clínica: Hospital [GEOGRAPHIC…" at bounding box center [575, 374] width 13 height 17
radio input "true"
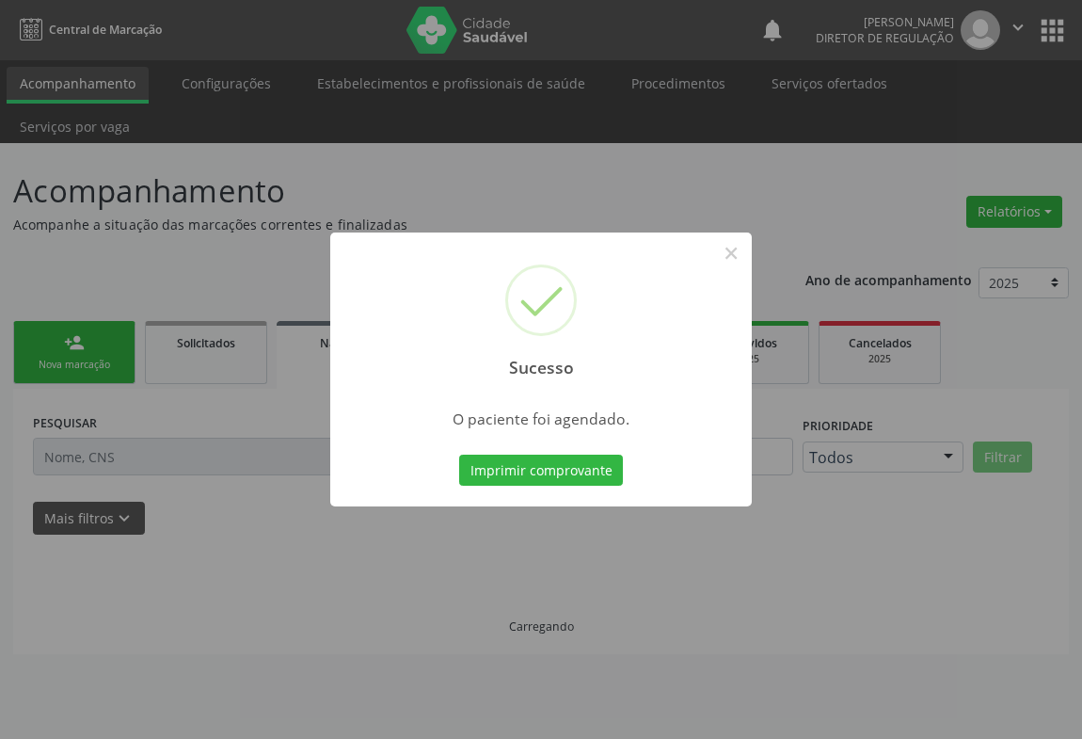
scroll to position [0, 0]
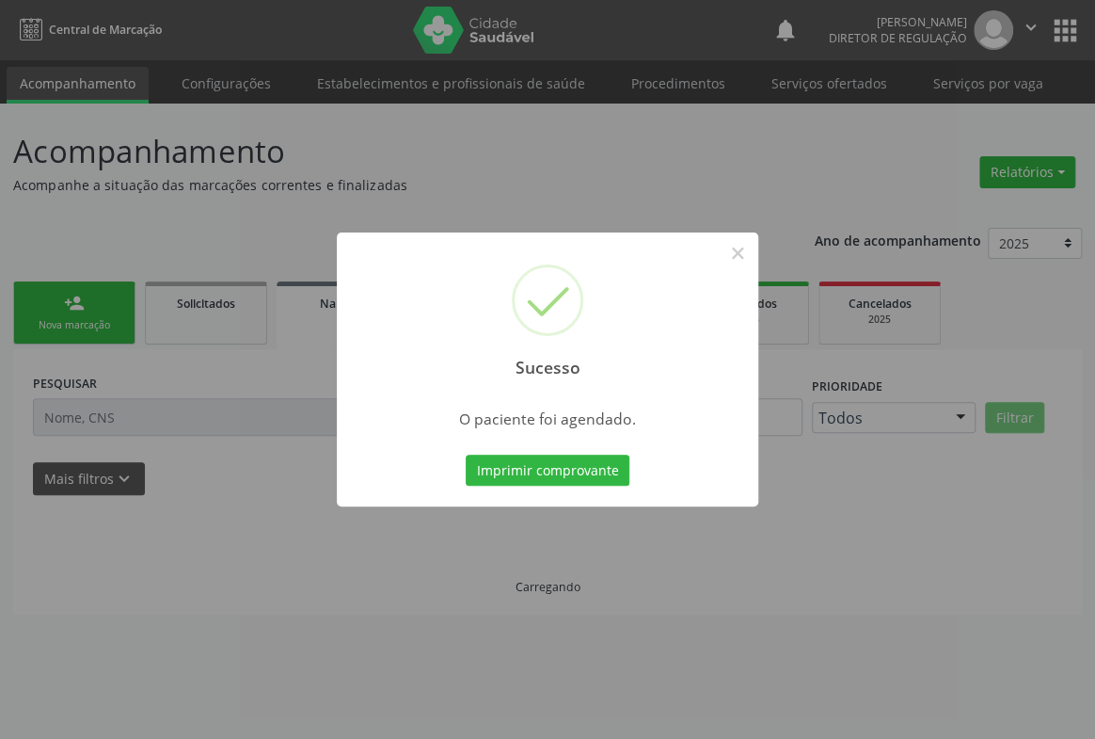
click at [466, 455] on button "Imprimir comprovante" at bounding box center [548, 471] width 164 height 32
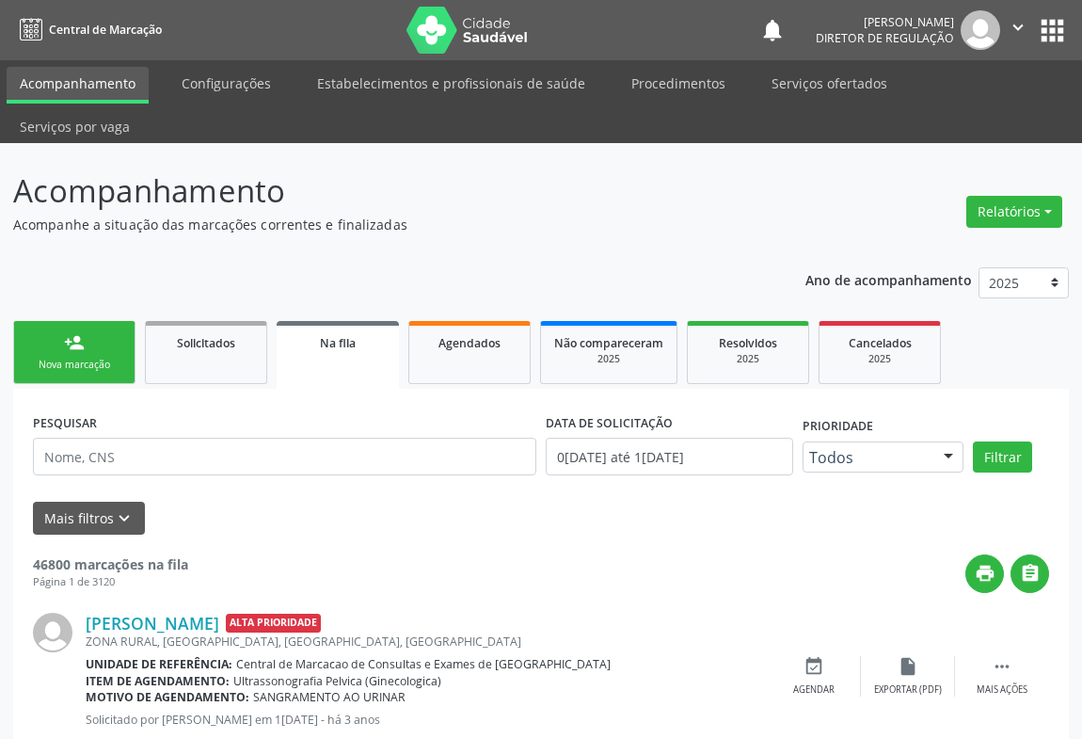
click at [1020, 29] on icon "" at bounding box center [1018, 27] width 21 height 21
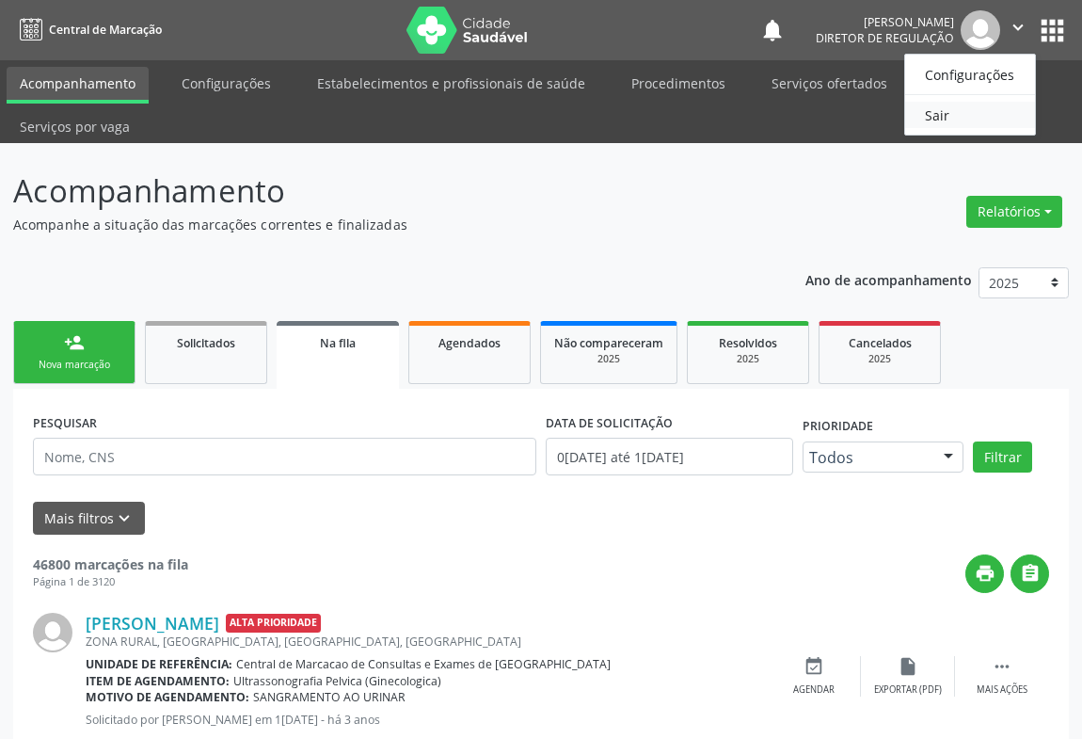
click at [959, 112] on link "Sair" at bounding box center [970, 115] width 130 height 26
